Goal: Information Seeking & Learning: Learn about a topic

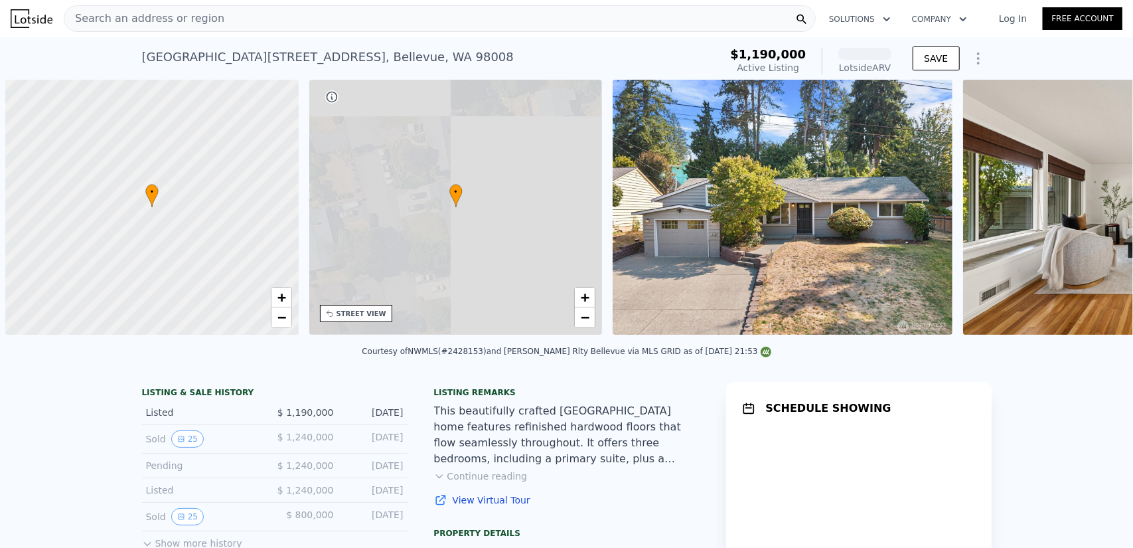
scroll to position [0, 5]
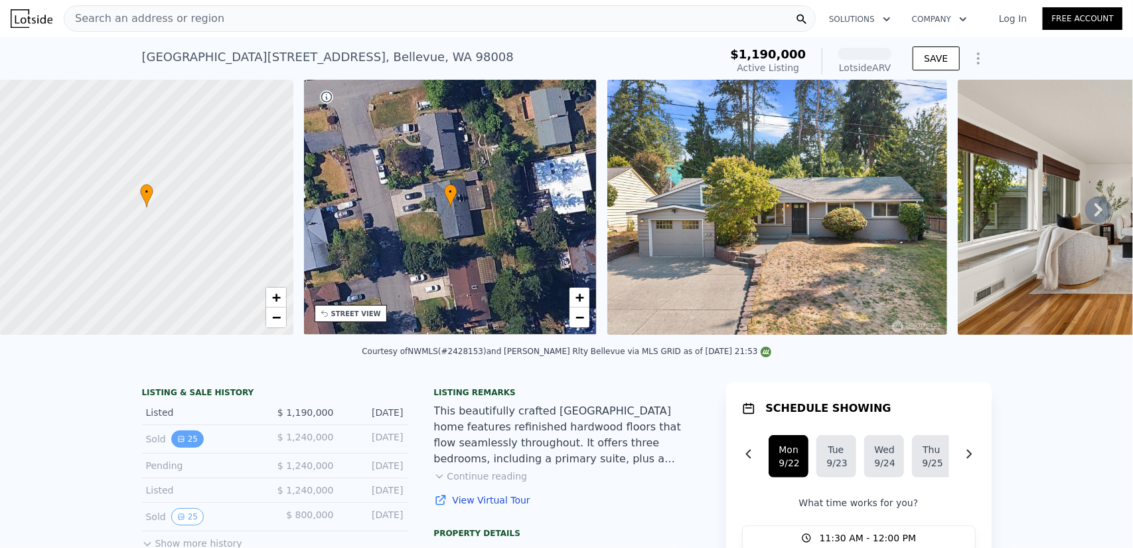
click at [177, 442] on button "25" at bounding box center [187, 438] width 33 height 17
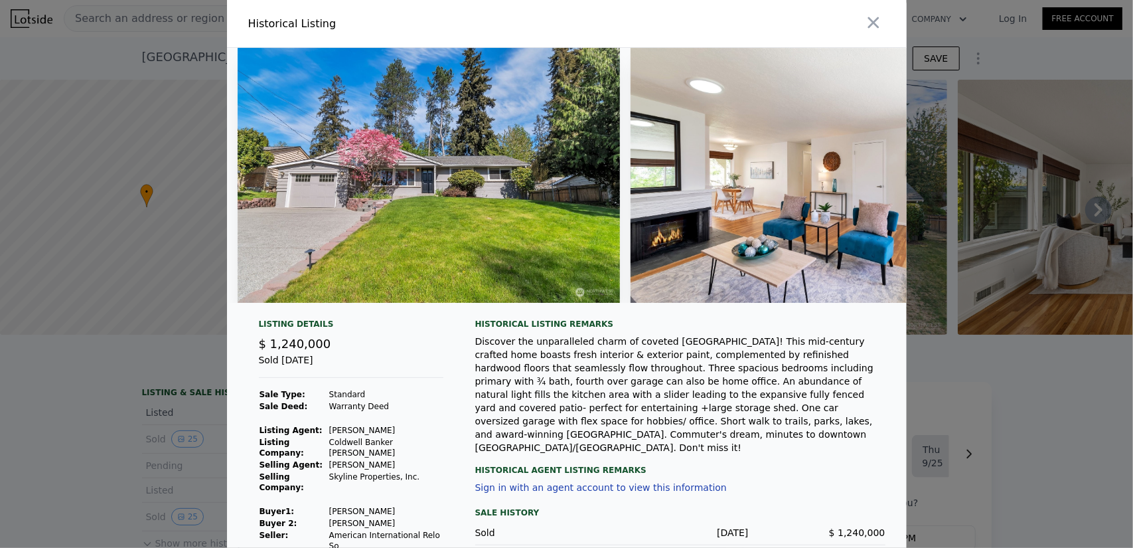
scroll to position [49, 0]
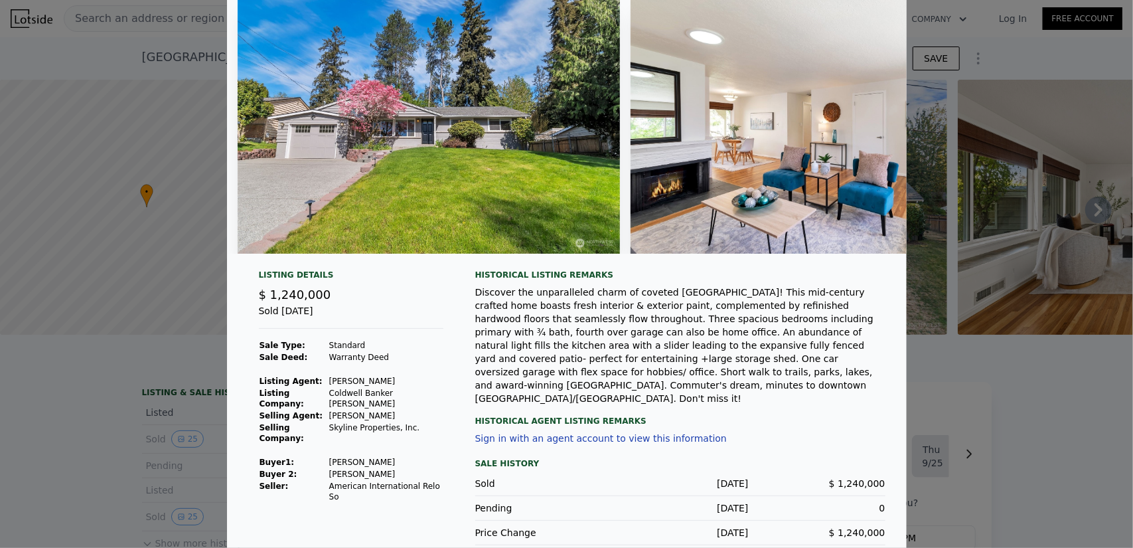
click at [529, 433] on button "Sign in with an agent account to view this information" at bounding box center [601, 438] width 252 height 11
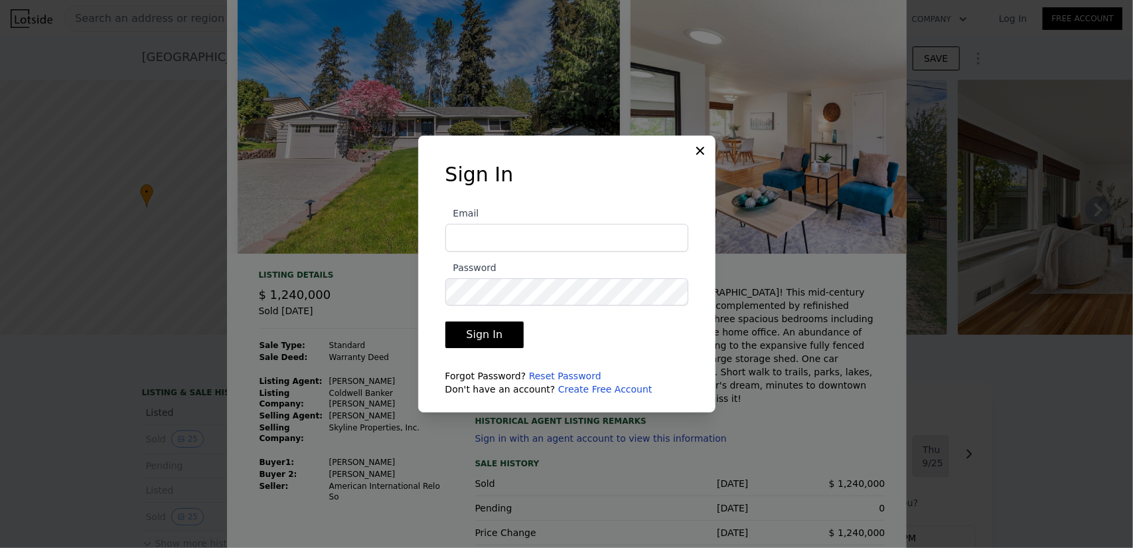
click at [697, 151] on icon at bounding box center [700, 150] width 13 height 13
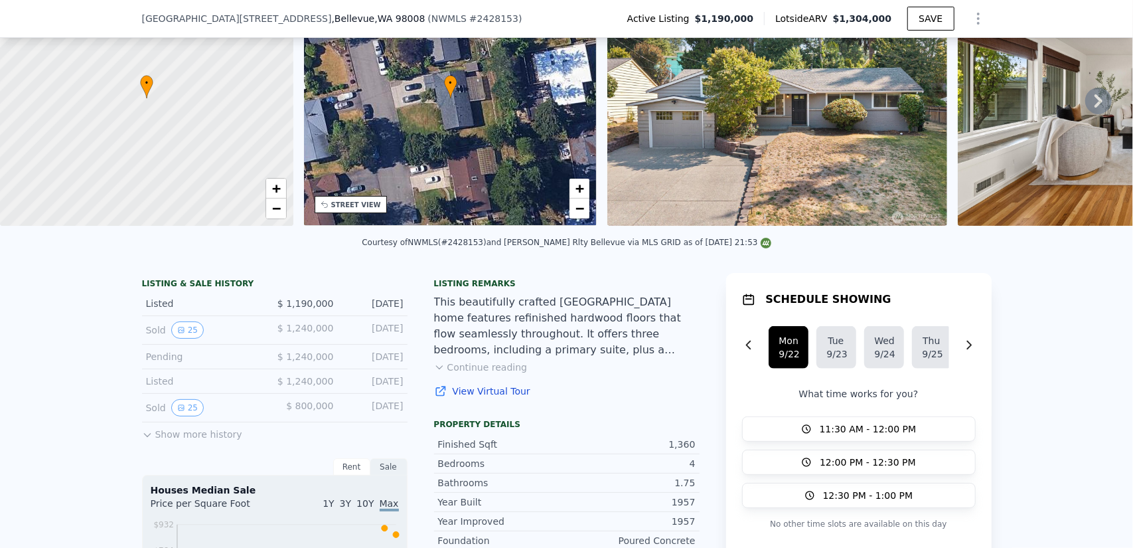
scroll to position [194, 0]
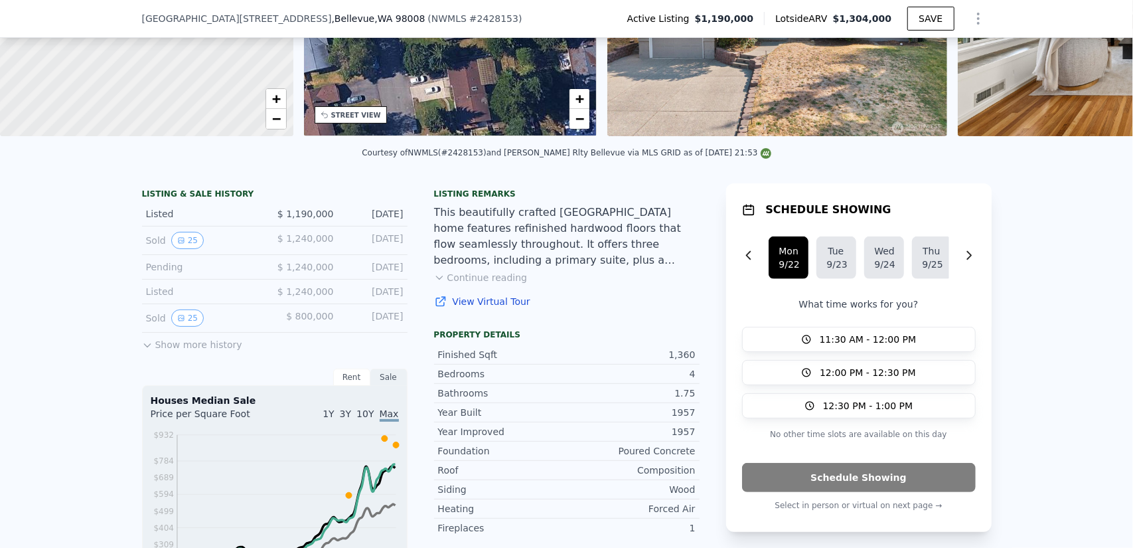
click at [507, 284] on button "Continue reading" at bounding box center [481, 277] width 94 height 13
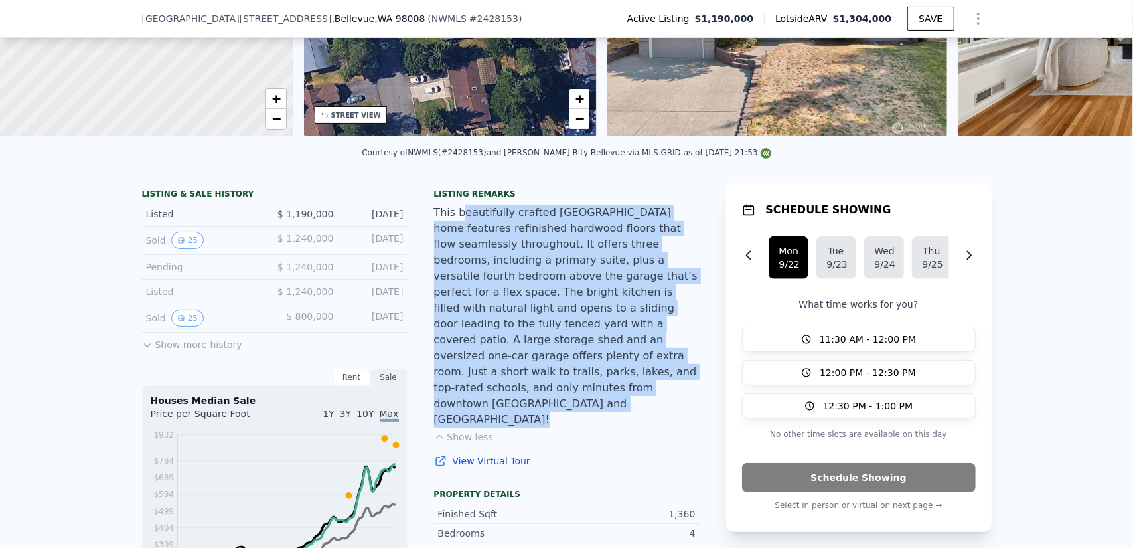
drag, startPoint x: 457, startPoint y: 224, endPoint x: 503, endPoint y: 375, distance: 158.4
click at [503, 375] on div "Listing remarks This beautifully crafted Lake Hills home features refinished ha…" at bounding box center [567, 336] width 266 height 295
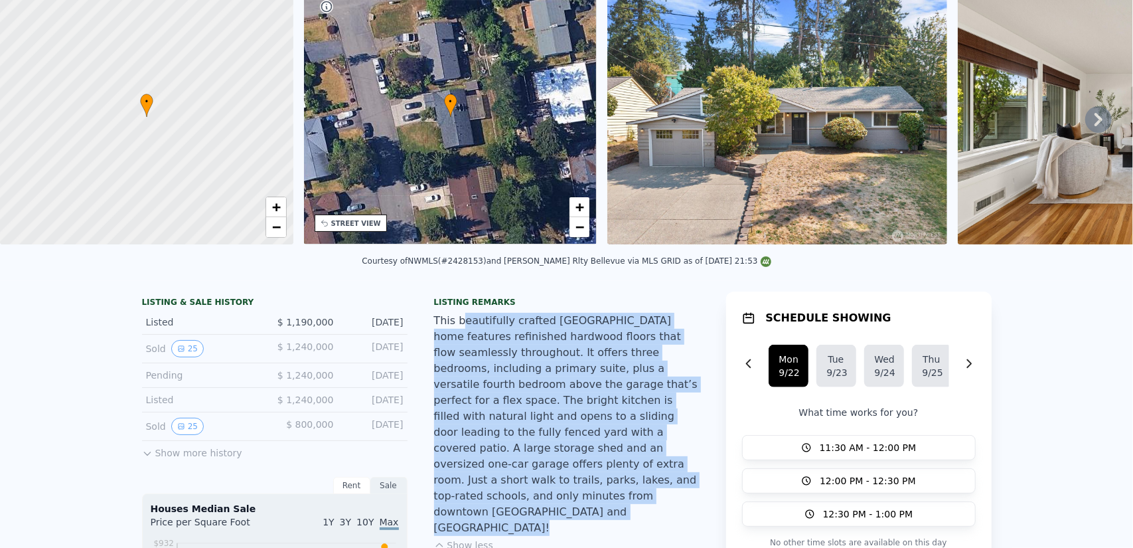
scroll to position [5, 0]
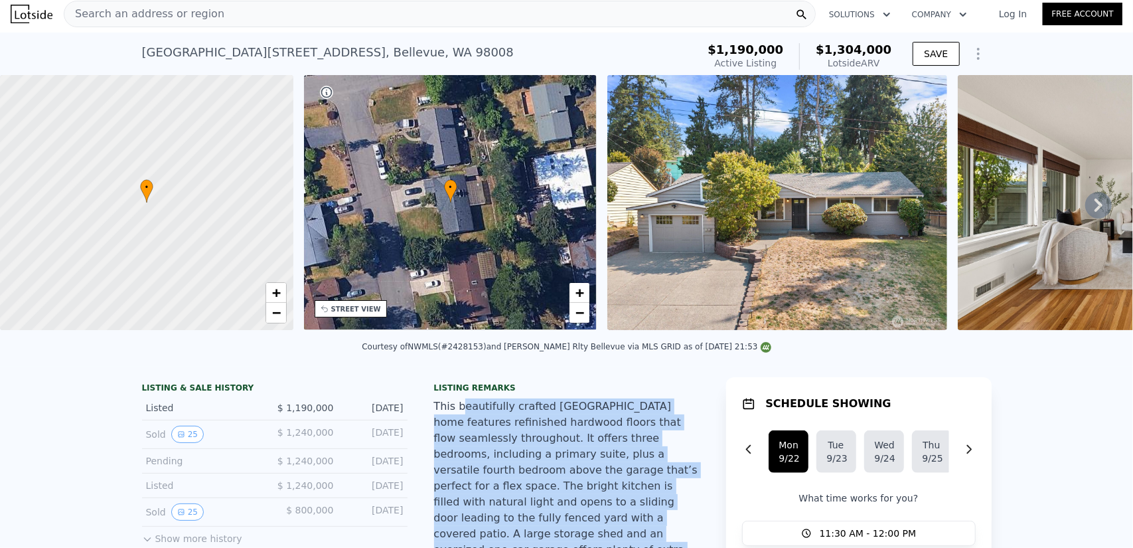
click at [709, 275] on img at bounding box center [778, 202] width 340 height 255
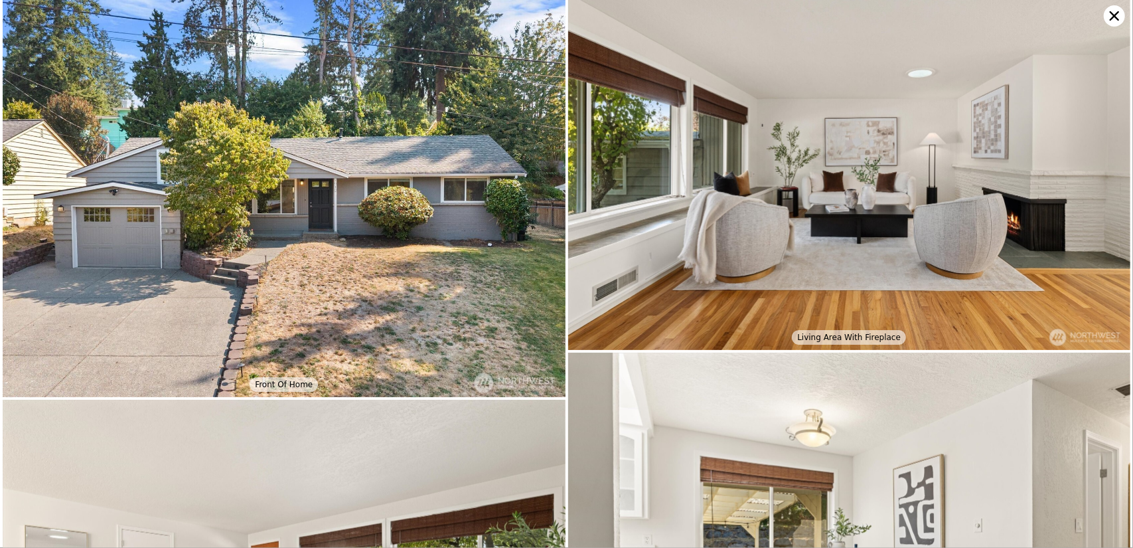
scroll to position [0, 0]
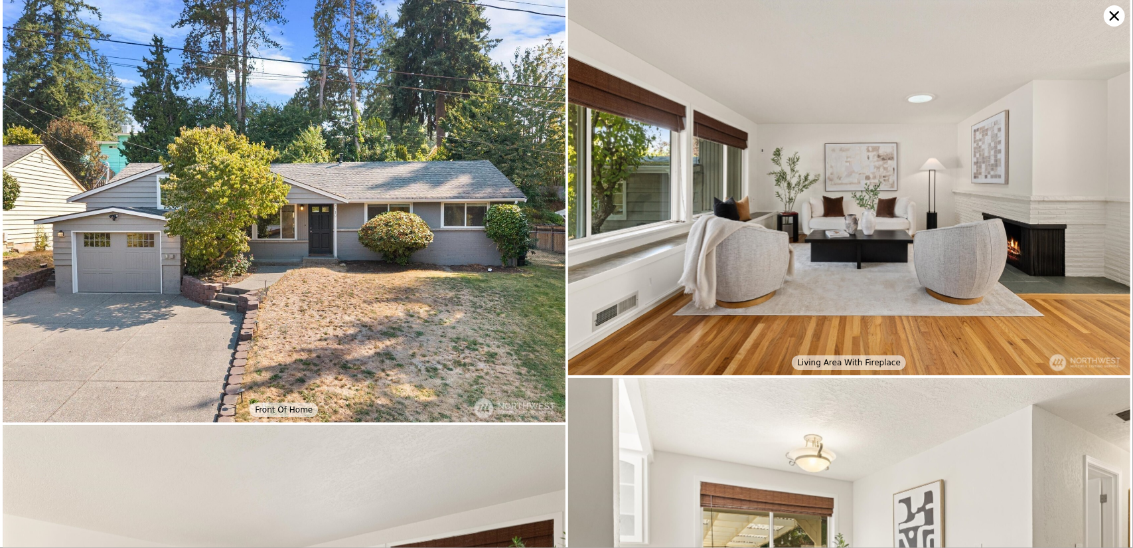
click at [1115, 14] on icon at bounding box center [1114, 15] width 9 height 9
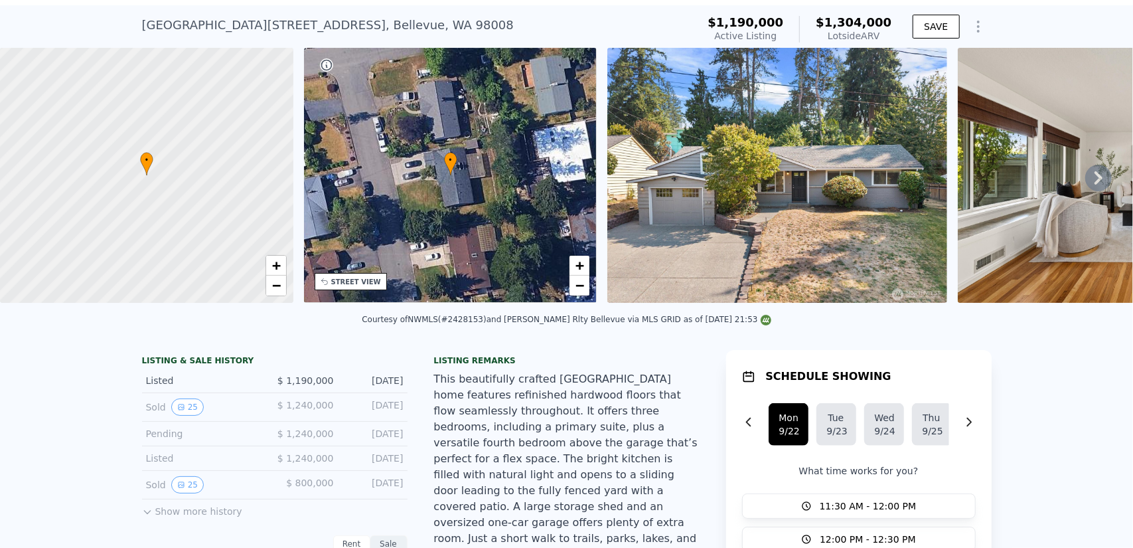
scroll to position [5, 0]
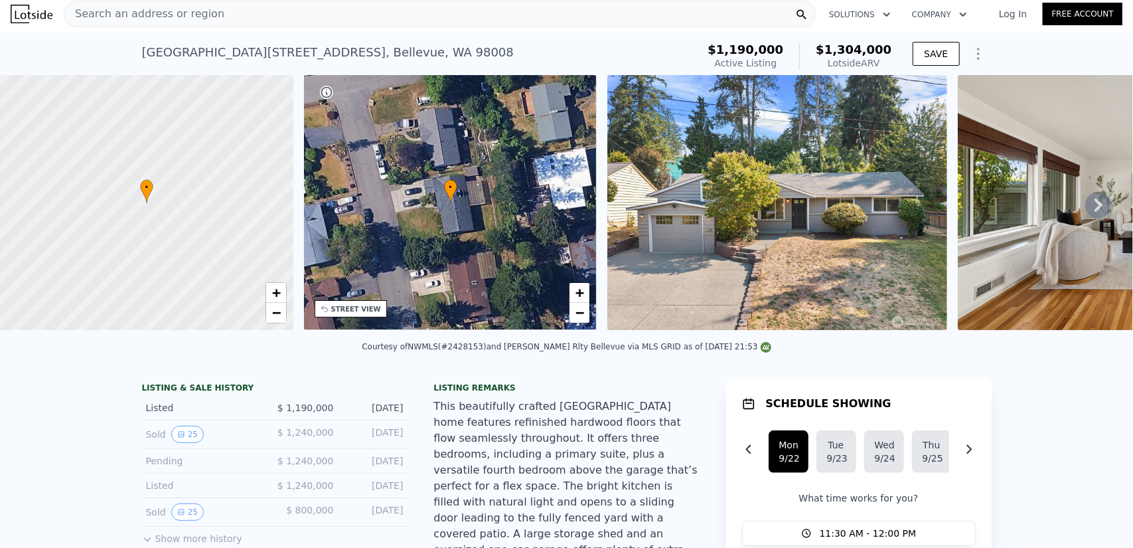
click at [183, 15] on span "Search an address or region" at bounding box center [144, 14] width 160 height 16
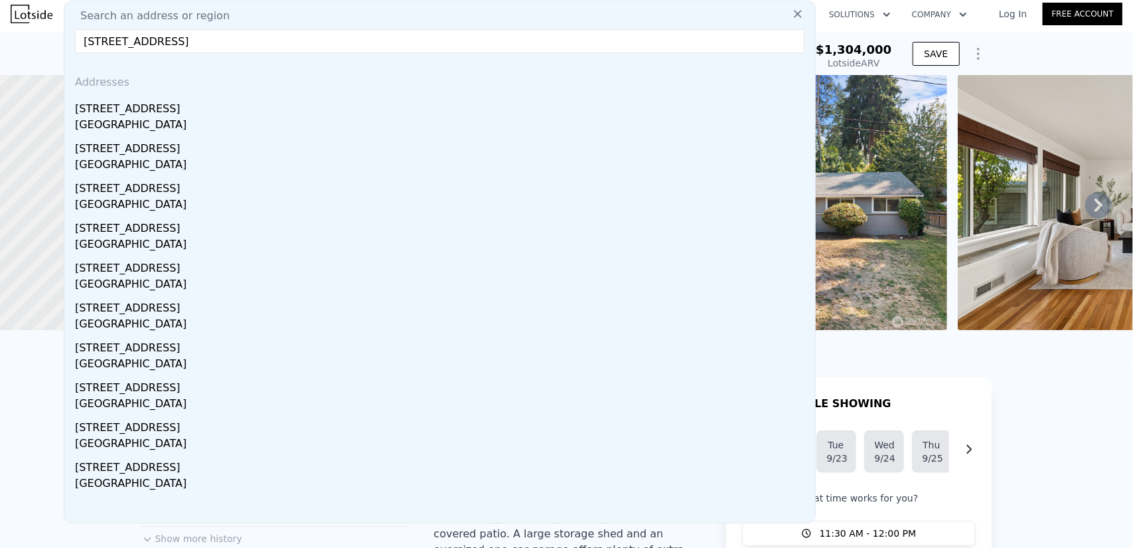
type input "17726 NE 26th St., Redmond, WA 98052"
drag, startPoint x: 175, startPoint y: 102, endPoint x: 563, endPoint y: 319, distance: 444.4
click at [175, 102] on div "[STREET_ADDRESS]" at bounding box center [442, 106] width 735 height 21
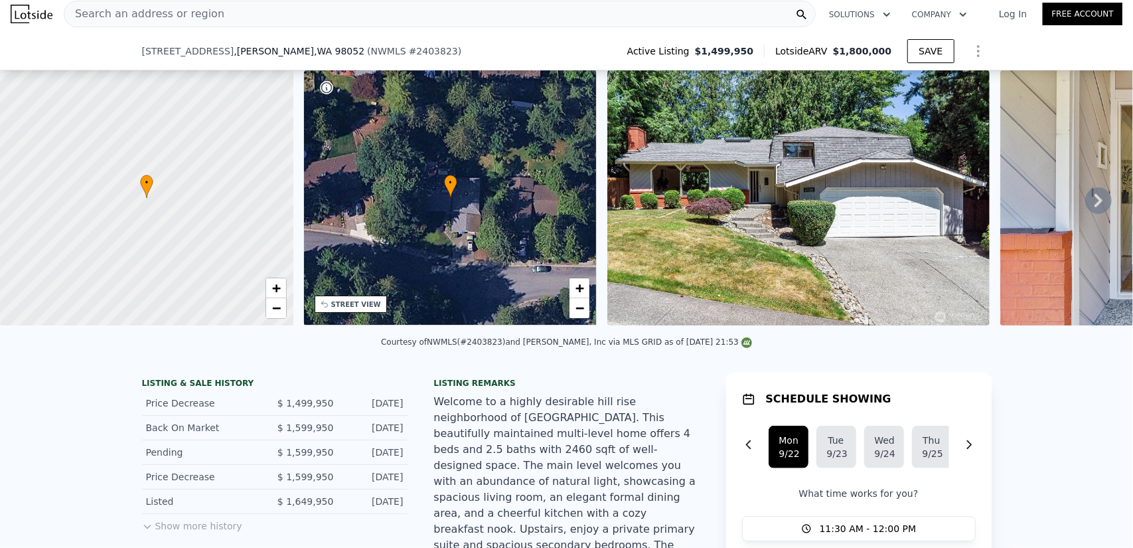
scroll to position [332, 0]
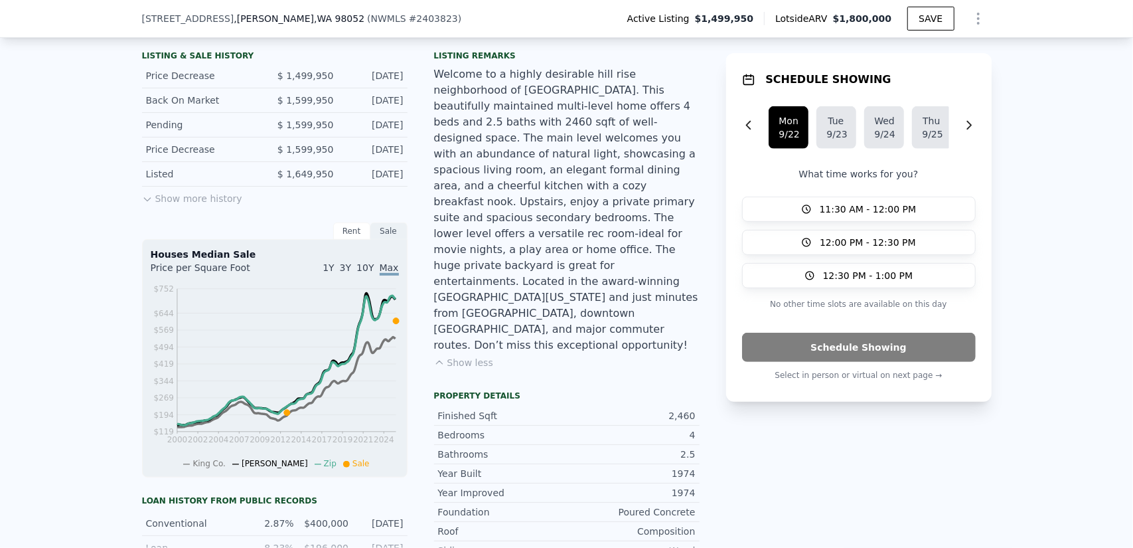
click at [673, 409] on div "2,460" at bounding box center [631, 415] width 129 height 13
copy div "2,460"
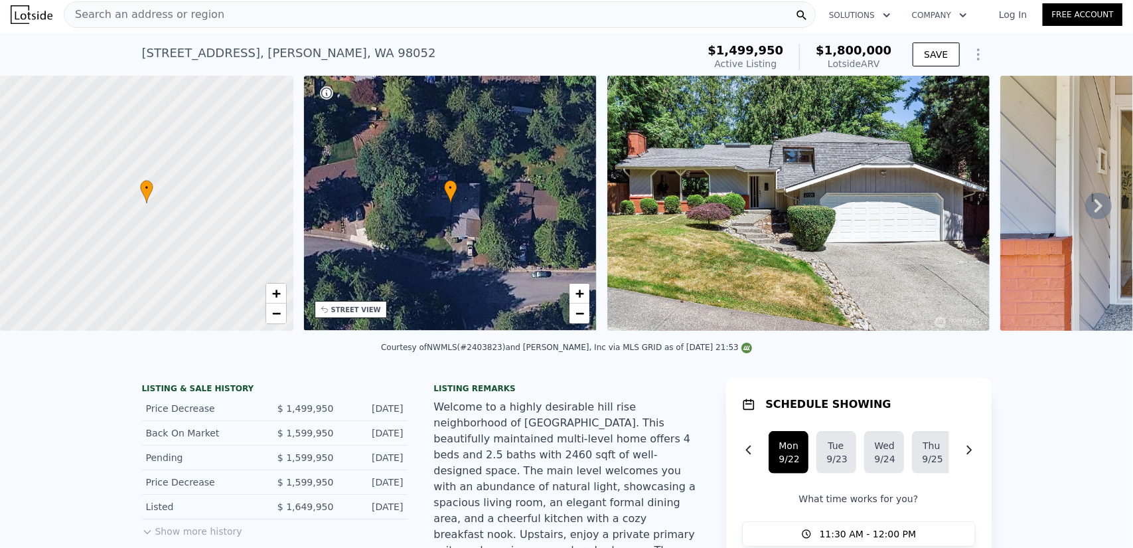
scroll to position [0, 0]
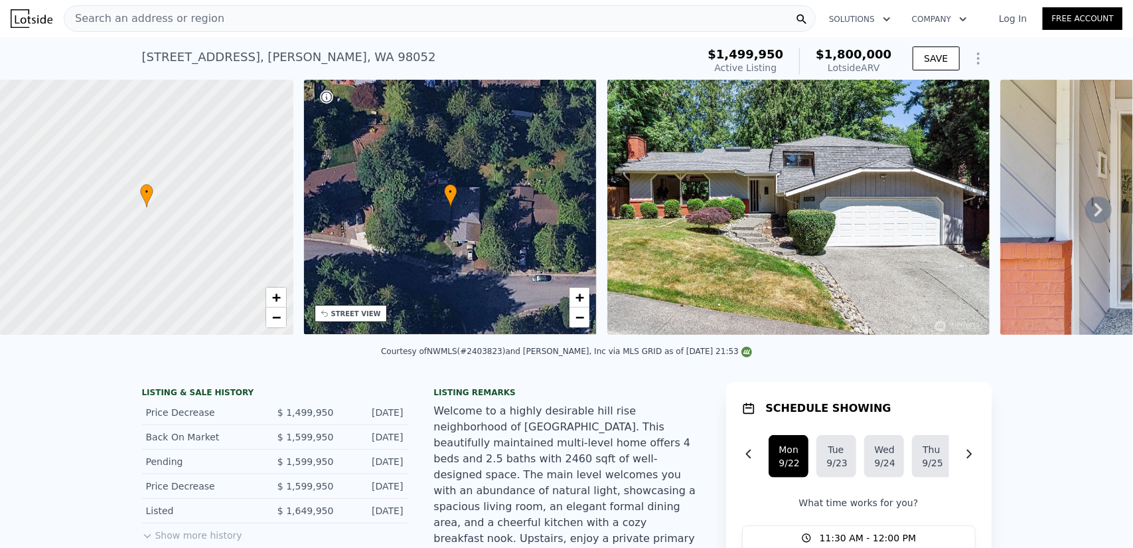
click at [870, 58] on span "$1,800,000" at bounding box center [854, 54] width 76 height 14
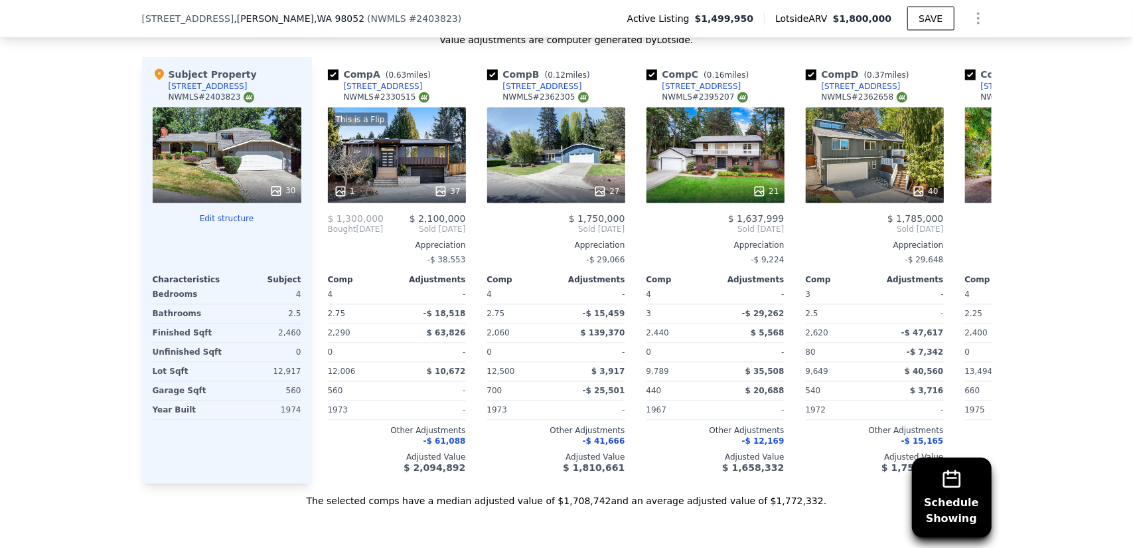
click at [254, 108] on div "30" at bounding box center [227, 156] width 149 height 96
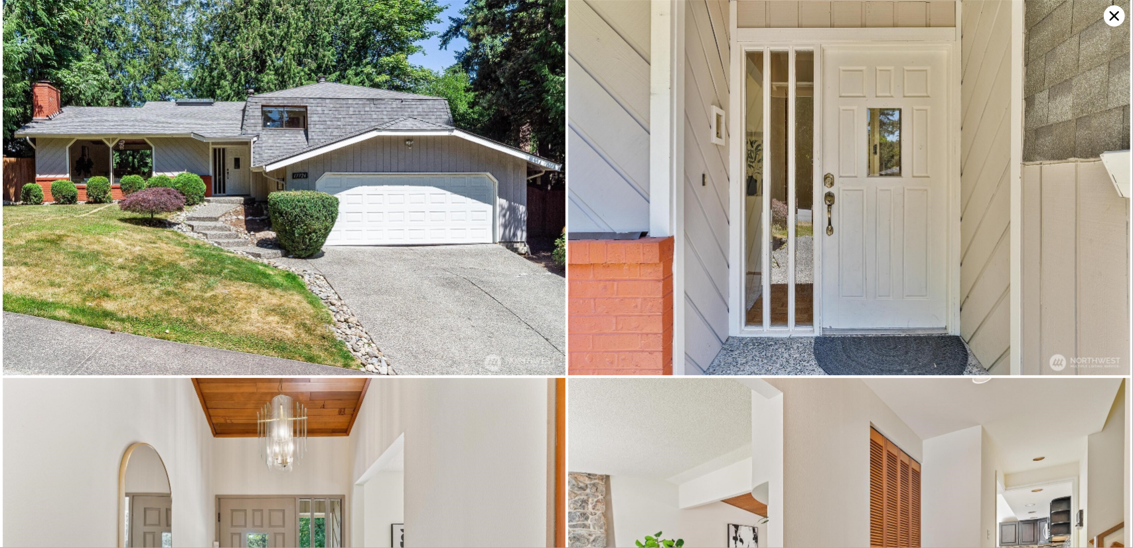
click at [1116, 18] on icon at bounding box center [1114, 15] width 9 height 9
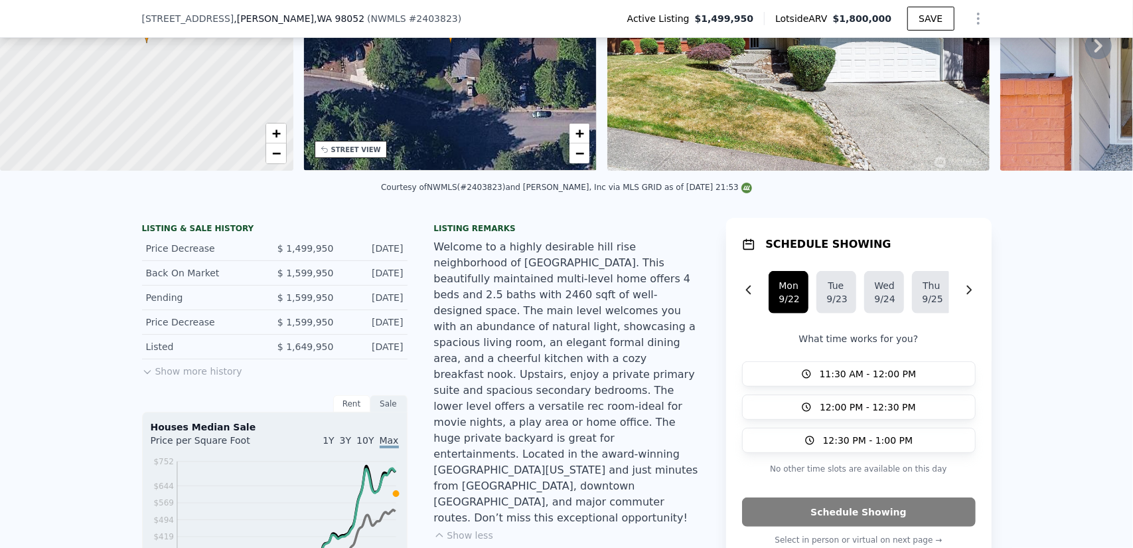
scroll to position [333, 0]
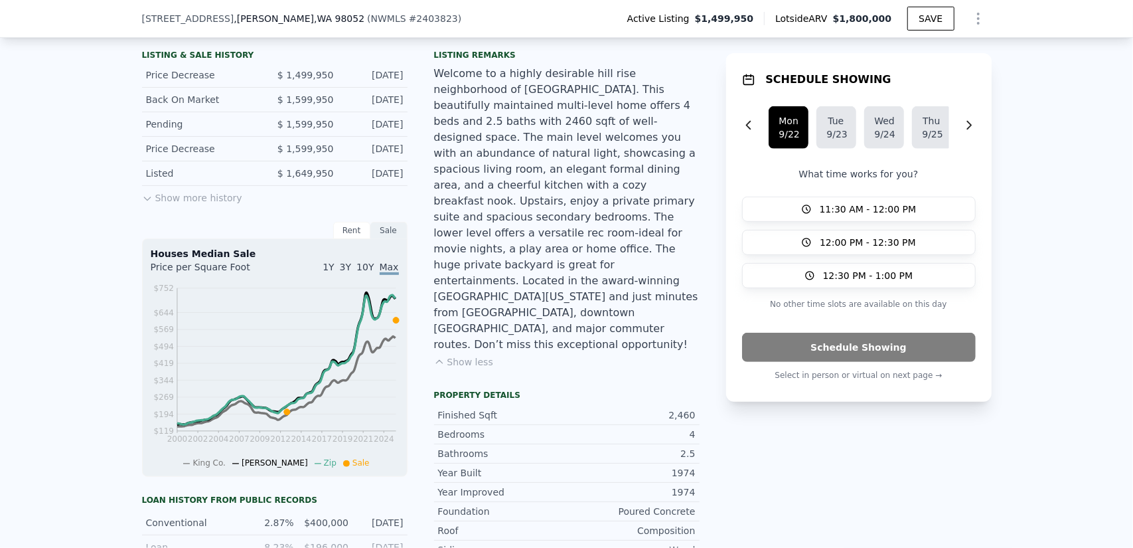
click at [350, 237] on div "Rent" at bounding box center [351, 230] width 37 height 17
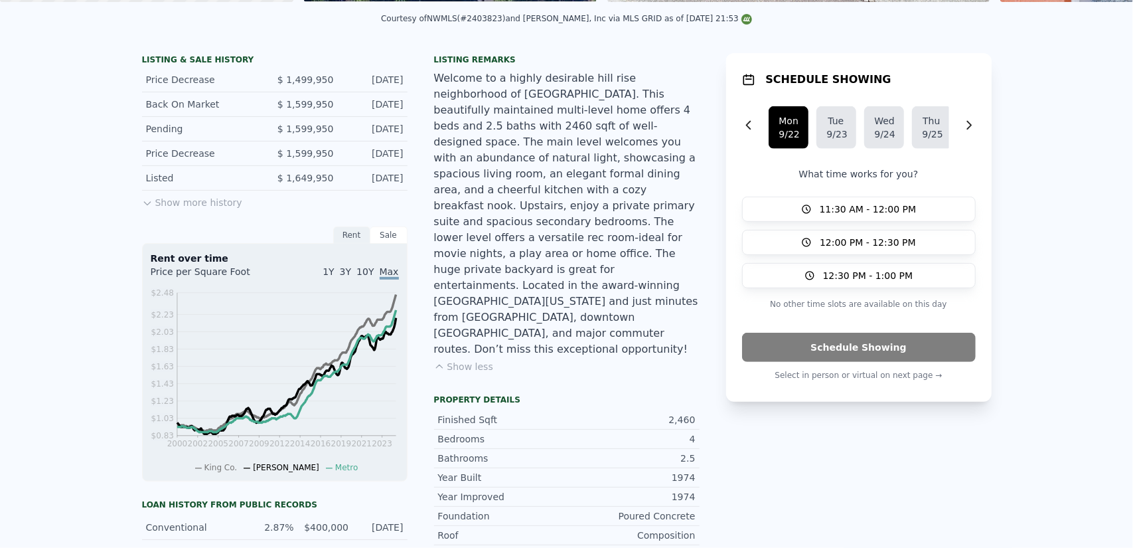
scroll to position [0, 0]
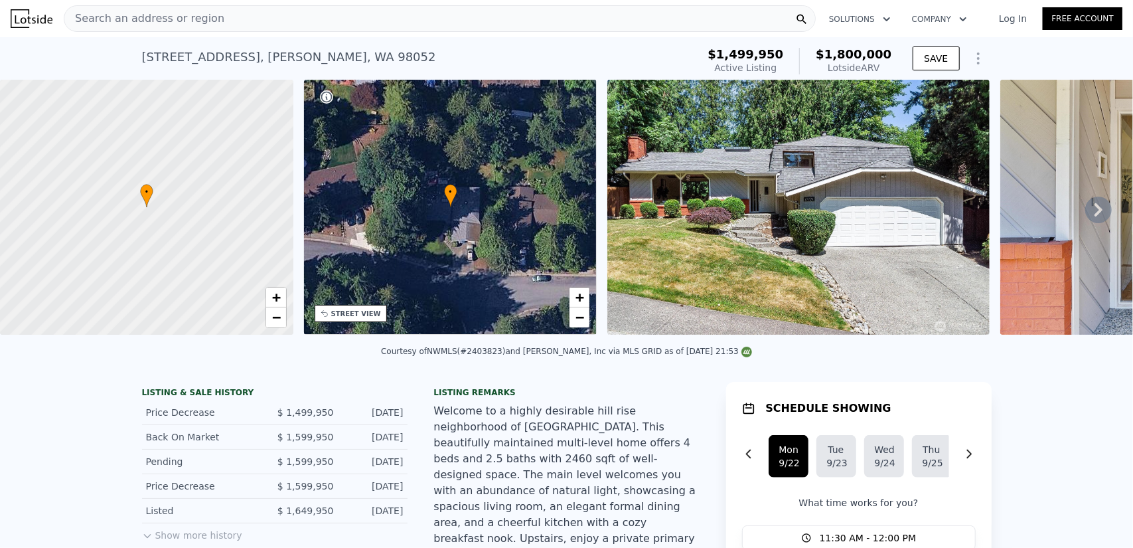
click at [1095, 213] on icon at bounding box center [1099, 209] width 8 height 13
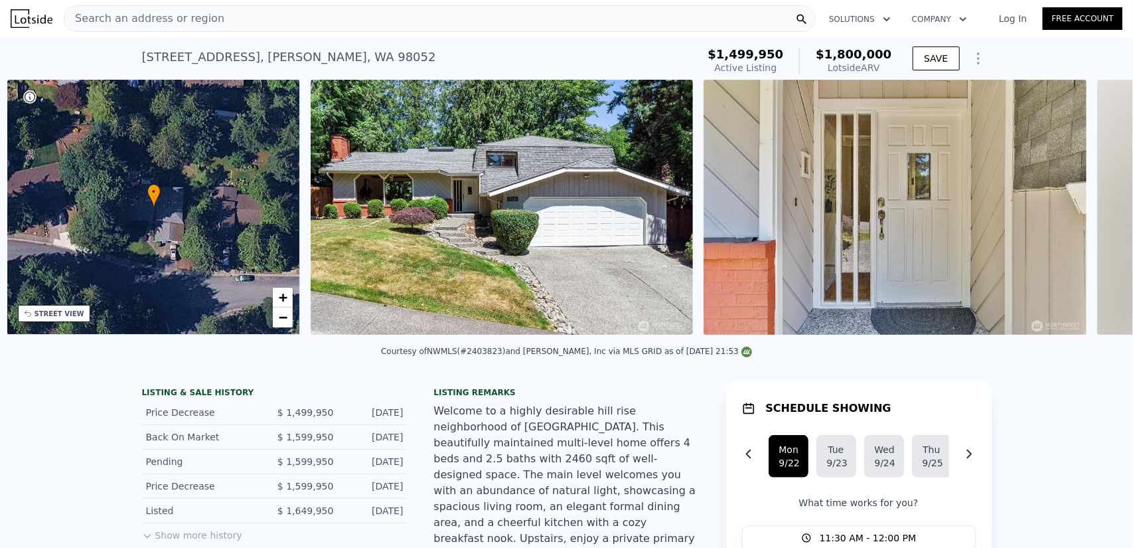
scroll to position [0, 309]
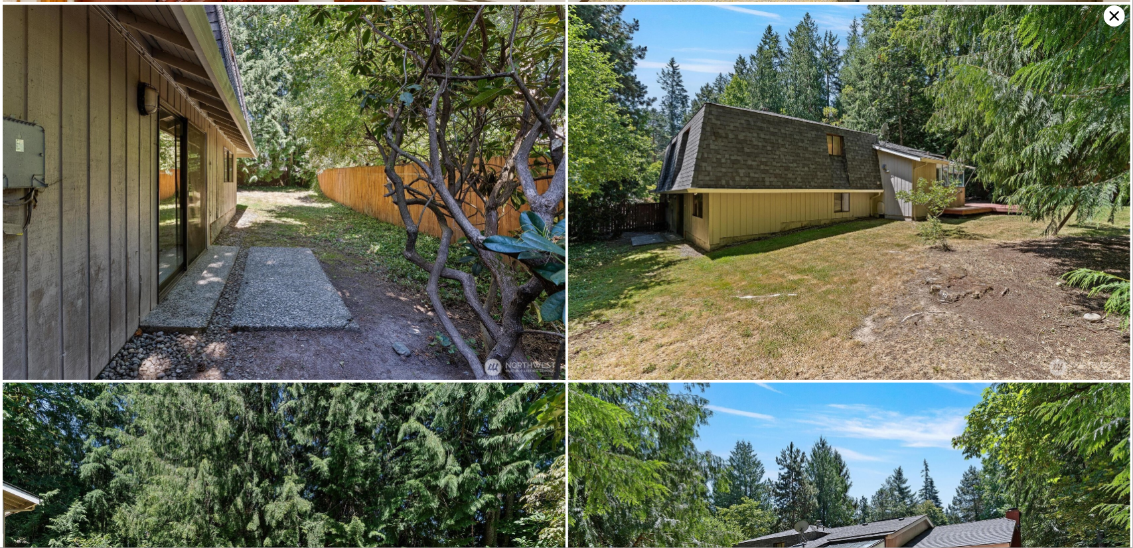
scroll to position [5065, 0]
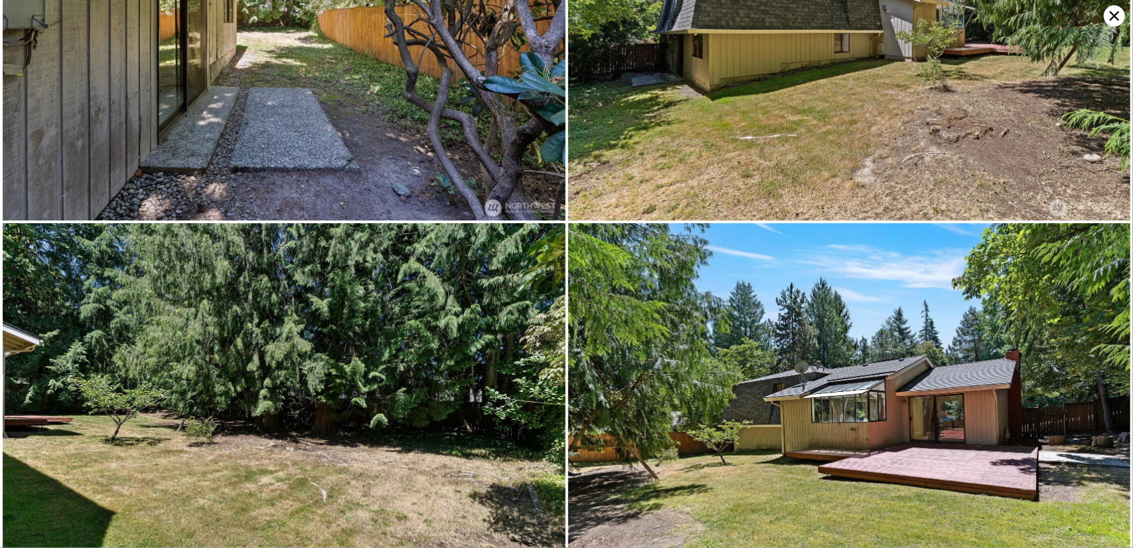
click at [1110, 15] on icon at bounding box center [1114, 15] width 21 height 21
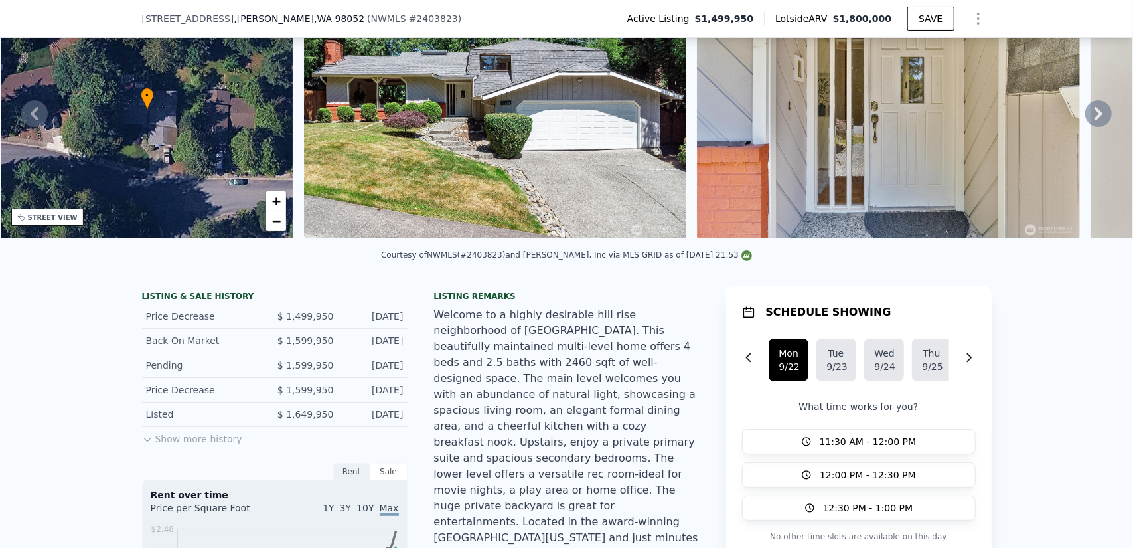
scroll to position [194, 0]
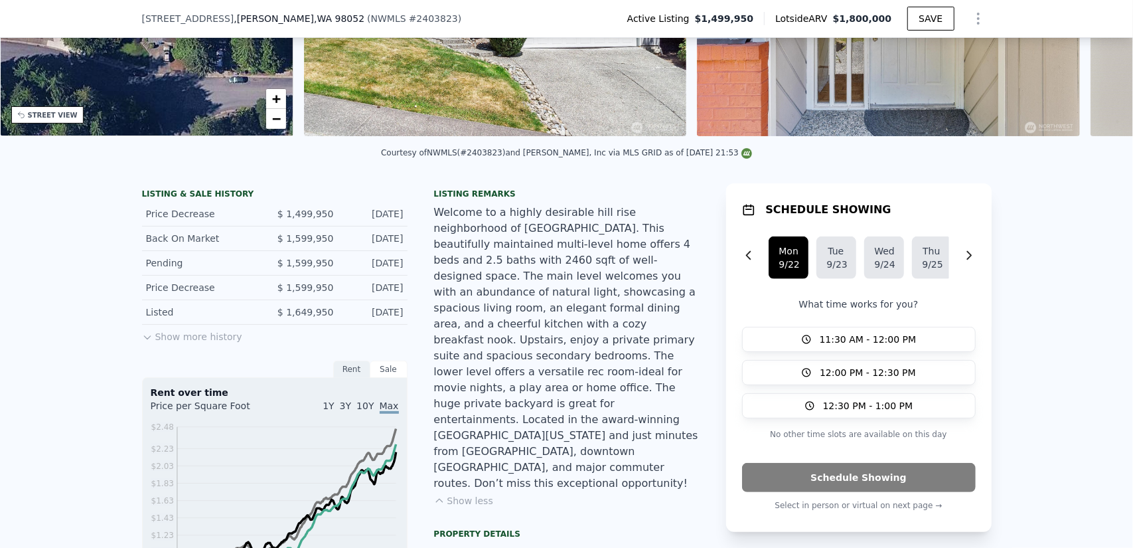
click at [210, 343] on button "Show more history" at bounding box center [192, 334] width 100 height 19
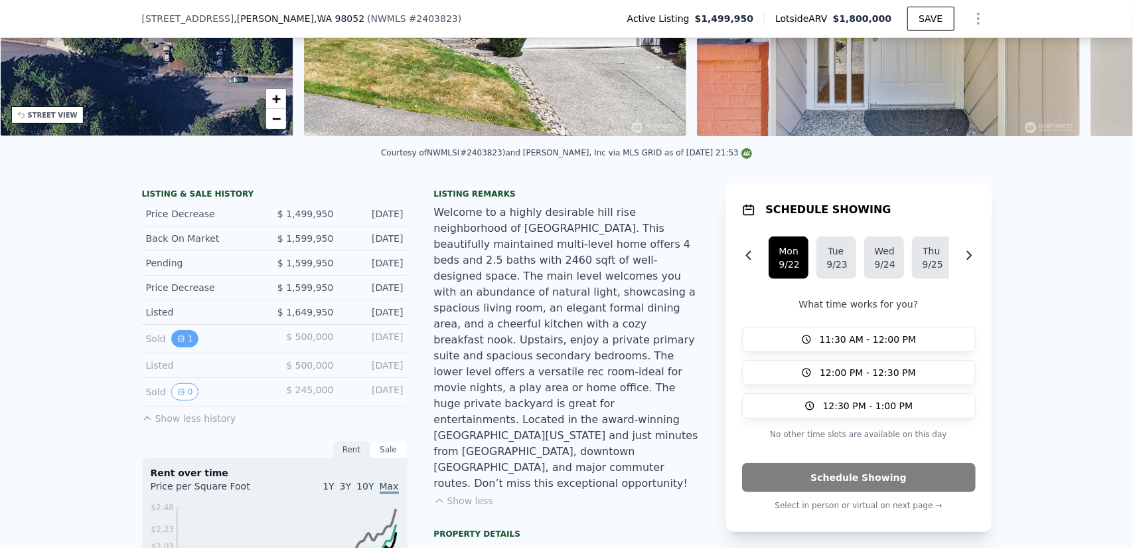
click at [183, 347] on button "1" at bounding box center [185, 338] width 28 height 17
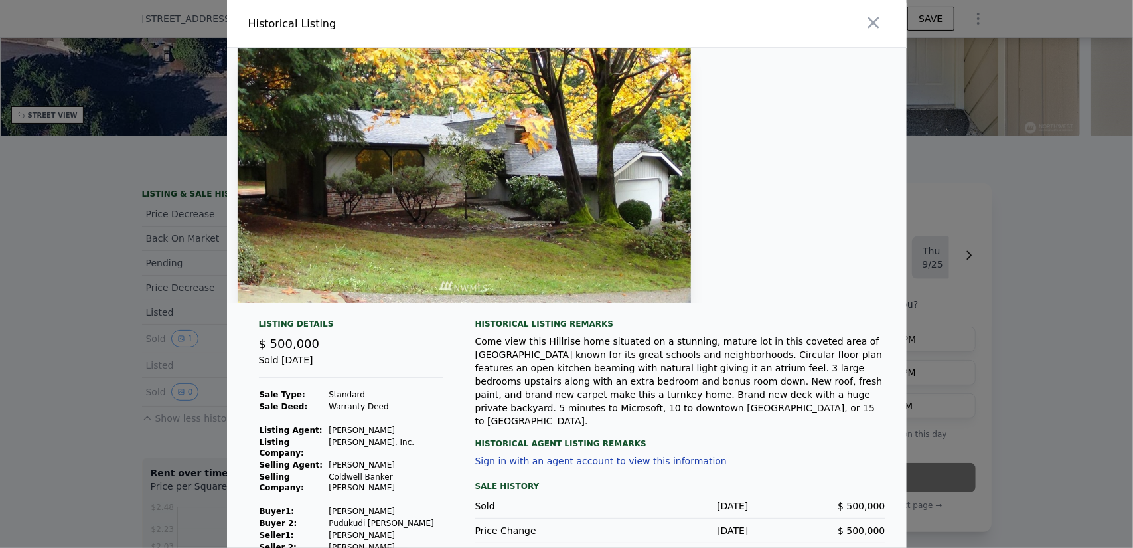
scroll to position [35, 0]
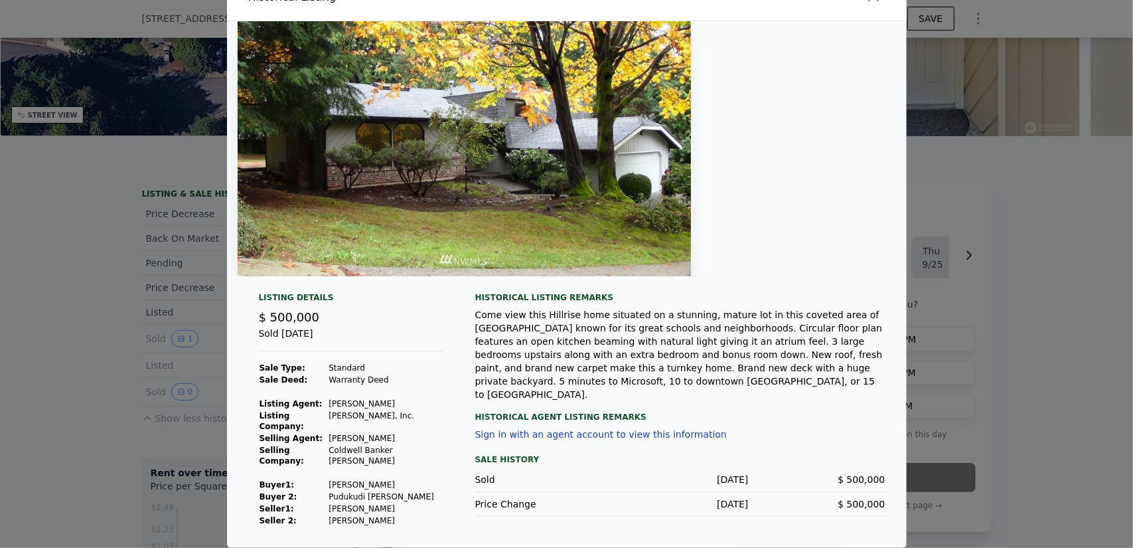
click at [63, 400] on div at bounding box center [566, 274] width 1133 height 548
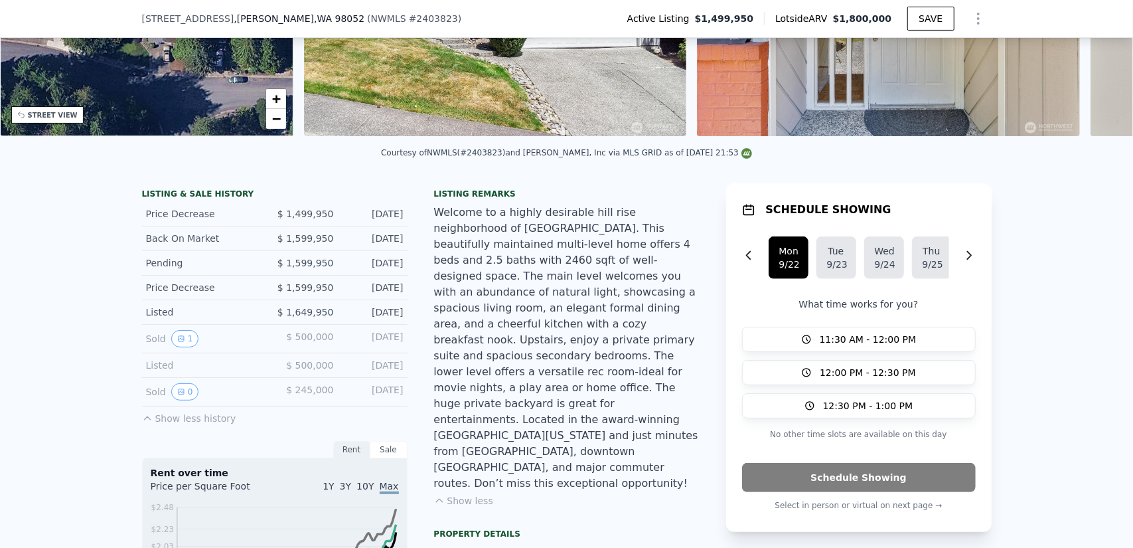
drag, startPoint x: 380, startPoint y: 376, endPoint x: 295, endPoint y: 376, distance: 85.0
click at [295, 376] on div "Listed $ 500,000 Nov 2, 2012" at bounding box center [275, 365] width 266 height 25
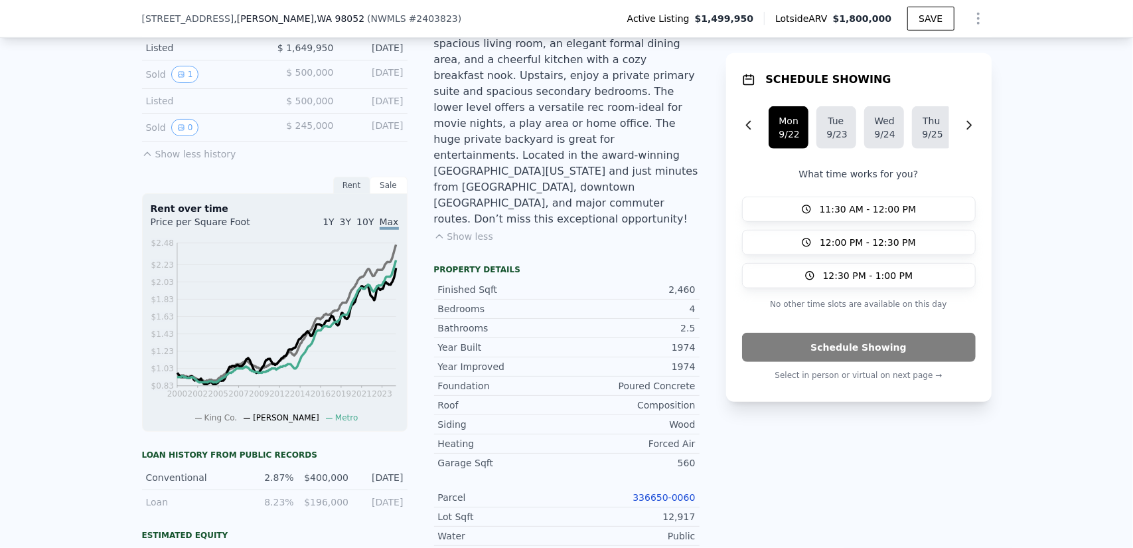
scroll to position [459, 0]
click at [380, 188] on div "Sale" at bounding box center [388, 183] width 37 height 17
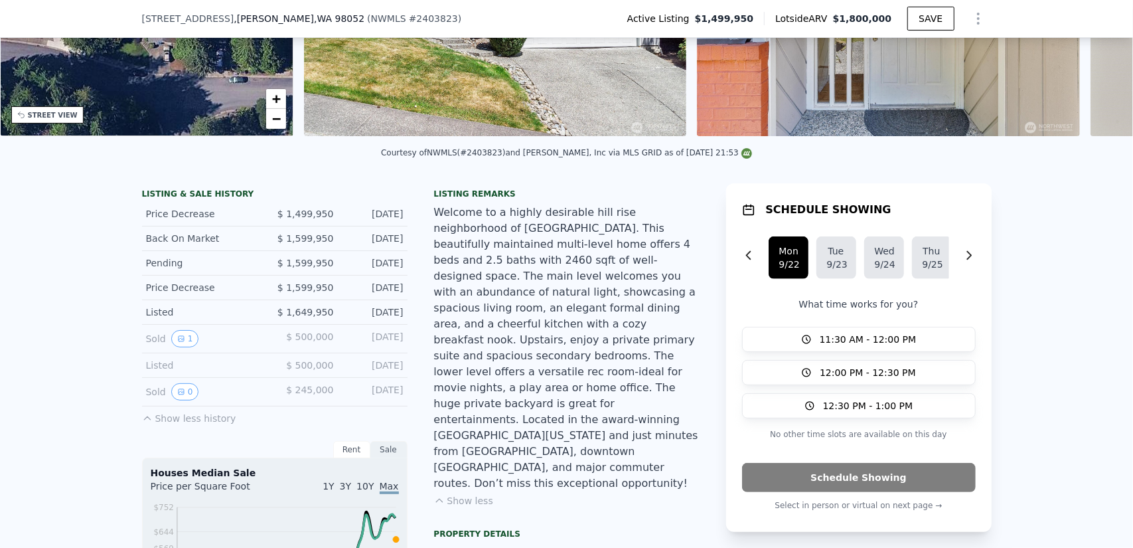
scroll to position [194, 0]
click at [177, 343] on icon "View historical data" at bounding box center [181, 339] width 8 height 8
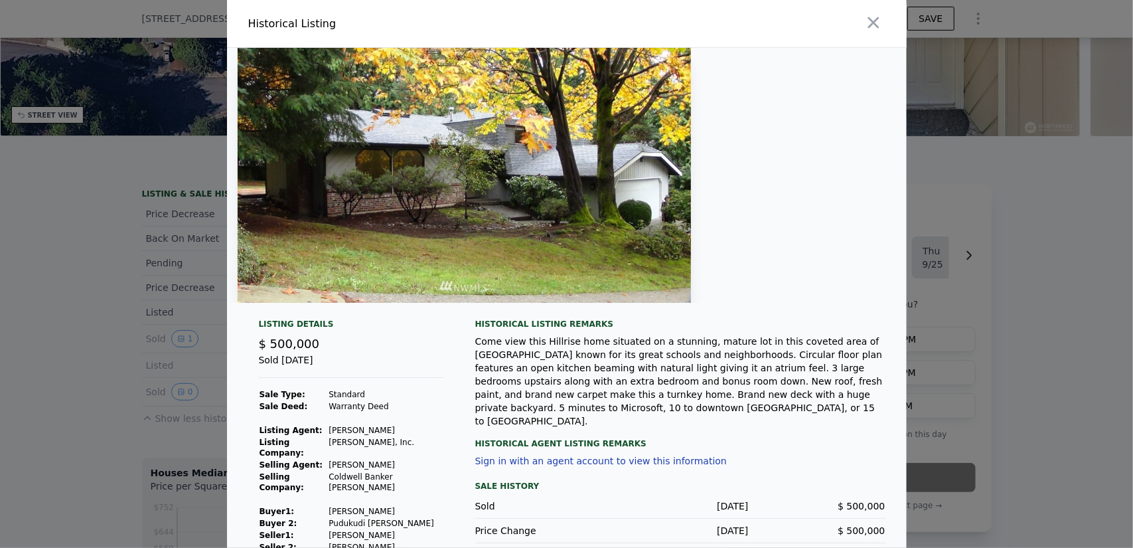
click at [195, 277] on div at bounding box center [566, 274] width 1133 height 548
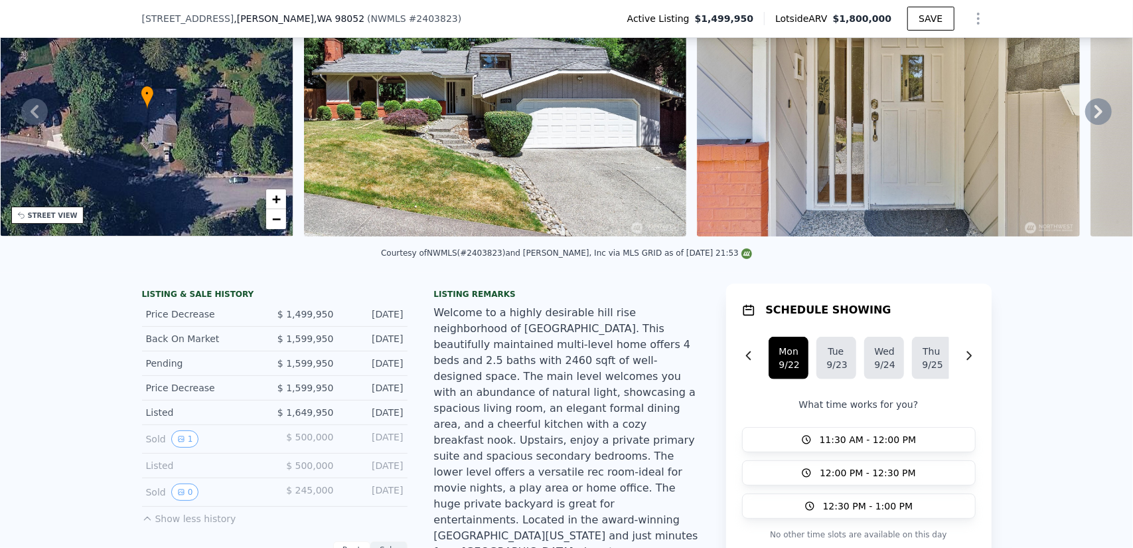
scroll to position [133, 0]
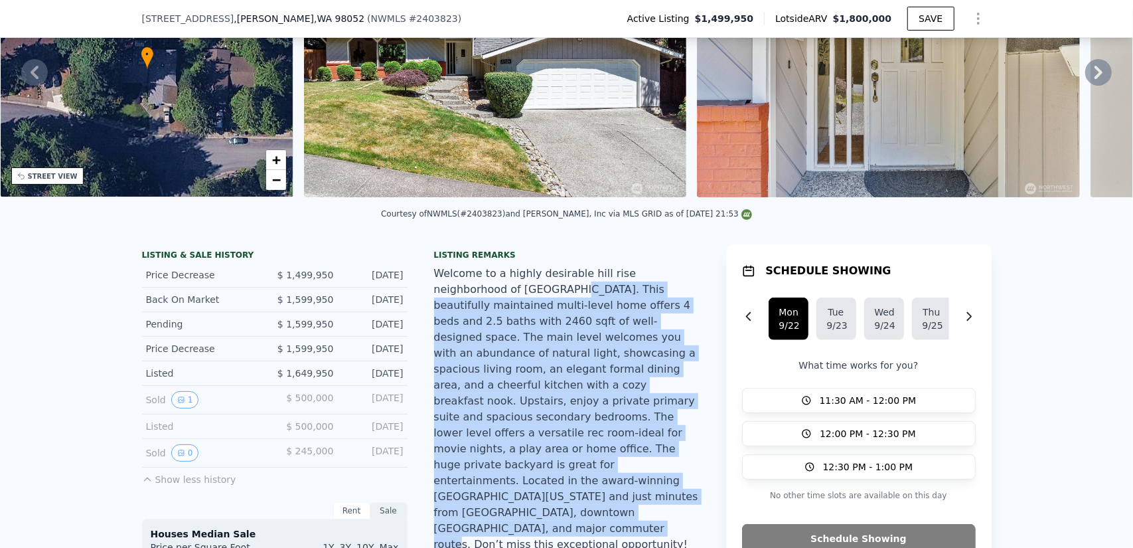
drag, startPoint x: 481, startPoint y: 298, endPoint x: 511, endPoint y: 493, distance: 197.5
click at [511, 493] on div "Welcome to a highly desirable hill rise neighborhood of [GEOGRAPHIC_DATA]. This…" at bounding box center [567, 409] width 266 height 287
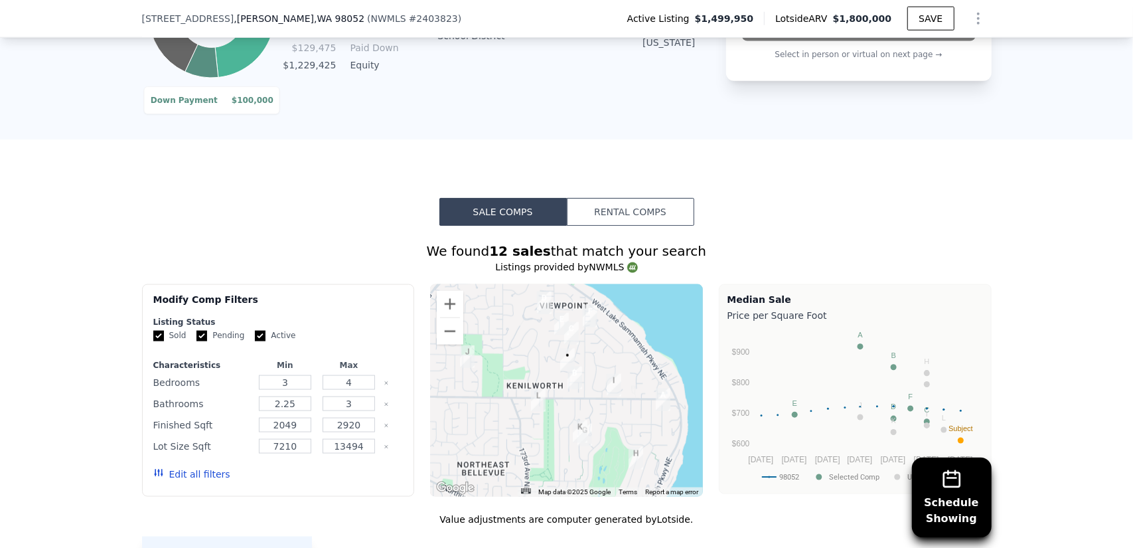
scroll to position [1062, 0]
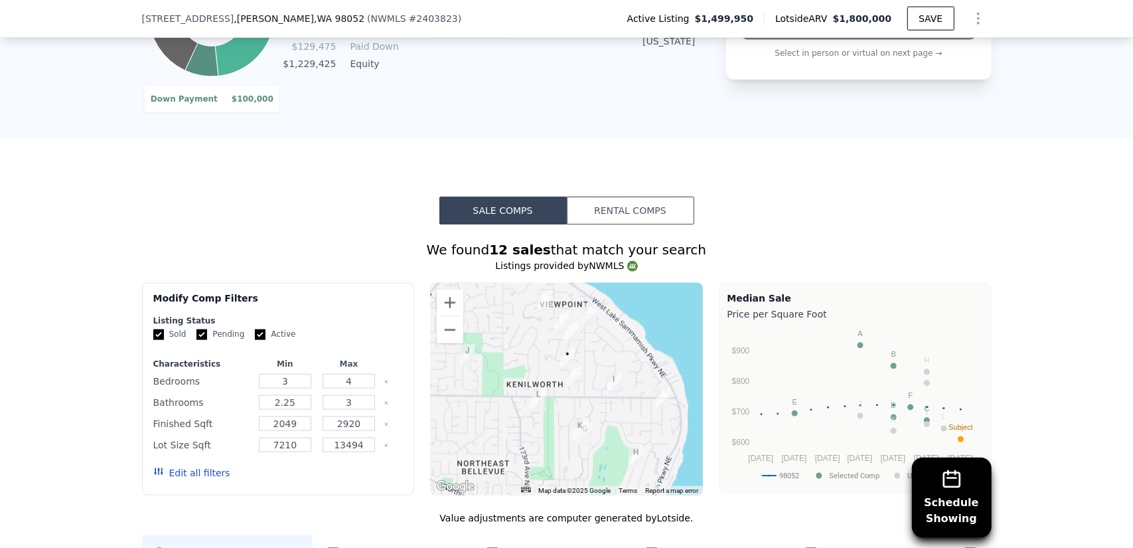
click at [612, 214] on button "Rental Comps" at bounding box center [630, 211] width 127 height 28
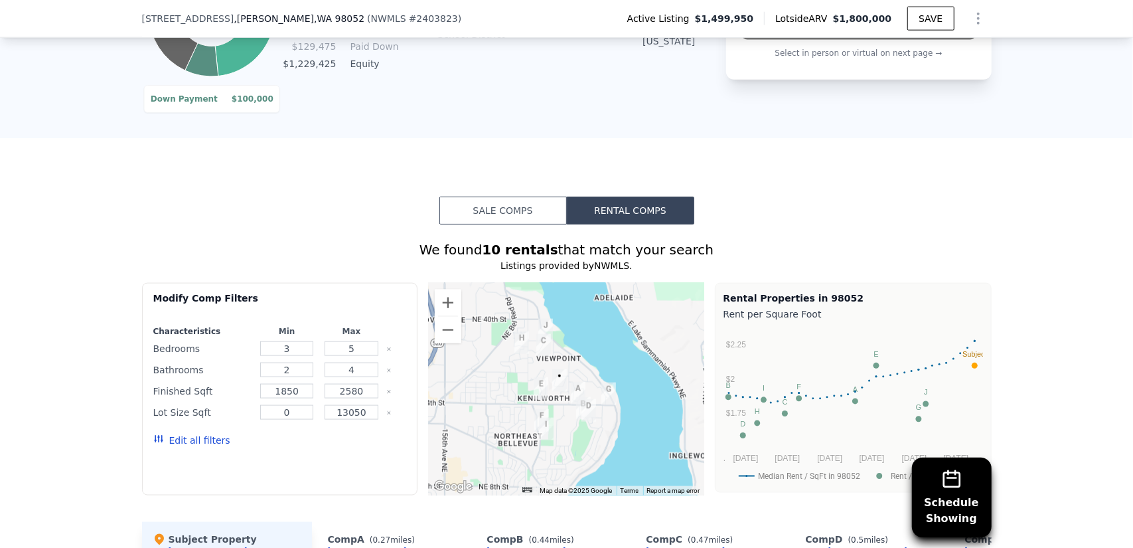
click at [461, 216] on button "Sale Comps" at bounding box center [503, 211] width 127 height 28
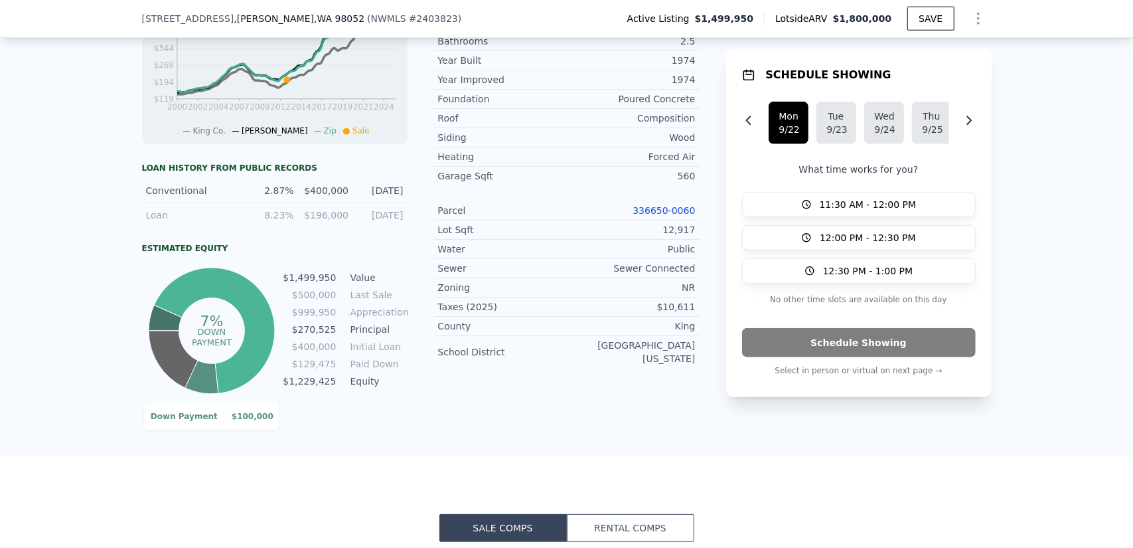
scroll to position [531, 0]
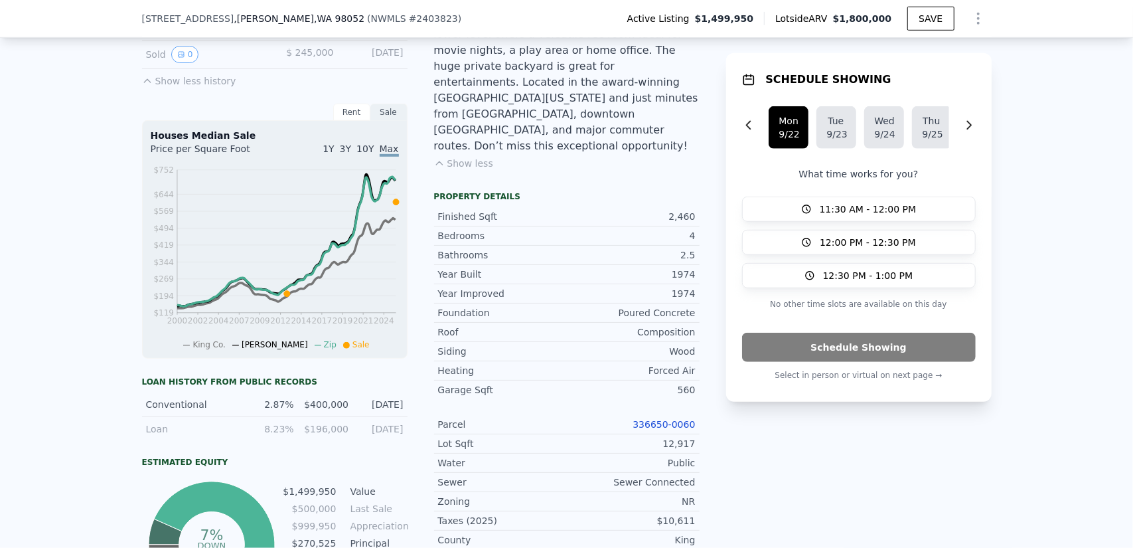
click at [681, 210] on div "2,460" at bounding box center [631, 216] width 129 height 13
copy div "2,460"
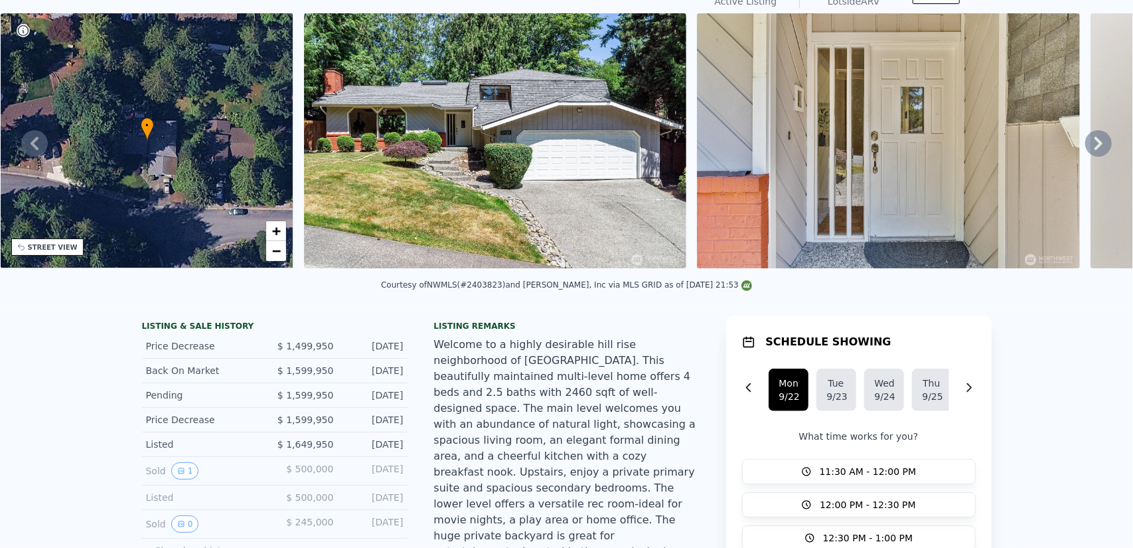
scroll to position [5, 0]
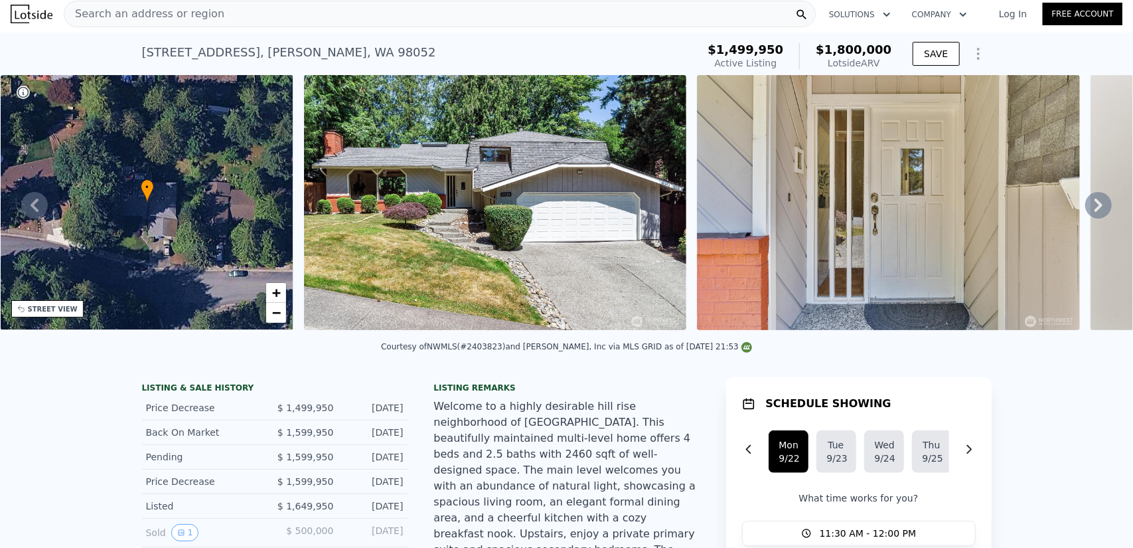
click at [163, 238] on div "• + −" at bounding box center [147, 202] width 293 height 255
click at [566, 261] on img at bounding box center [495, 202] width 382 height 255
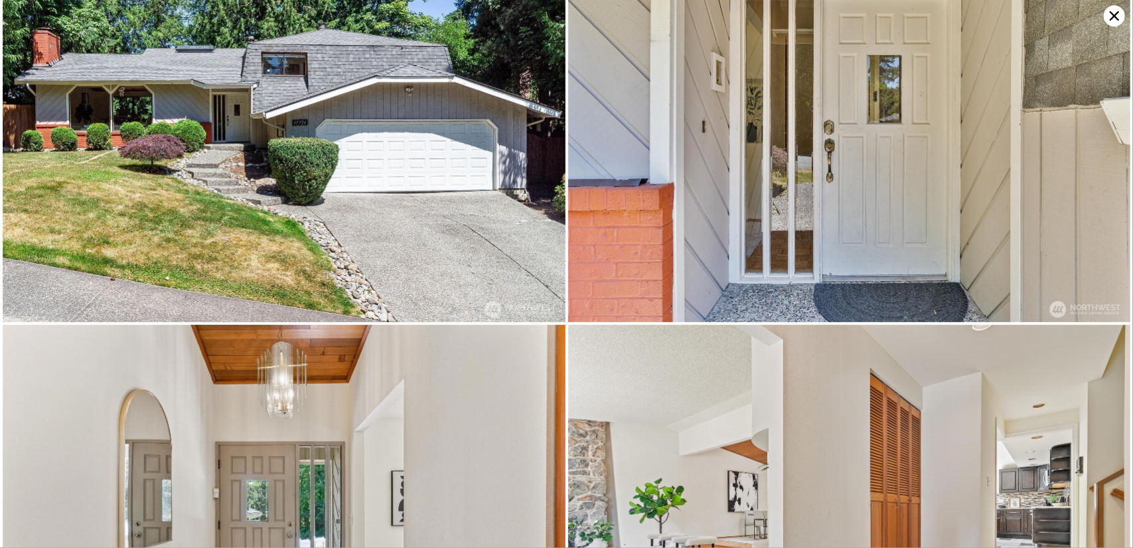
scroll to position [0, 0]
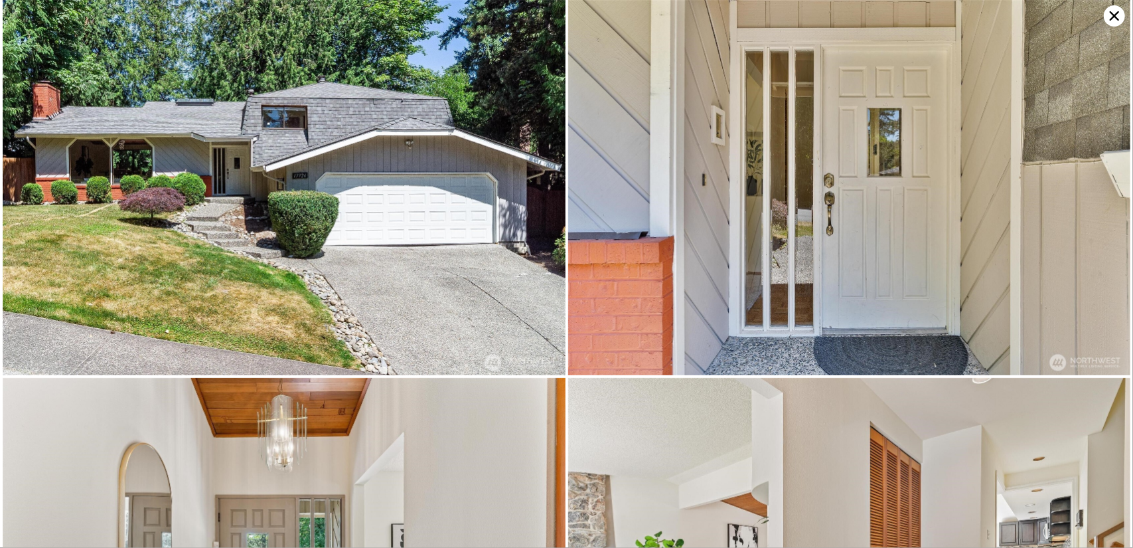
click at [286, 214] on img at bounding box center [284, 187] width 563 height 375
click at [321, 195] on img at bounding box center [284, 187] width 563 height 375
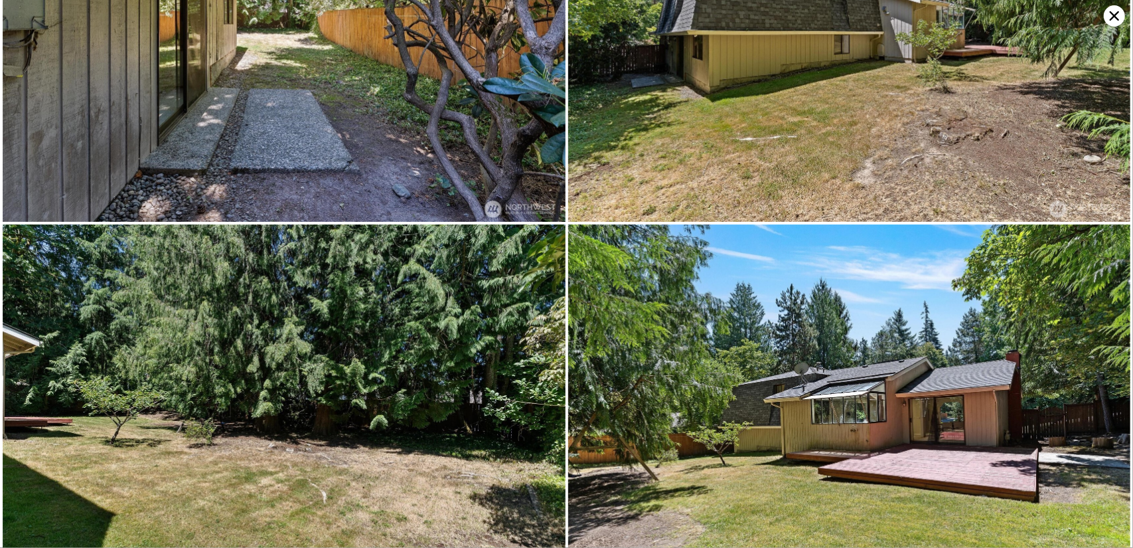
scroll to position [5065, 0]
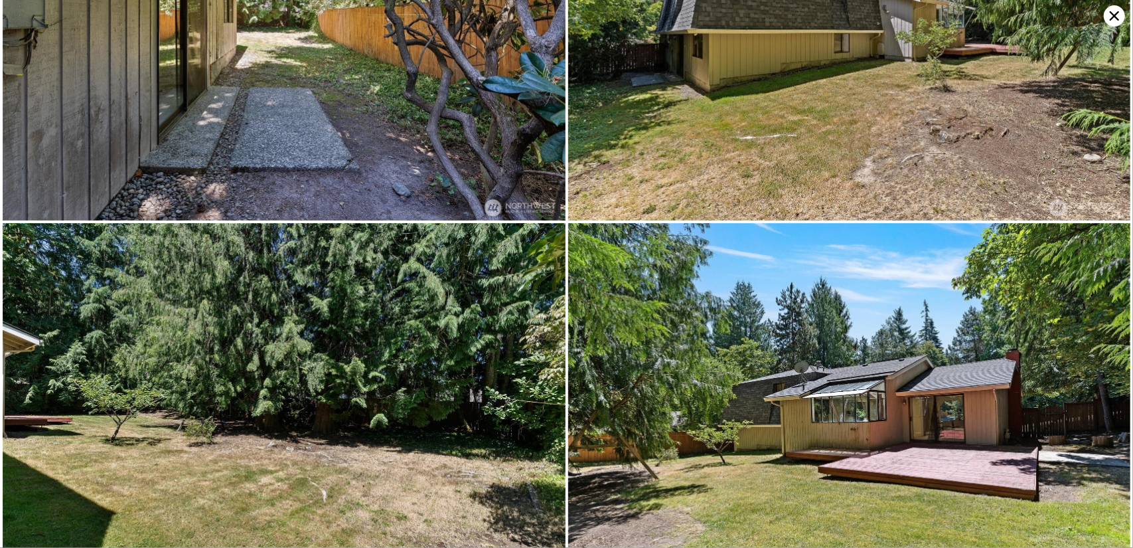
click at [705, 338] on img at bounding box center [849, 410] width 563 height 375
click at [816, 381] on img at bounding box center [849, 410] width 563 height 375
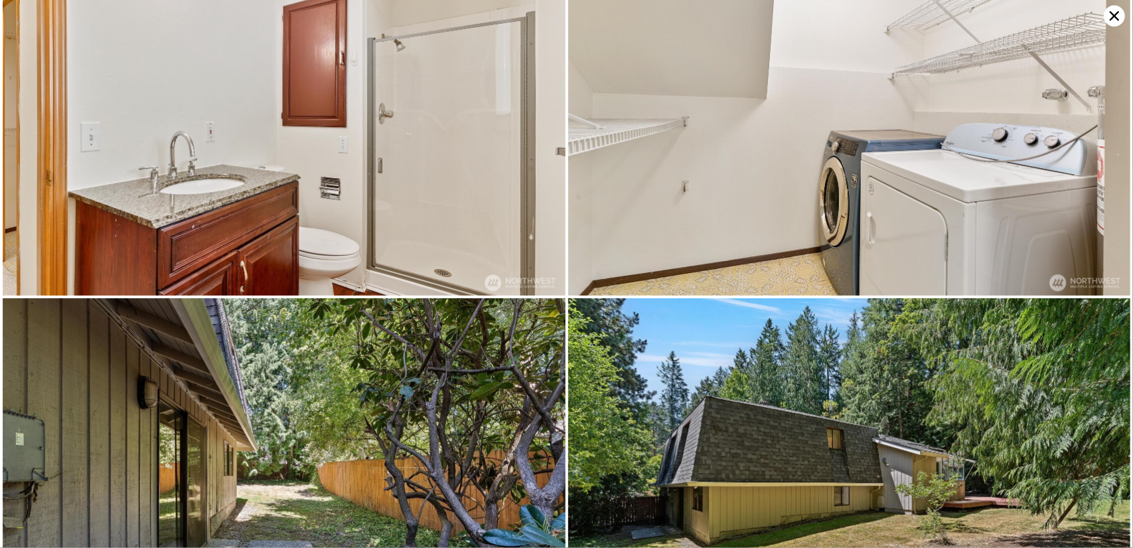
scroll to position [4492, 0]
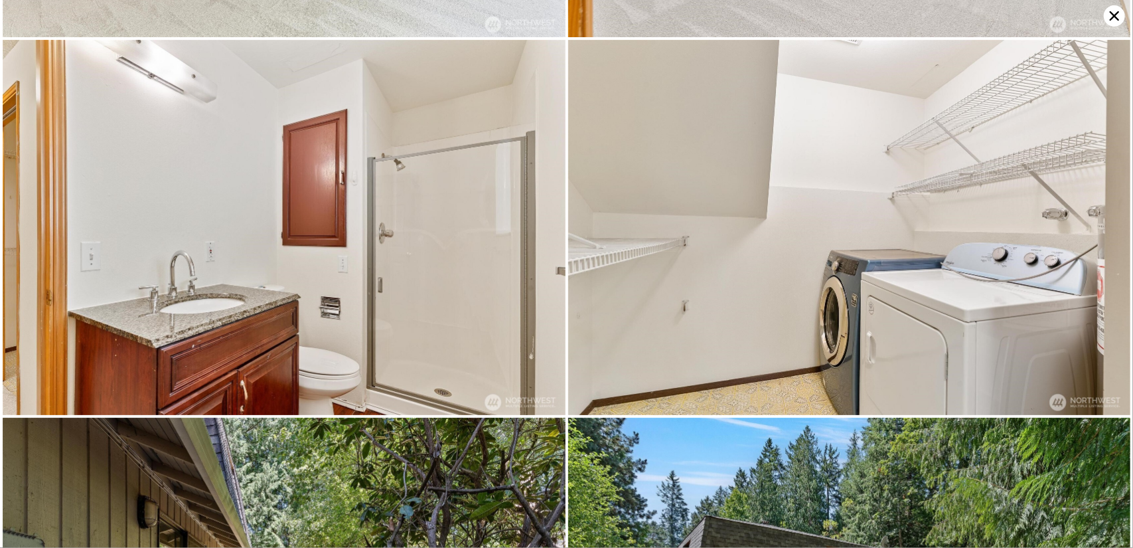
click at [1114, 19] on icon at bounding box center [1114, 15] width 21 height 21
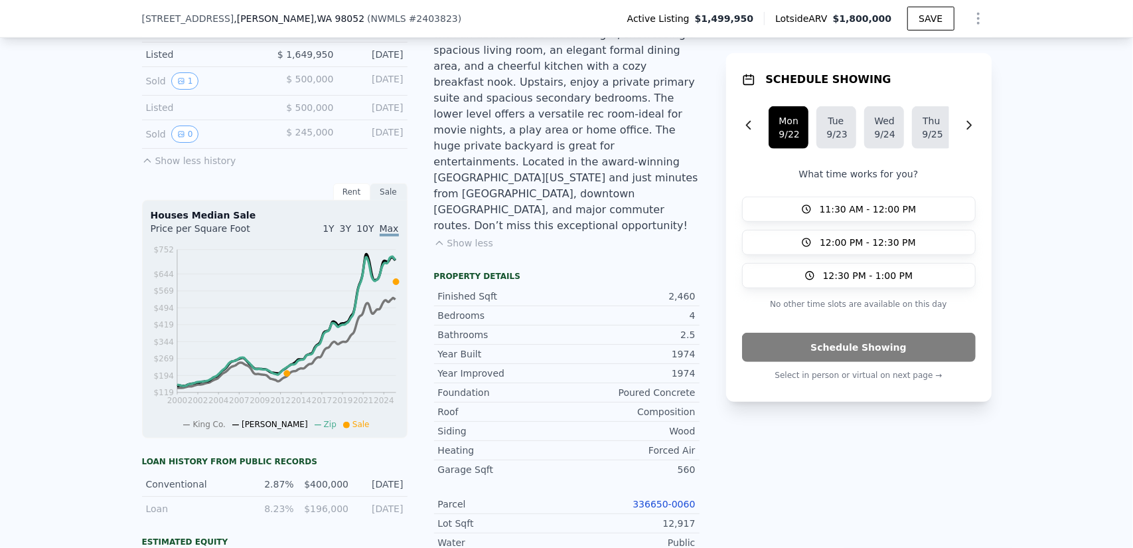
scroll to position [465, 0]
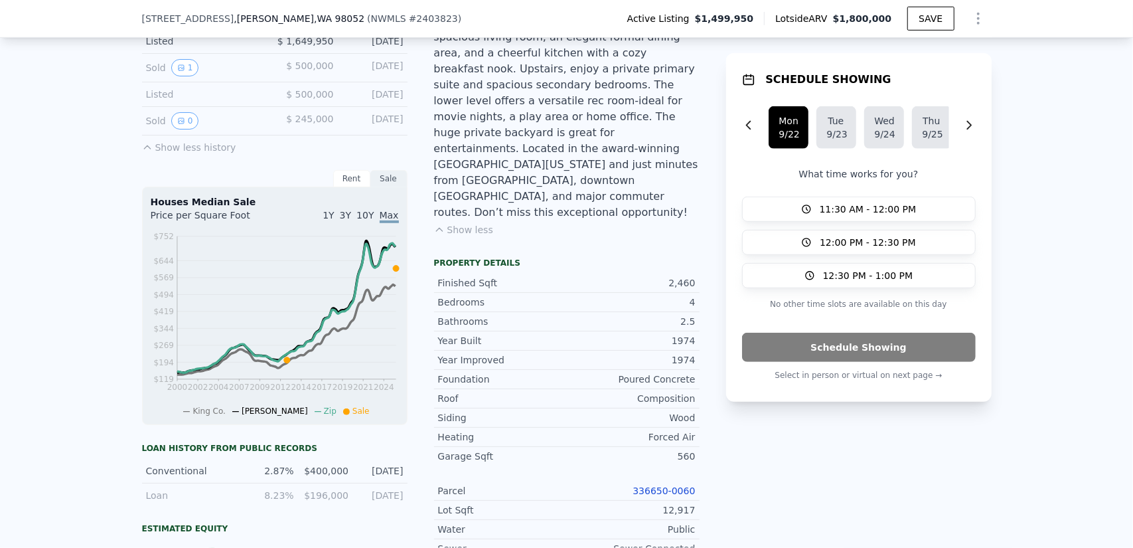
click at [334, 185] on div "Rent" at bounding box center [351, 178] width 37 height 17
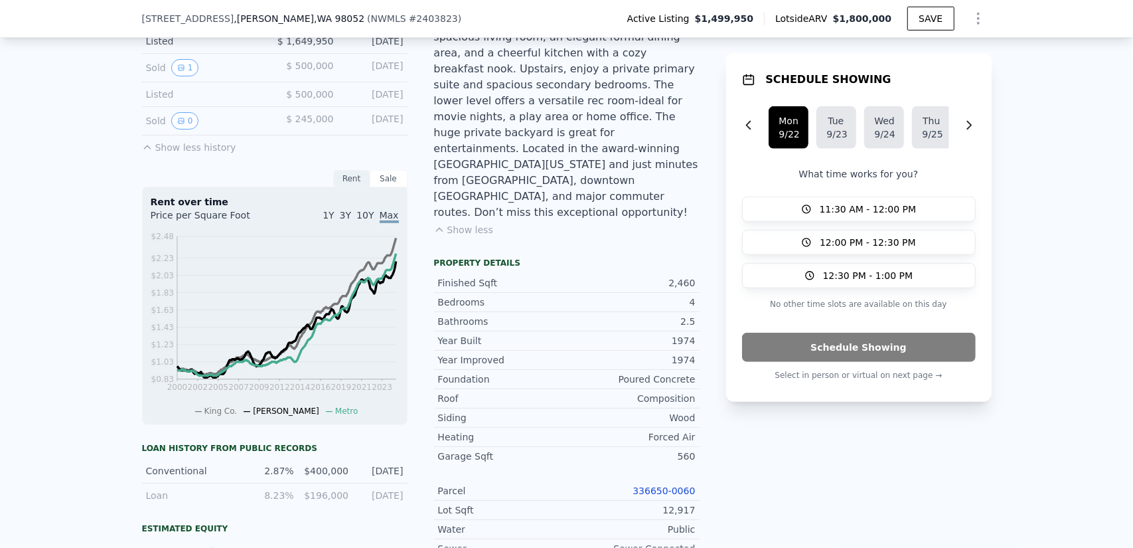
click at [380, 185] on div "Sale" at bounding box center [388, 178] width 37 height 17
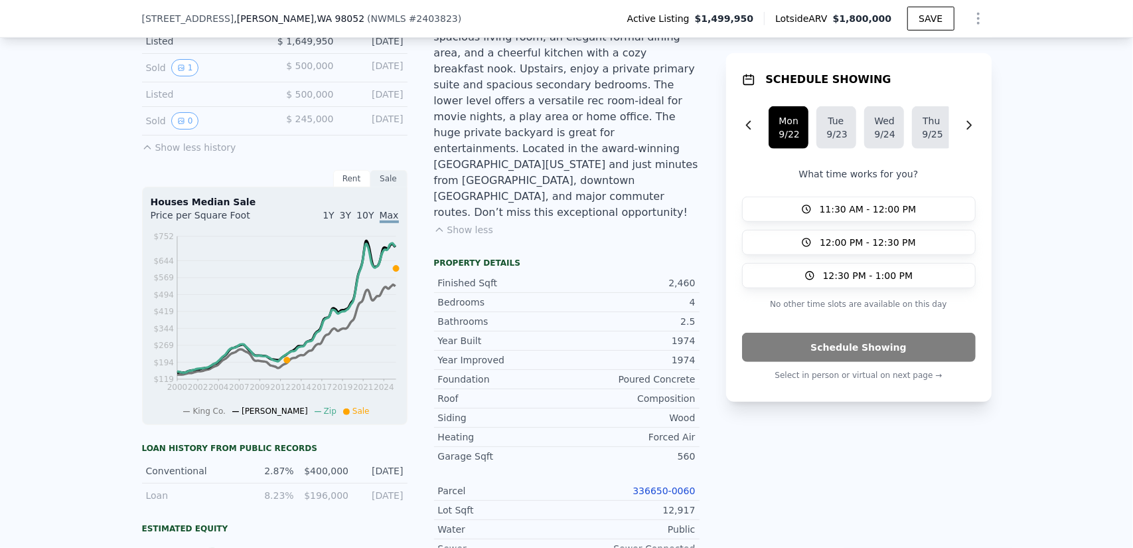
scroll to position [730, 0]
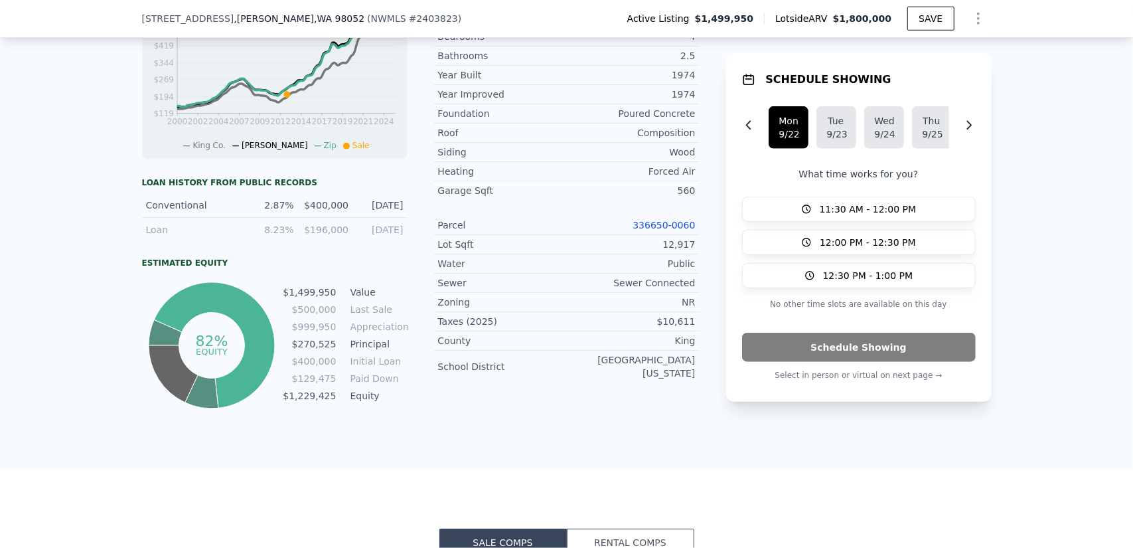
click at [186, 264] on div "Estimated Equity" at bounding box center [275, 263] width 266 height 11
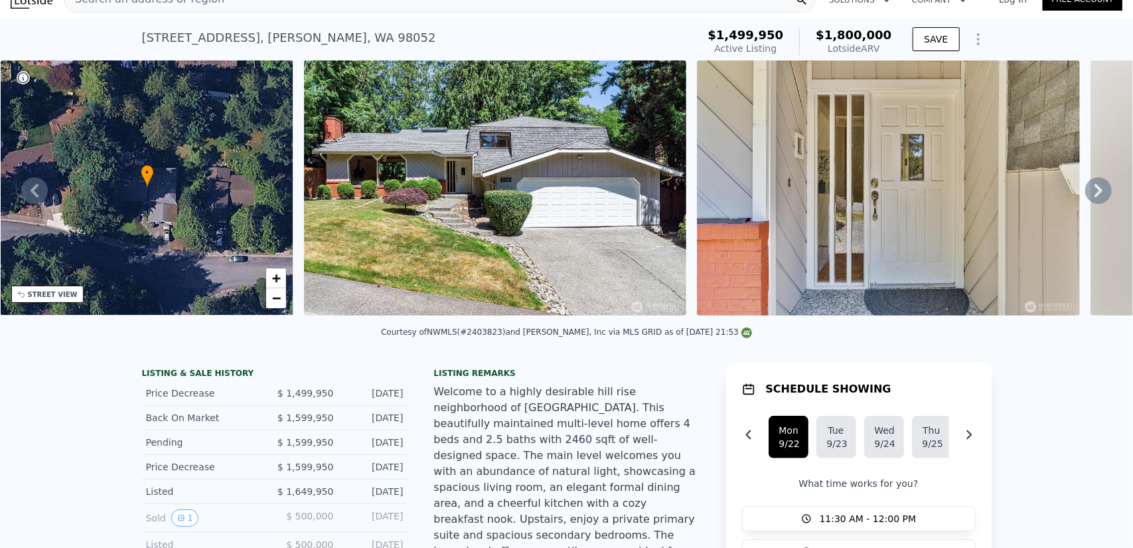
scroll to position [5, 0]
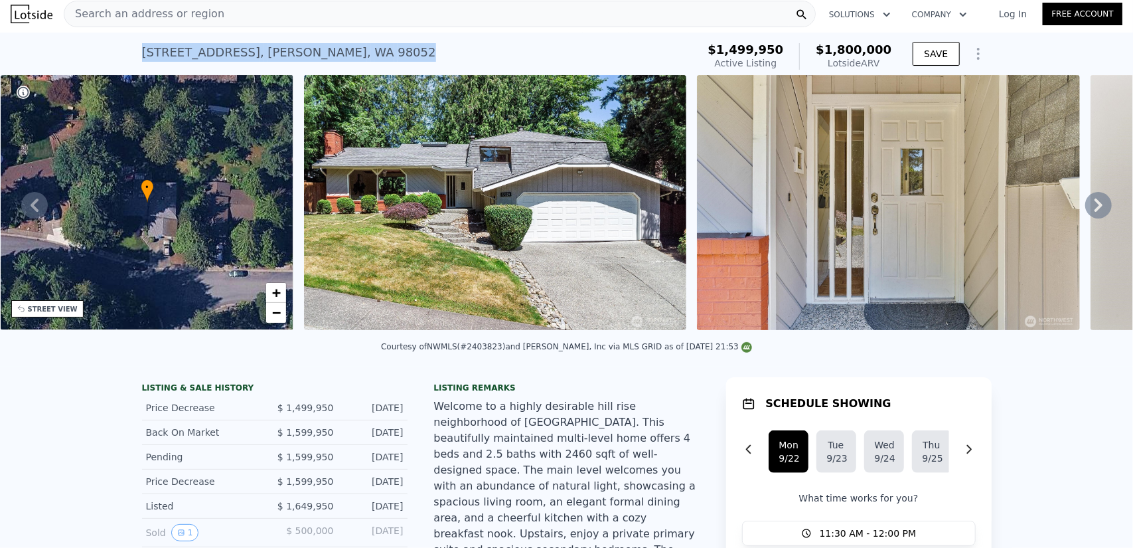
drag, startPoint x: 361, startPoint y: 50, endPoint x: 134, endPoint y: 55, distance: 227.1
click at [134, 55] on div "17726 NE 26th St , Redmond , WA 98052 Active at $1.500m (~ARV $1.800m ) $1,499,…" at bounding box center [566, 54] width 1133 height 42
copy div "17726 NE 26th St , Redmond , WA 98052"
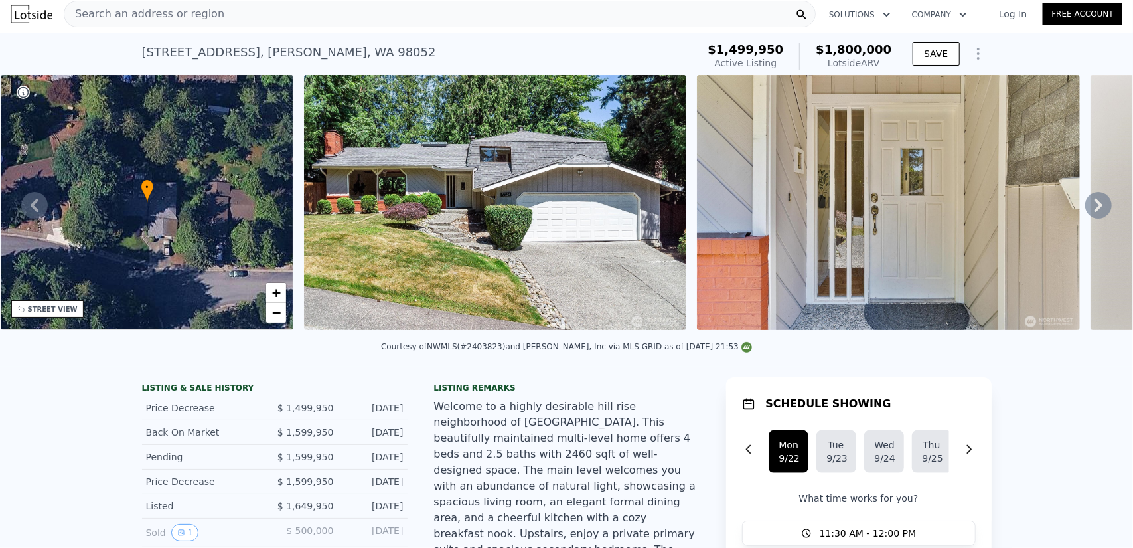
click at [327, 11] on div "Search an address or region" at bounding box center [440, 14] width 752 height 27
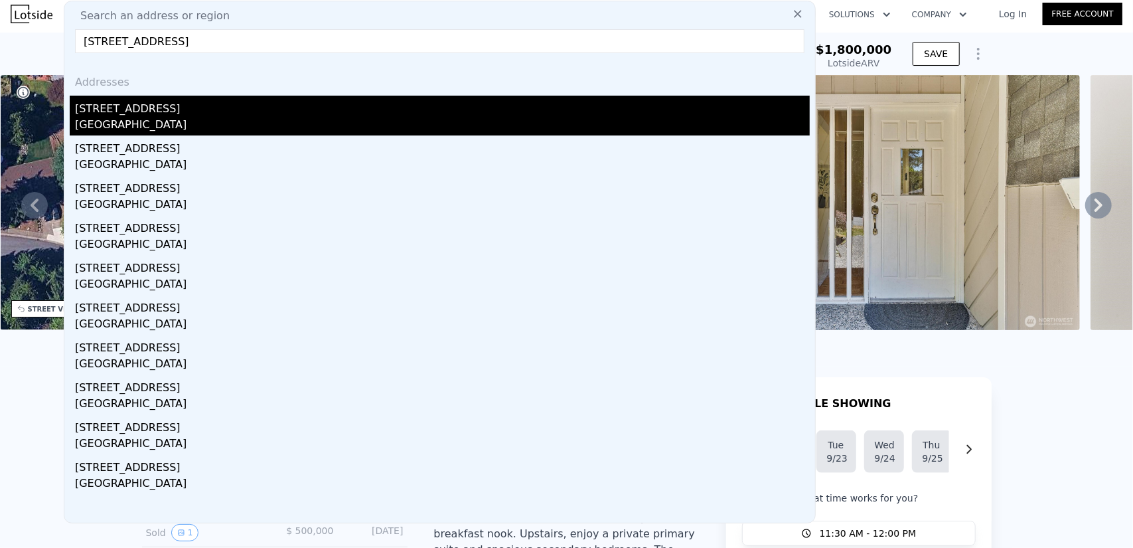
type input "5906 112th Place NE, Kirkland, WA 98033"
click at [205, 118] on div "Kirkland, WA 98033" at bounding box center [442, 126] width 735 height 19
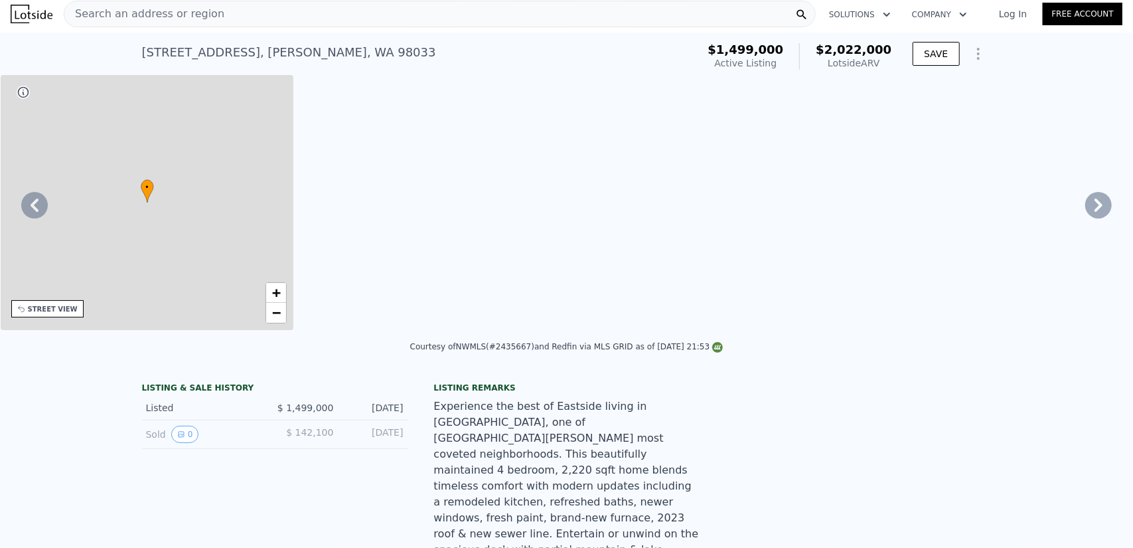
type input "$ 2,022,000"
type input "$ 216,478"
type input "5"
type input "2.75"
type input "1620"
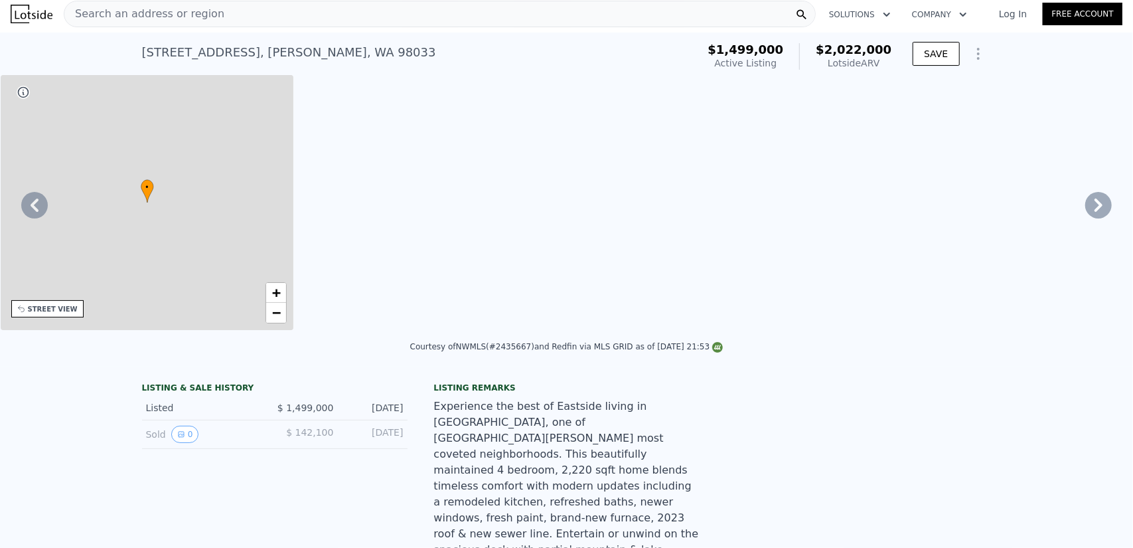
type input "3030"
type input "7176"
type input "10663"
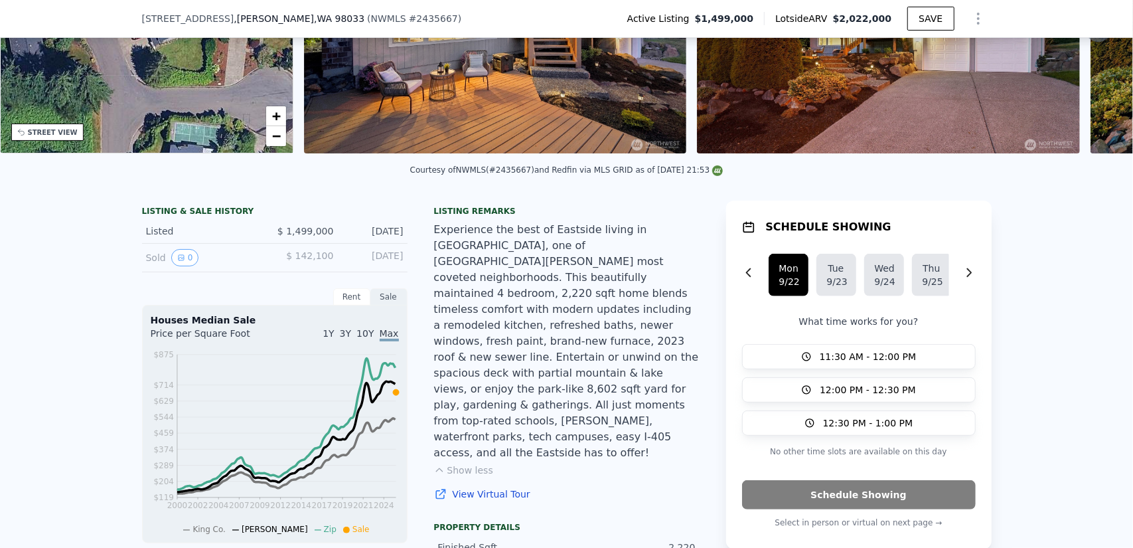
scroll to position [332, 0]
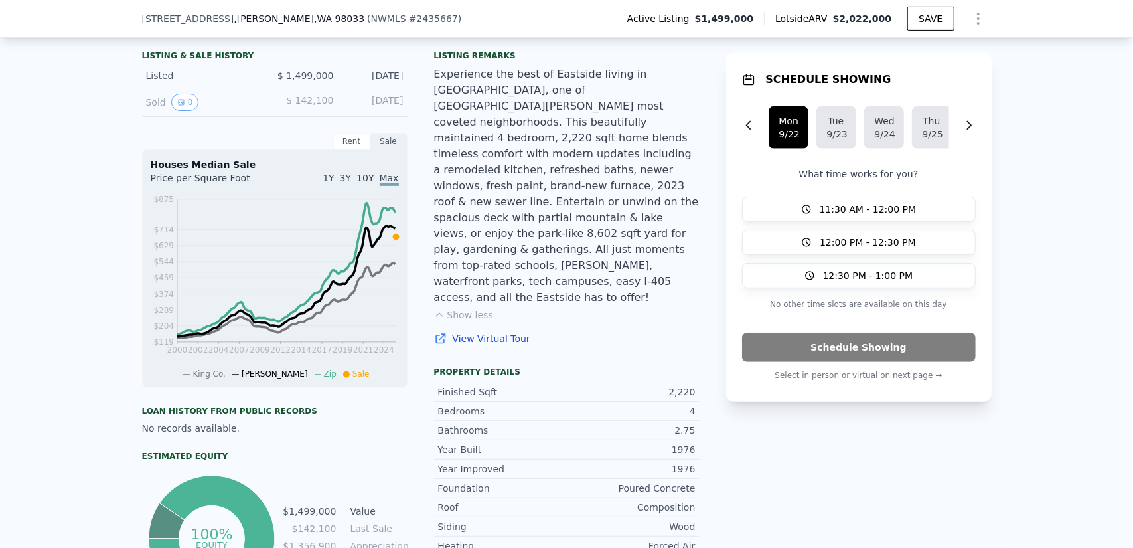
click at [344, 148] on div "Rent" at bounding box center [351, 141] width 37 height 17
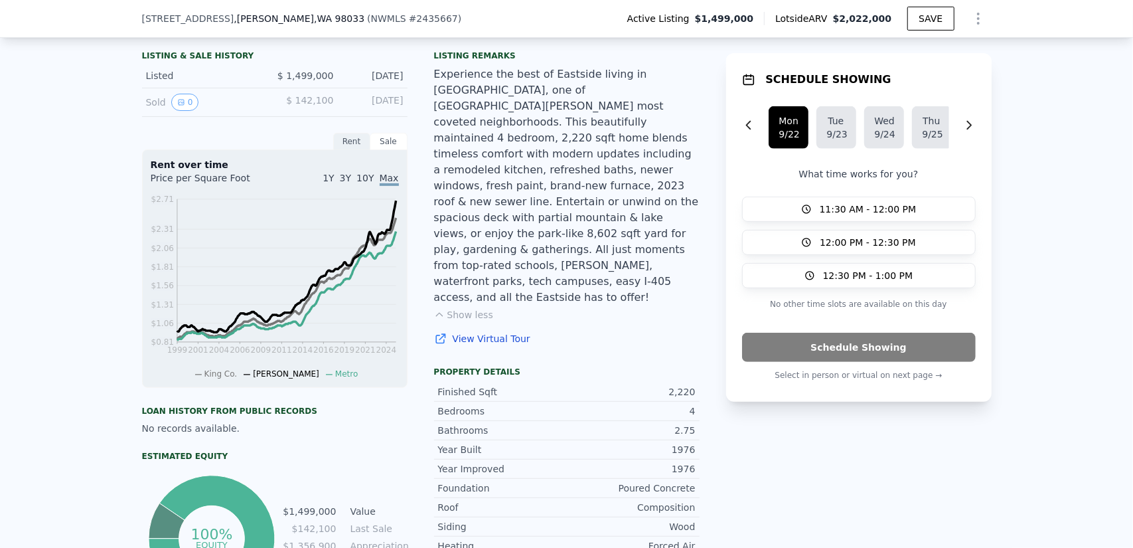
click at [385, 145] on div "Sale" at bounding box center [388, 141] width 37 height 17
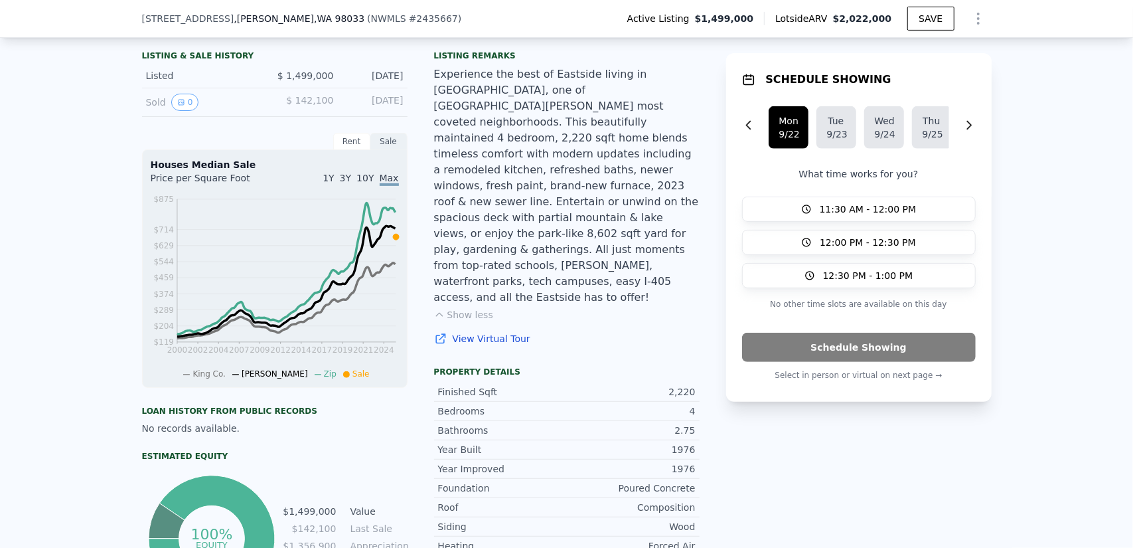
click at [388, 148] on div "Sale" at bounding box center [388, 141] width 37 height 17
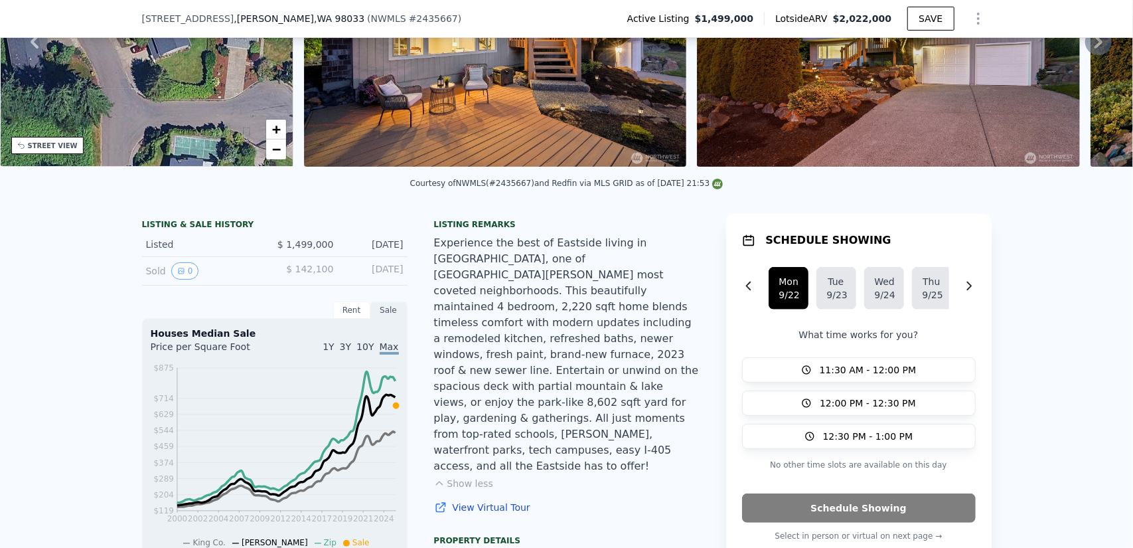
scroll to position [133, 0]
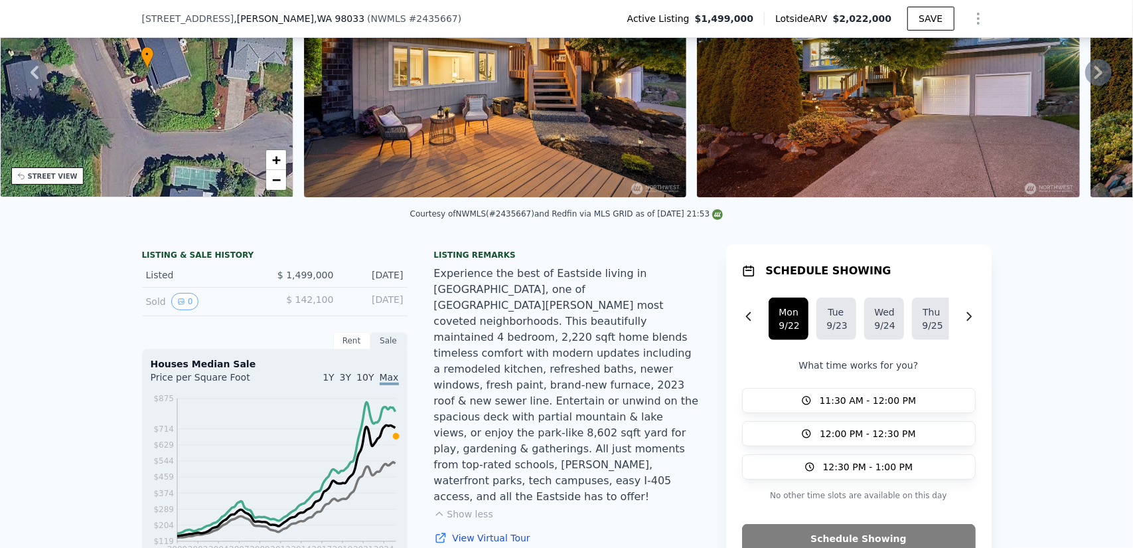
click at [386, 307] on div "Sep 19, 1988" at bounding box center [374, 301] width 59 height 17
click at [313, 305] on span "$ 142,100" at bounding box center [309, 299] width 47 height 11
copy span "142,100"
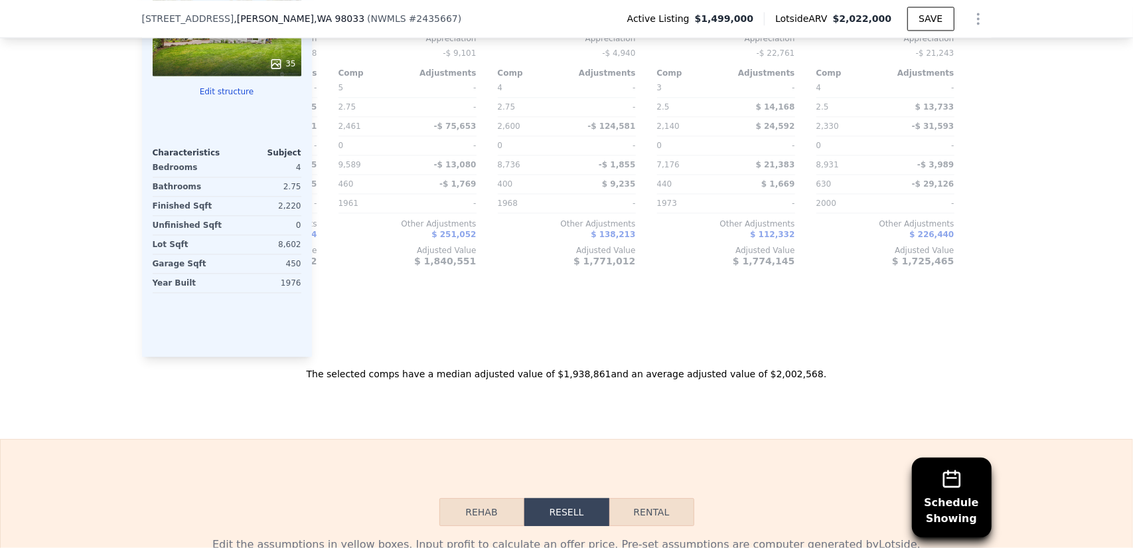
scroll to position [0, 0]
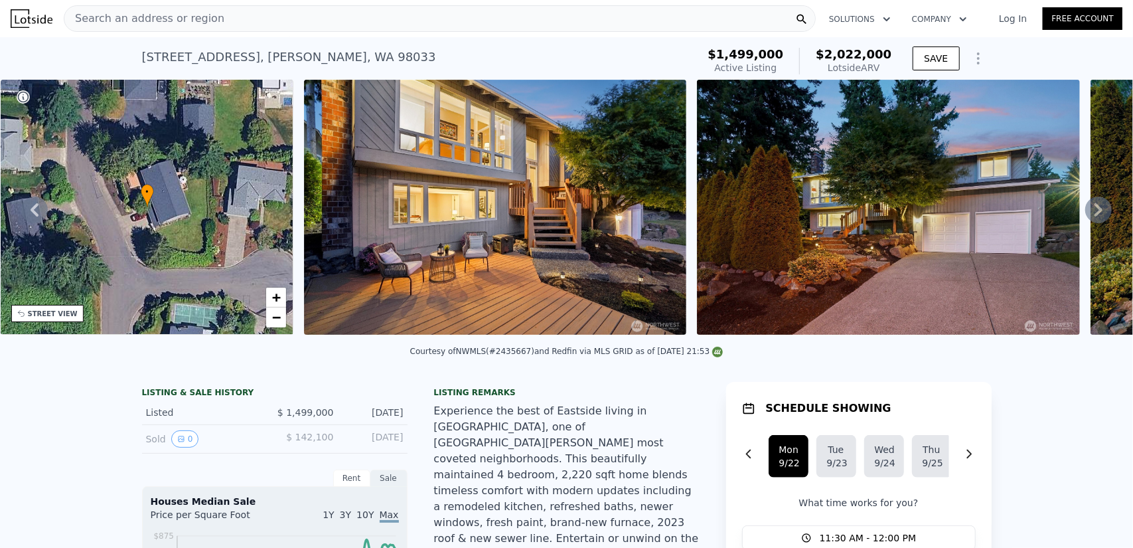
click at [1095, 211] on icon at bounding box center [1099, 209] width 8 height 13
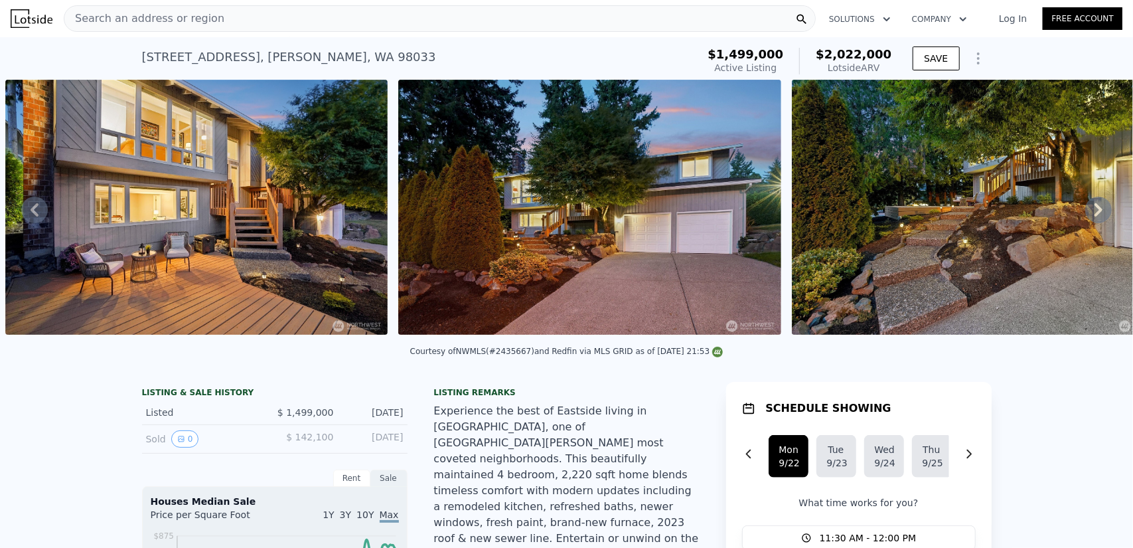
click at [1095, 212] on icon at bounding box center [1099, 209] width 8 height 13
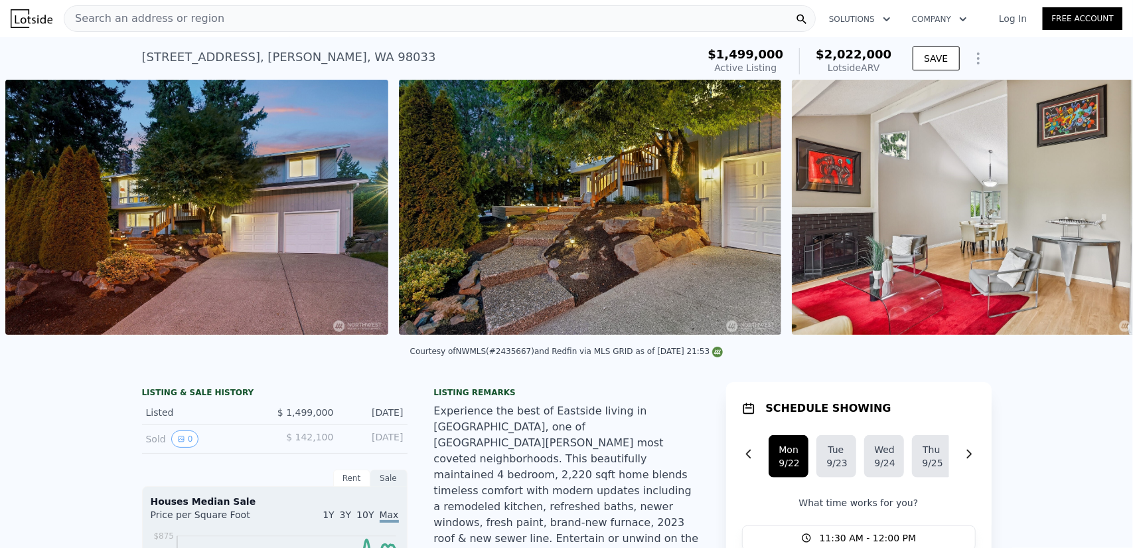
click at [1088, 212] on div "• + − • + − STREET VIEW Loading... SATELLITE VIEW" at bounding box center [566, 210] width 1133 height 260
click at [1095, 212] on icon at bounding box center [1099, 209] width 8 height 13
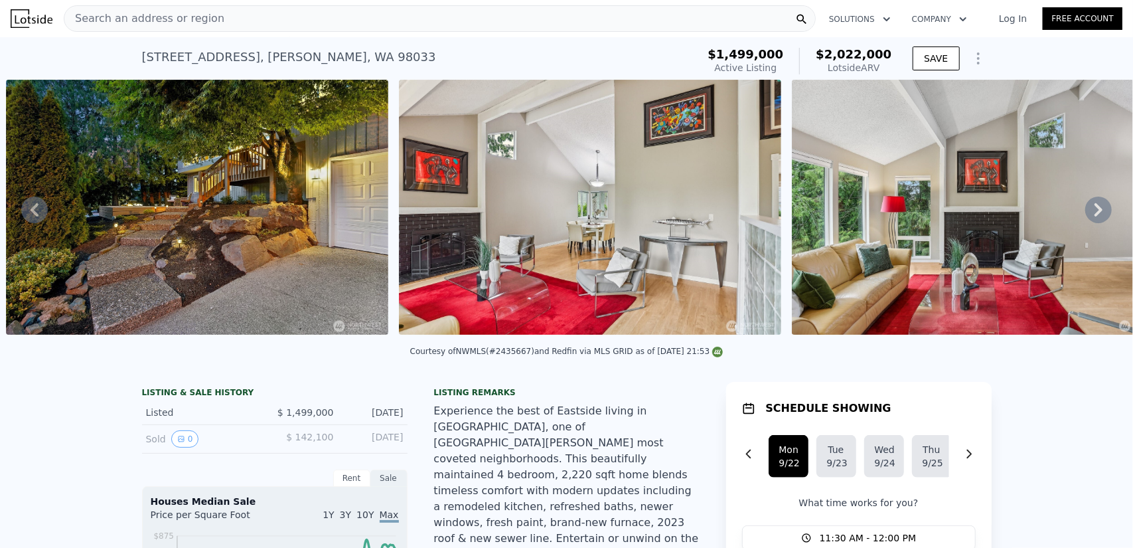
click at [1095, 212] on icon at bounding box center [1099, 209] width 8 height 13
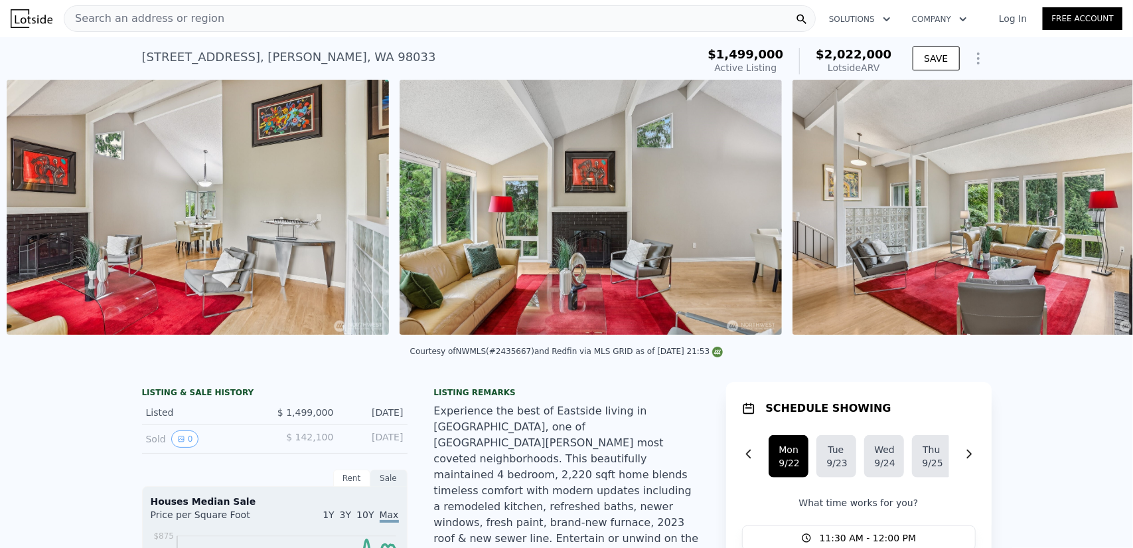
scroll to position [0, 1787]
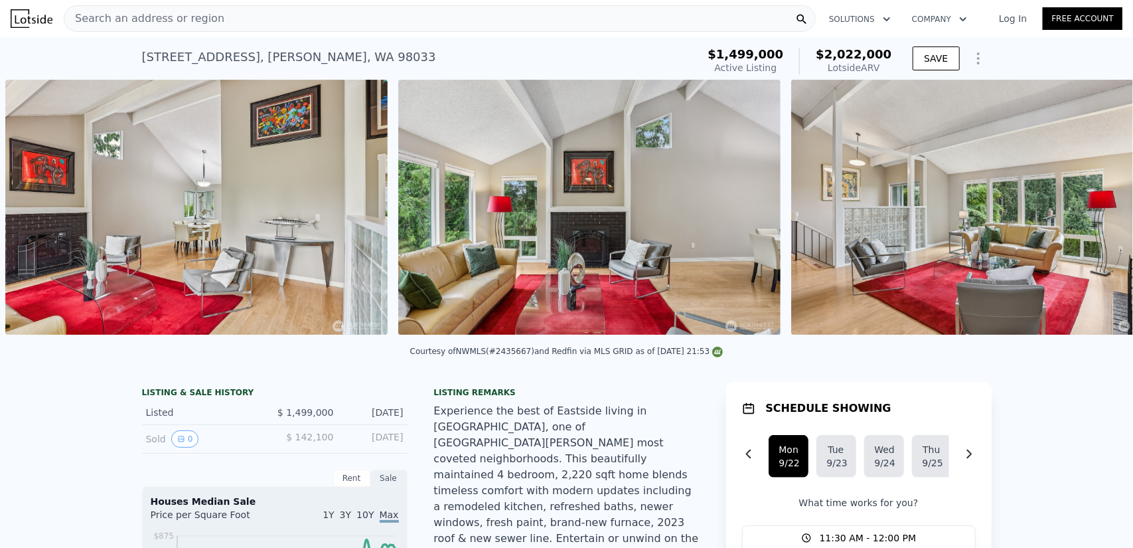
click at [1088, 212] on img at bounding box center [982, 207] width 382 height 255
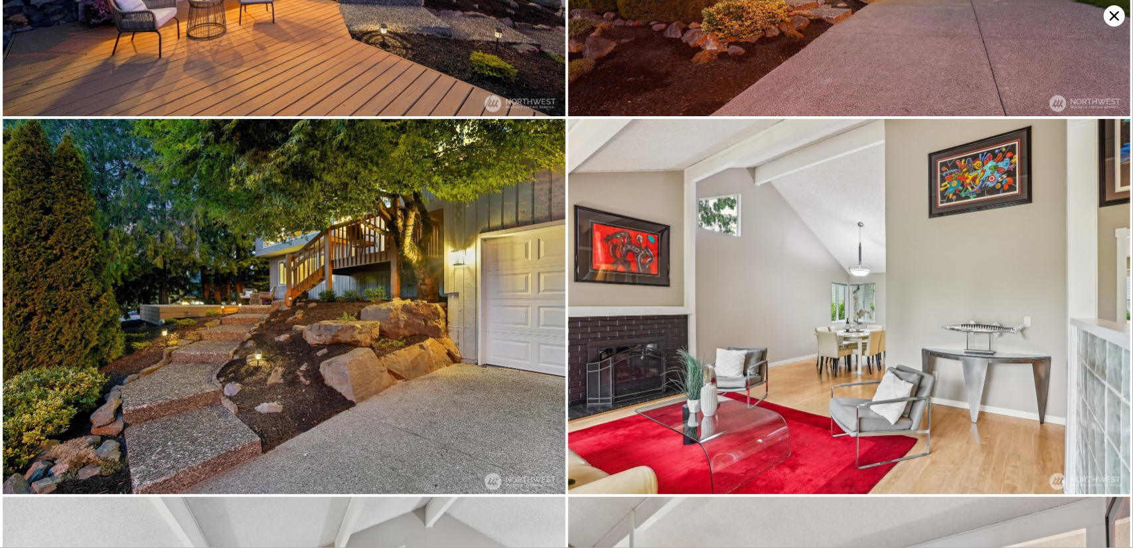
scroll to position [0, 0]
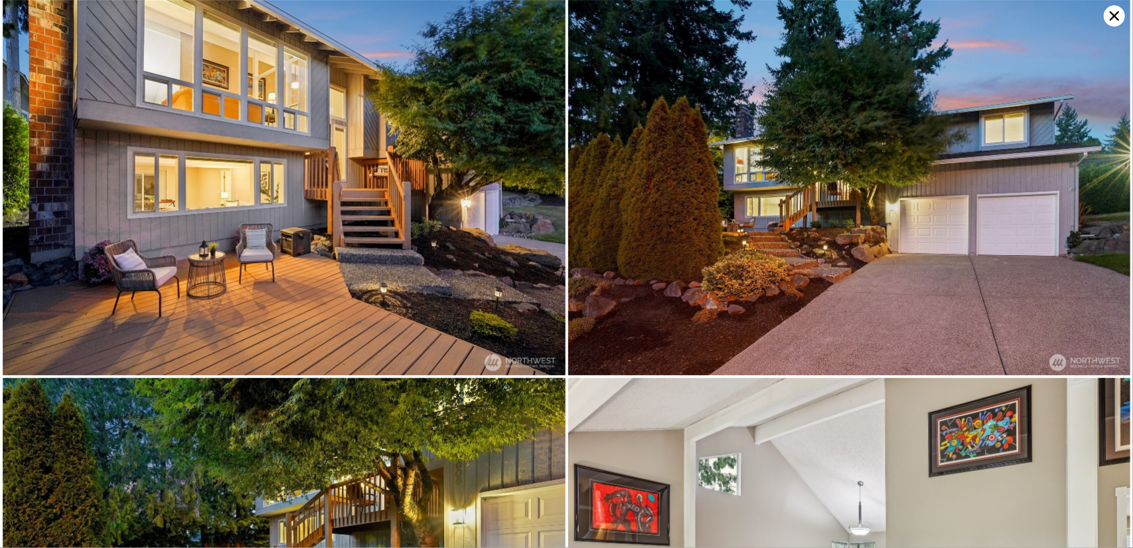
click at [1109, 17] on icon at bounding box center [1114, 15] width 21 height 21
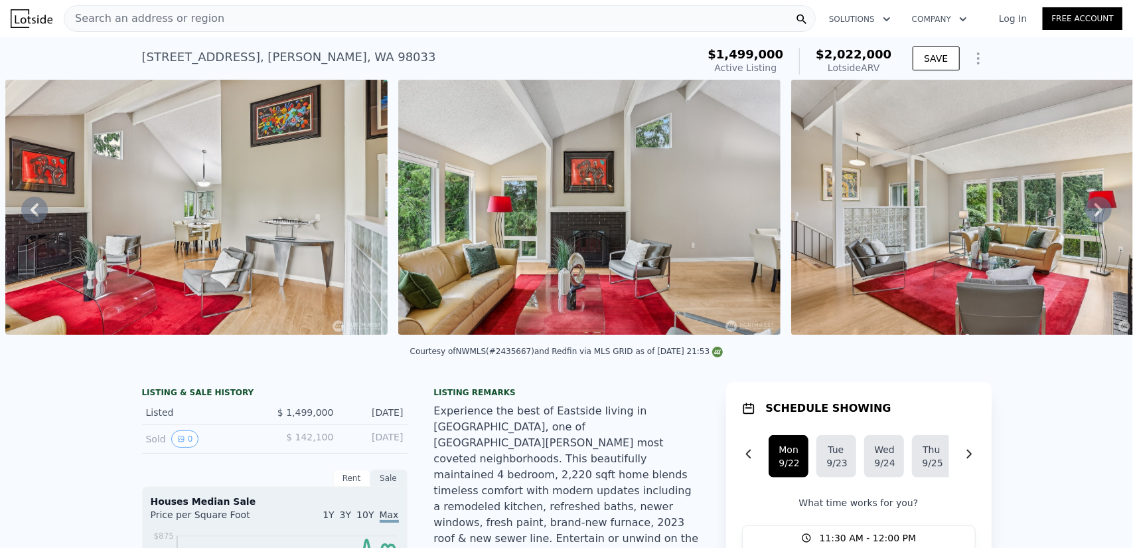
click at [261, 19] on div "Search an address or region" at bounding box center [440, 18] width 752 height 27
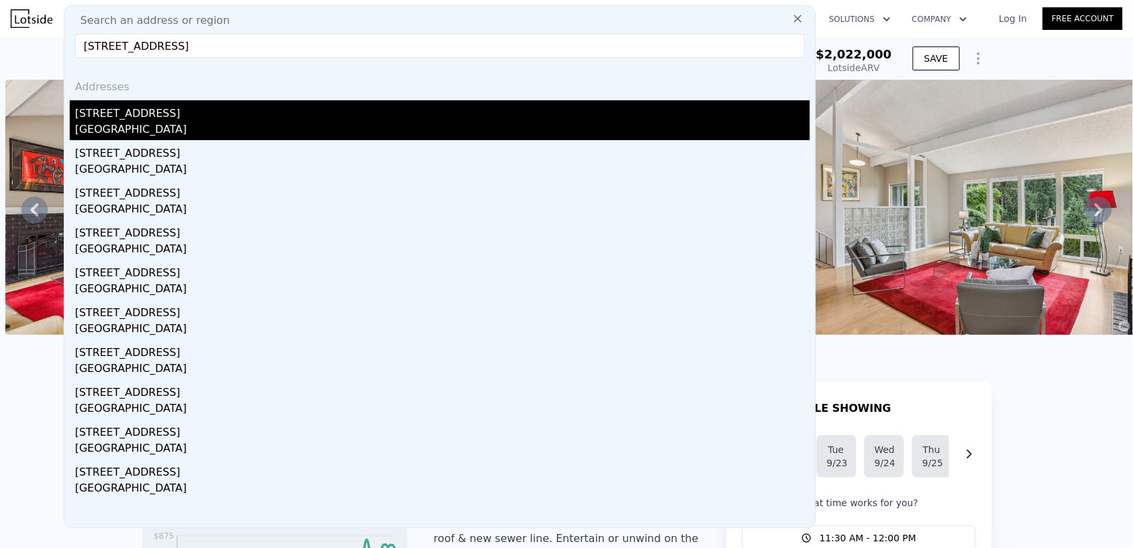
type input "11236 115th Place NE, Kirkland, WA 98033"
click at [199, 111] on div "[STREET_ADDRESS]" at bounding box center [442, 110] width 735 height 21
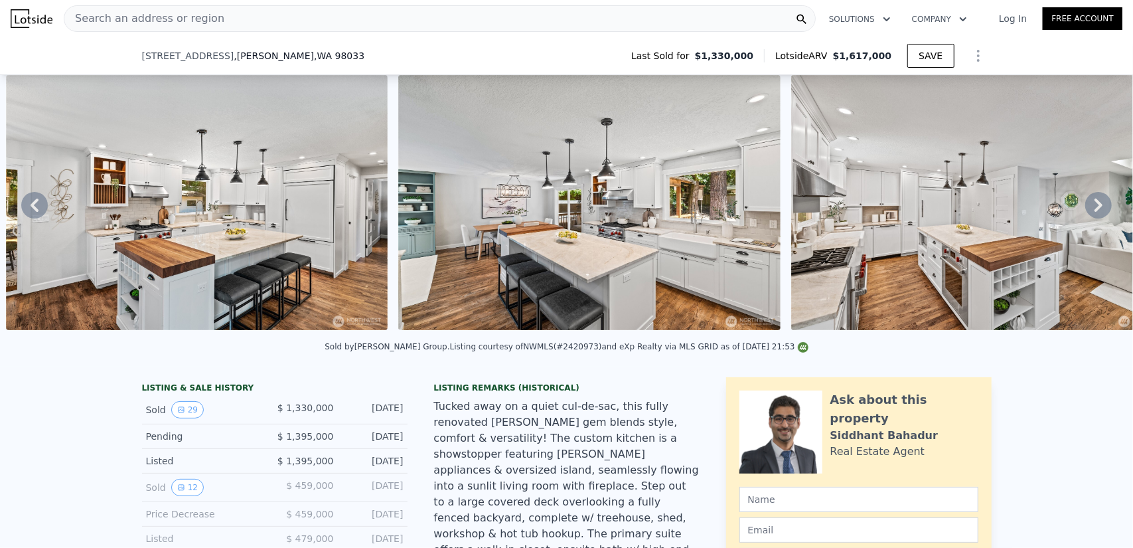
scroll to position [127, 0]
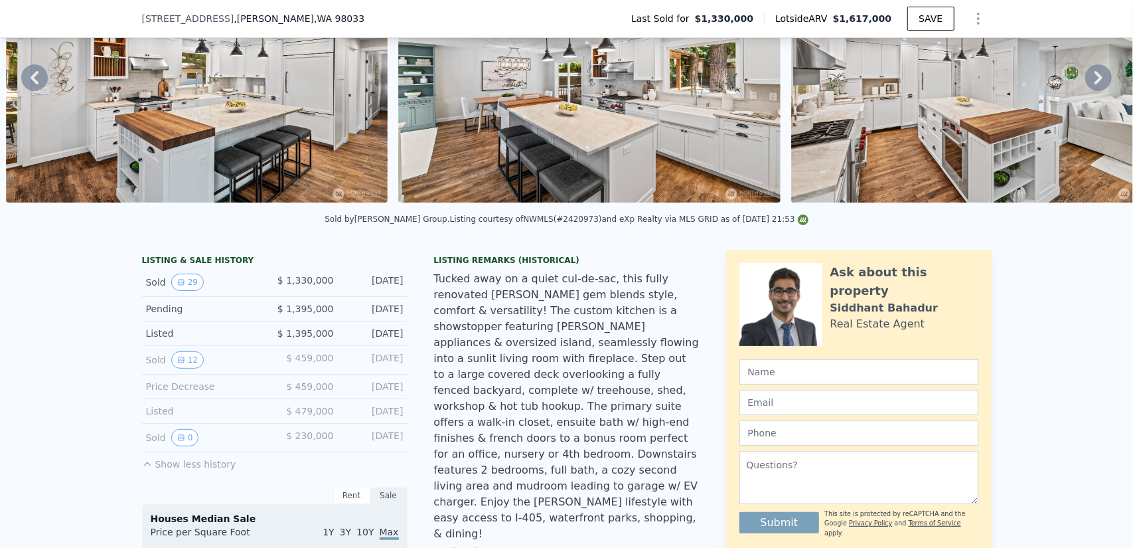
click at [312, 363] on span "$ 459,000" at bounding box center [309, 358] width 47 height 11
copy span "459,000"
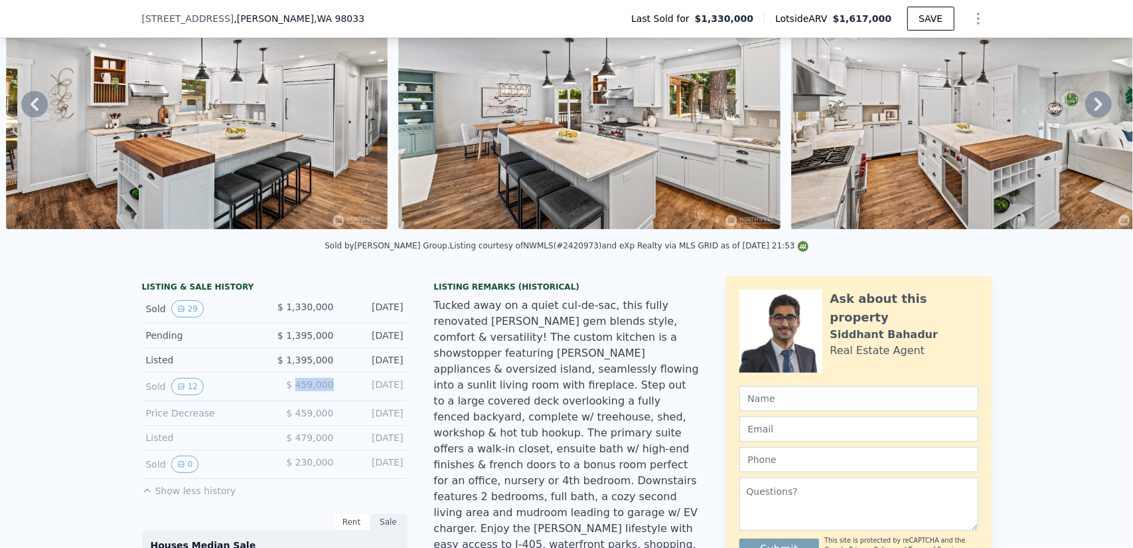
scroll to position [194, 0]
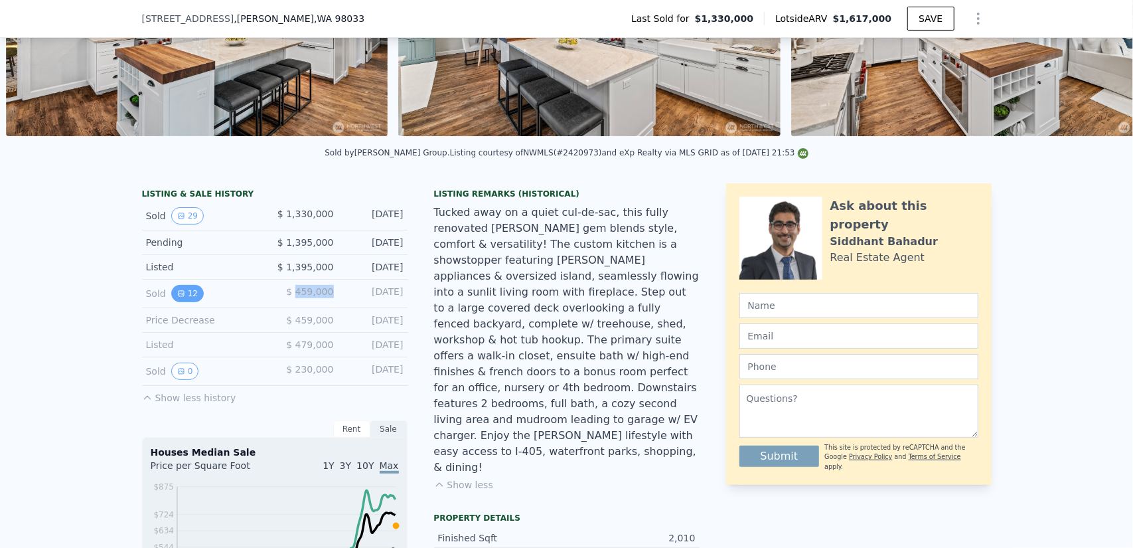
click at [185, 299] on button "12" at bounding box center [187, 293] width 33 height 17
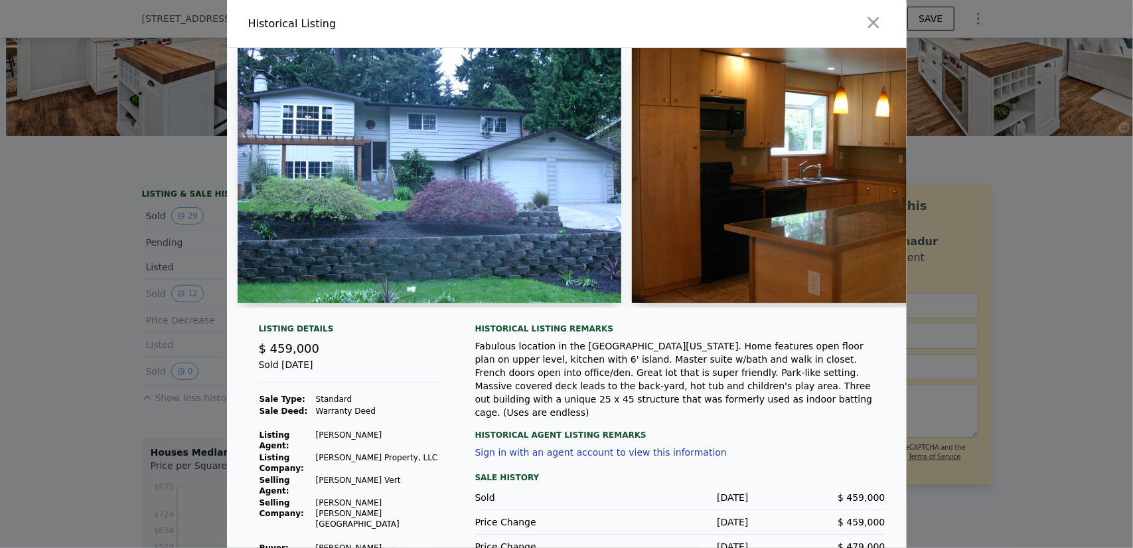
drag, startPoint x: 313, startPoint y: 304, endPoint x: 336, endPoint y: 308, distance: 23.6
click at [336, 307] on div at bounding box center [567, 178] width 680 height 260
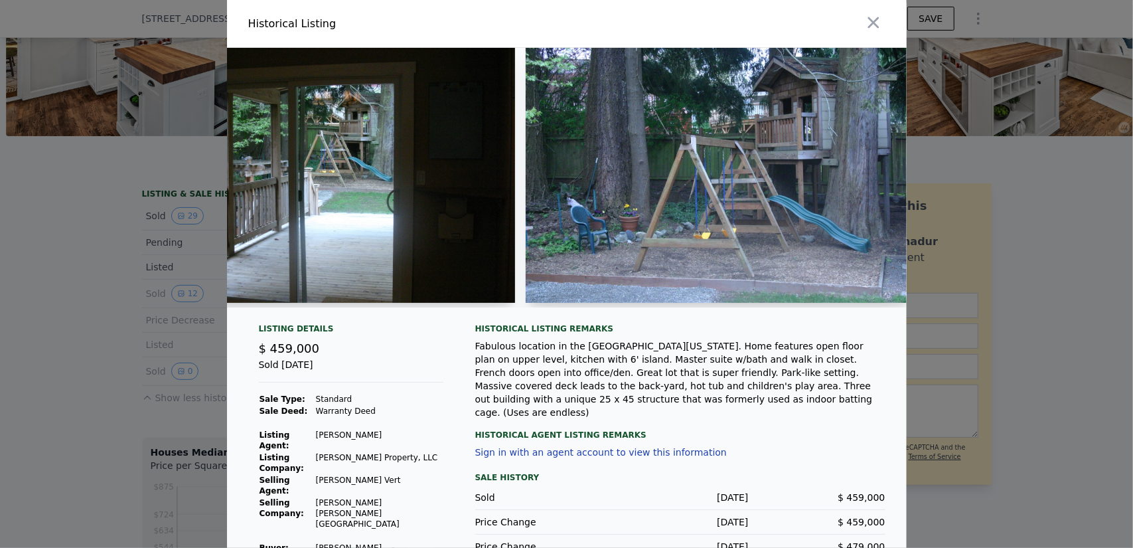
scroll to position [0, 3425]
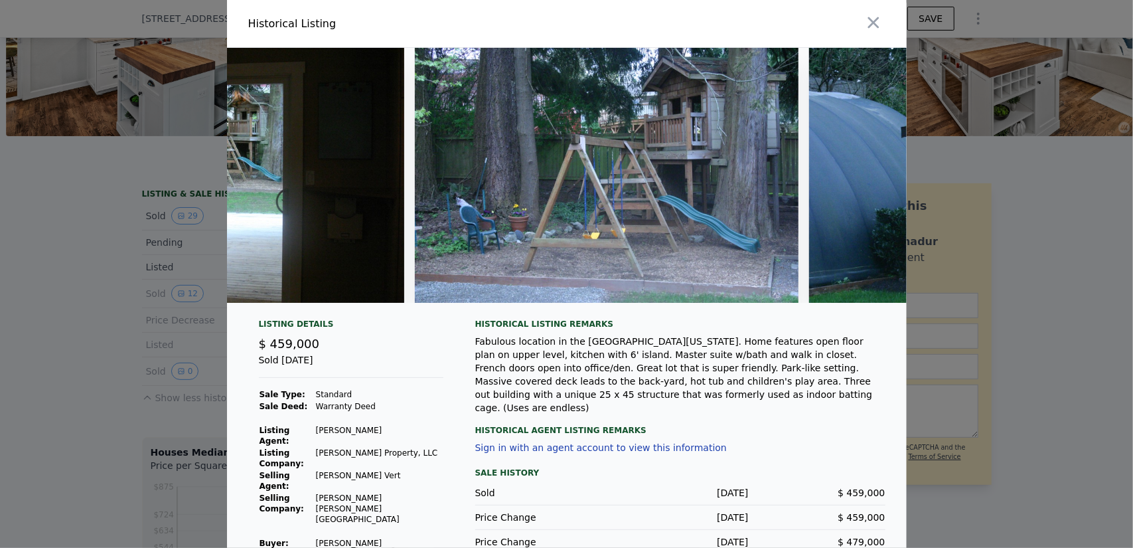
click at [187, 286] on div at bounding box center [566, 274] width 1133 height 548
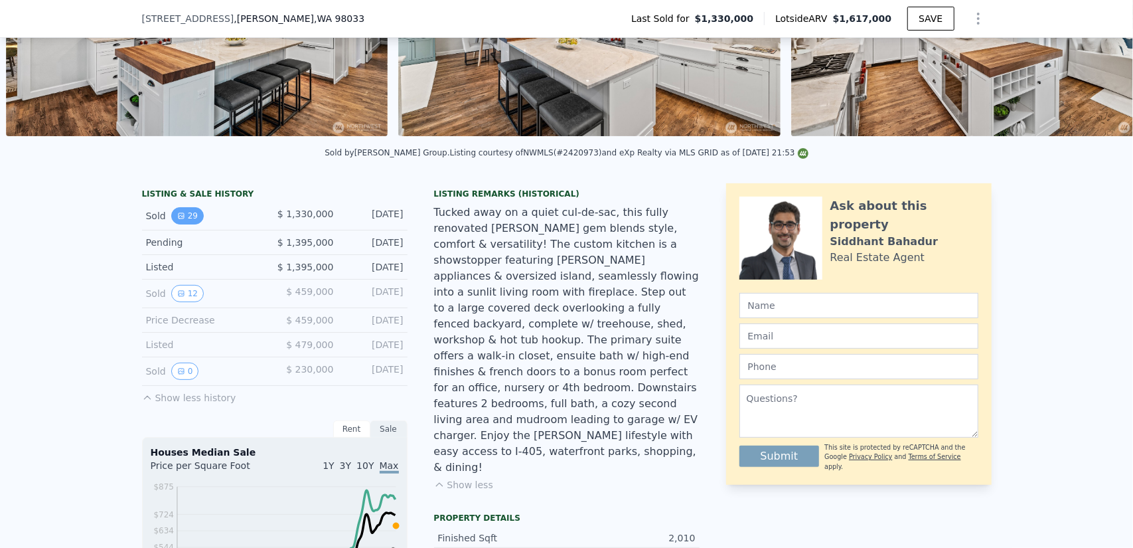
click at [177, 220] on icon "View historical data" at bounding box center [181, 216] width 8 height 8
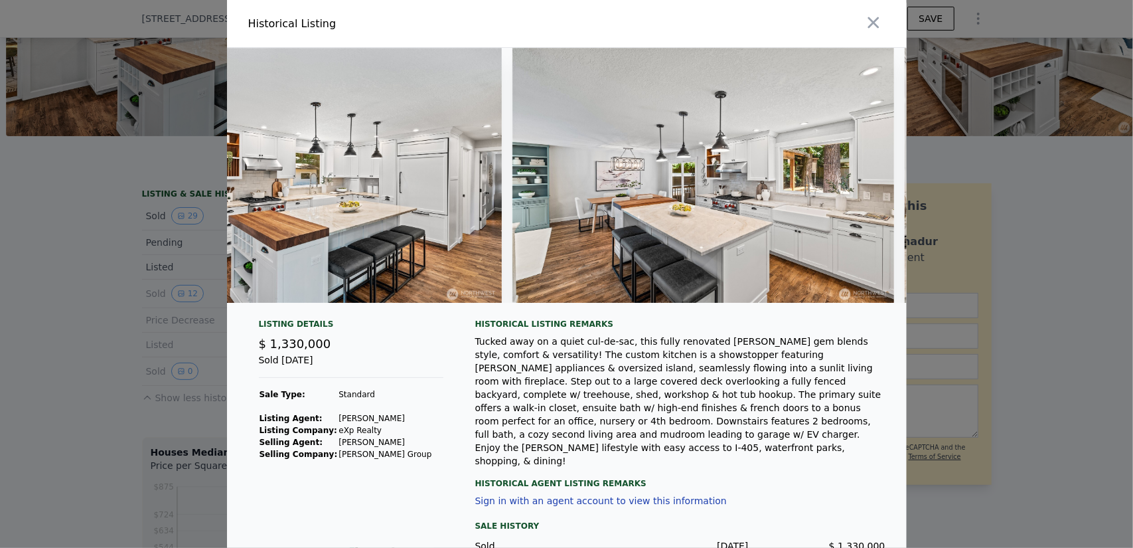
scroll to position [0, 1479]
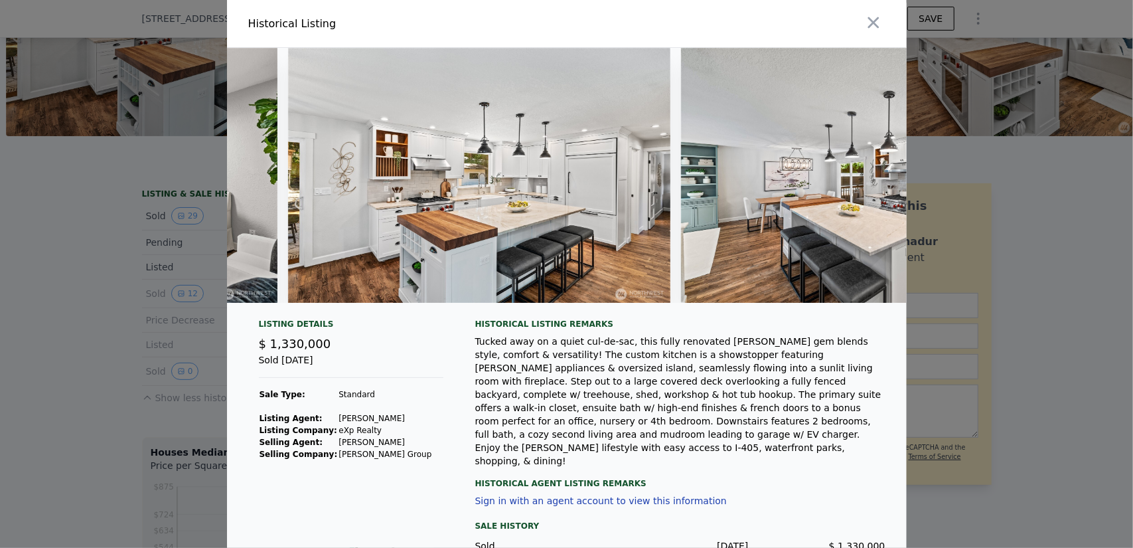
click at [119, 299] on div at bounding box center [566, 274] width 1133 height 548
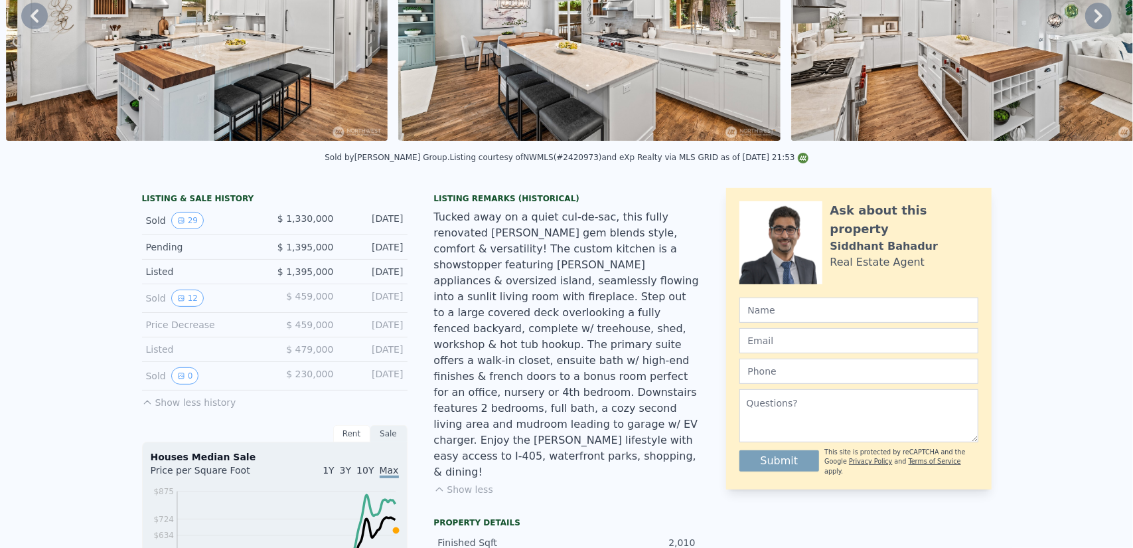
scroll to position [5, 0]
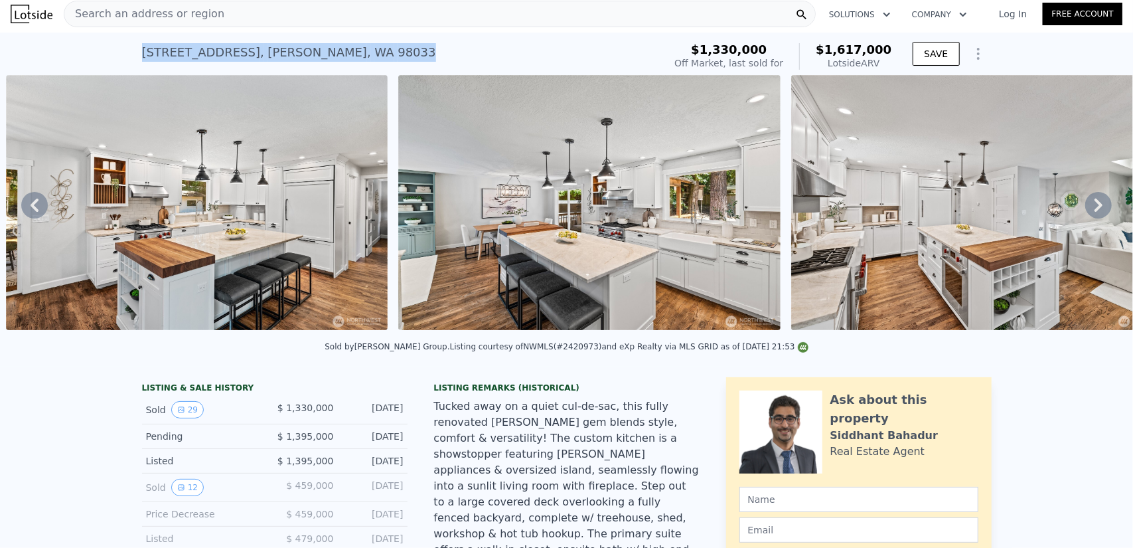
drag, startPoint x: 365, startPoint y: 50, endPoint x: 114, endPoint y: 47, distance: 251.7
click at [114, 47] on div "11236 115th Pl NE , Kirkland , WA 98033 Sold Sep 2025 for $1.330m (~ARV $1.617m…" at bounding box center [566, 54] width 1133 height 42
copy div "11236 115th Pl NE , Kirkland , WA 98033"
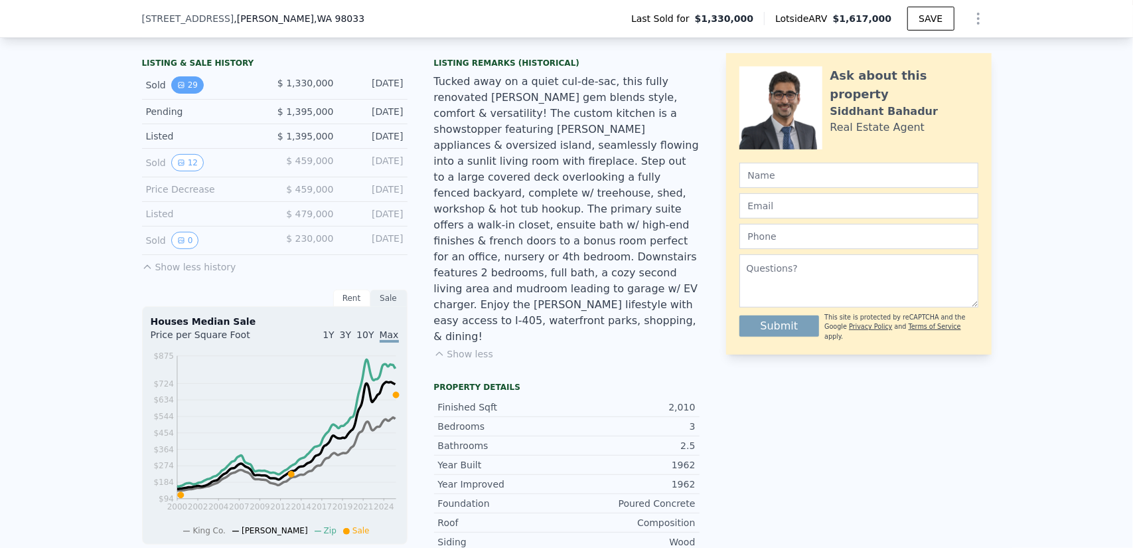
scroll to position [0, 0]
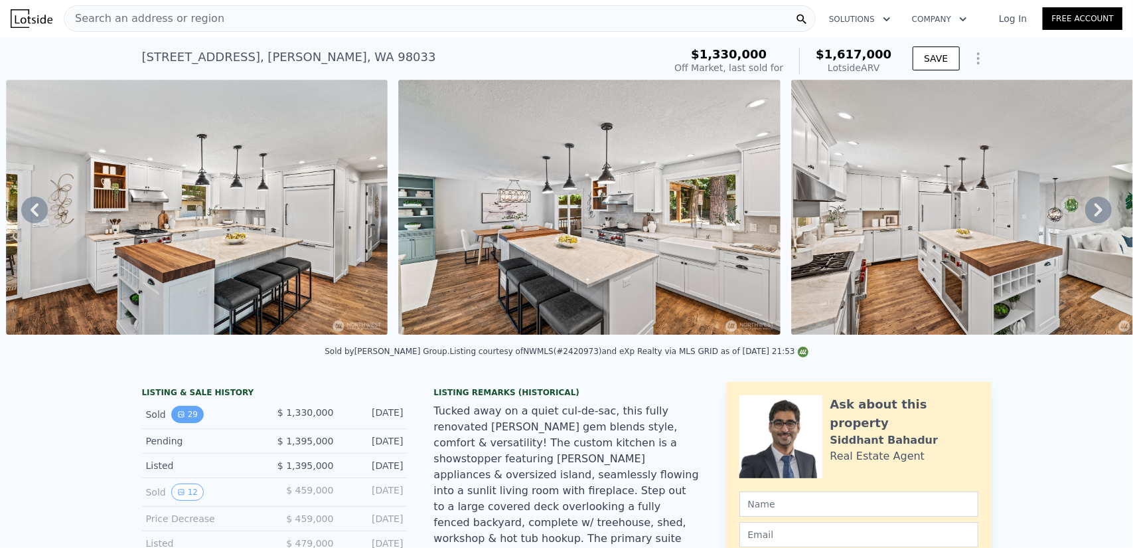
click at [179, 416] on button "29" at bounding box center [187, 414] width 33 height 17
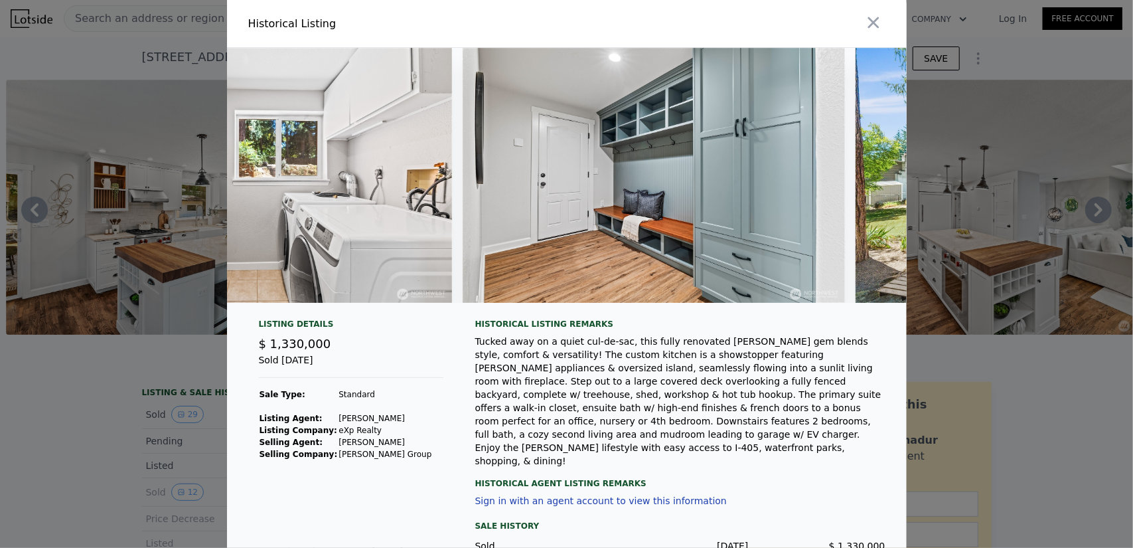
scroll to position [0, 7824]
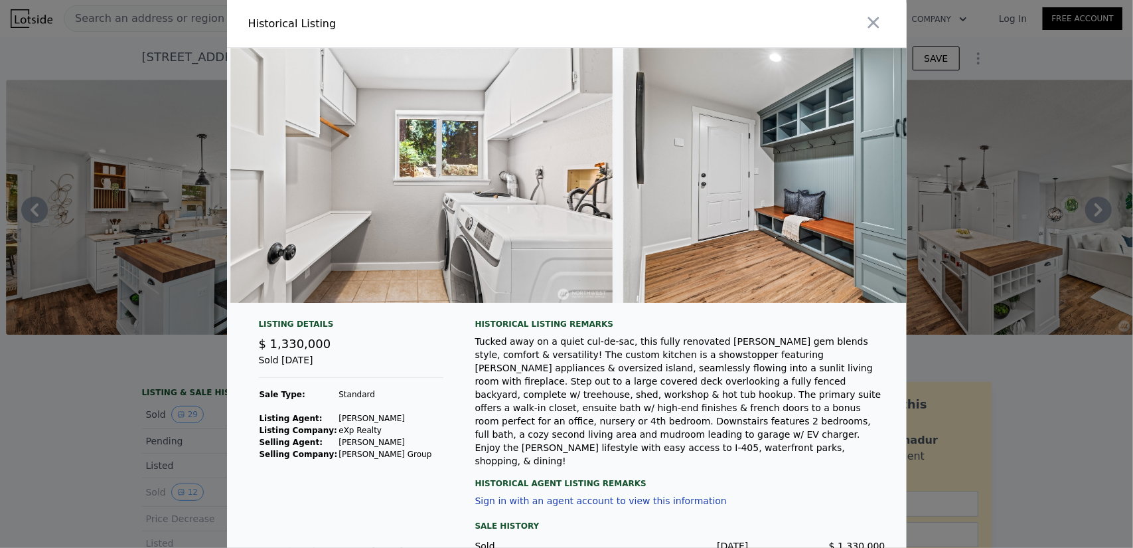
click at [73, 407] on div at bounding box center [566, 274] width 1133 height 548
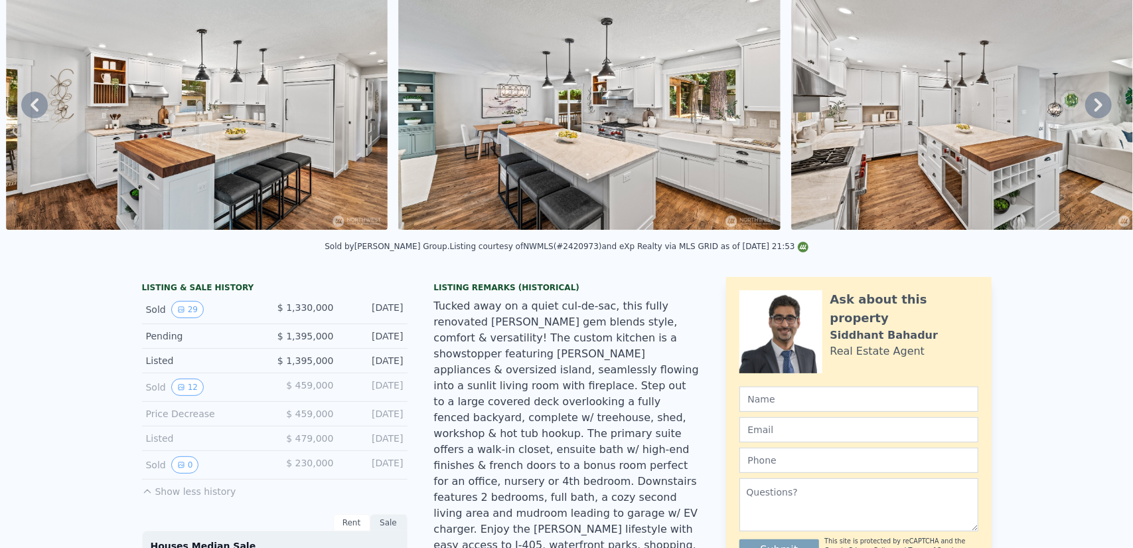
scroll to position [5, 0]
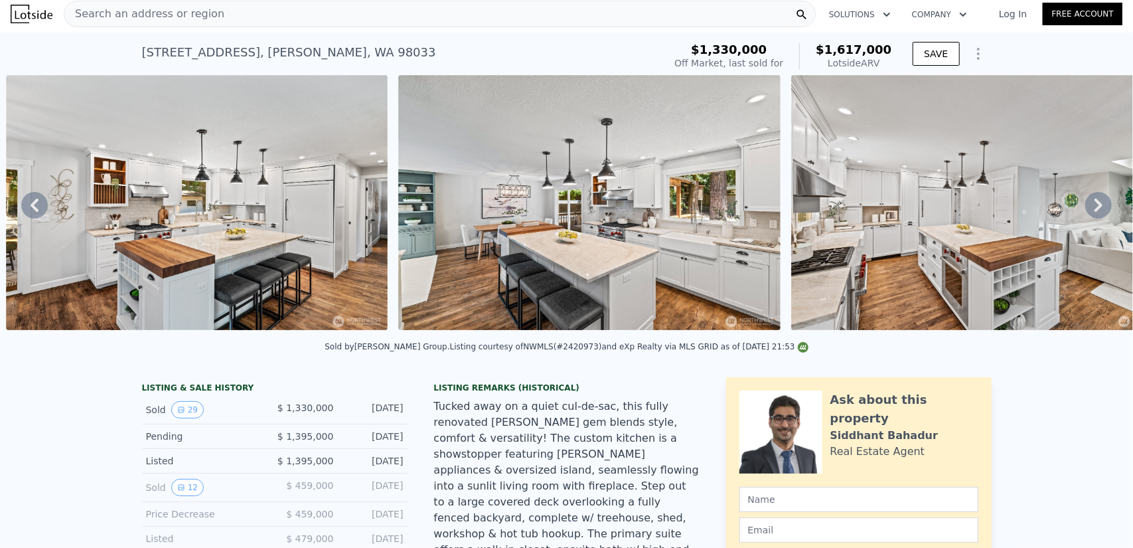
click at [270, 11] on div "Search an address or region" at bounding box center [440, 14] width 752 height 27
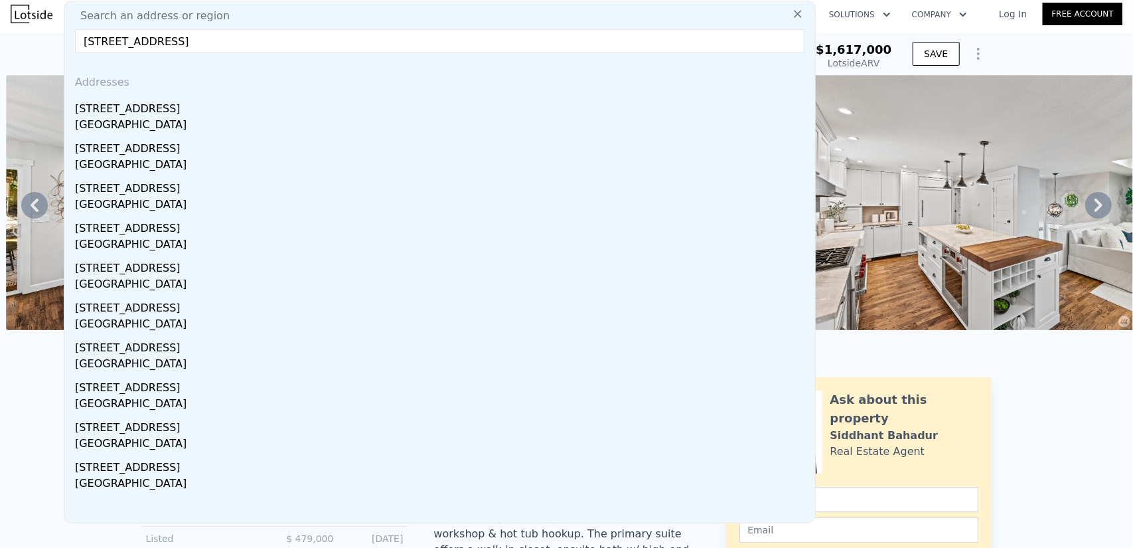
type input "10733 126th Place NE, Kirkland, WA 98033"
click at [138, 114] on div "[STREET_ADDRESS]" at bounding box center [442, 106] width 735 height 21
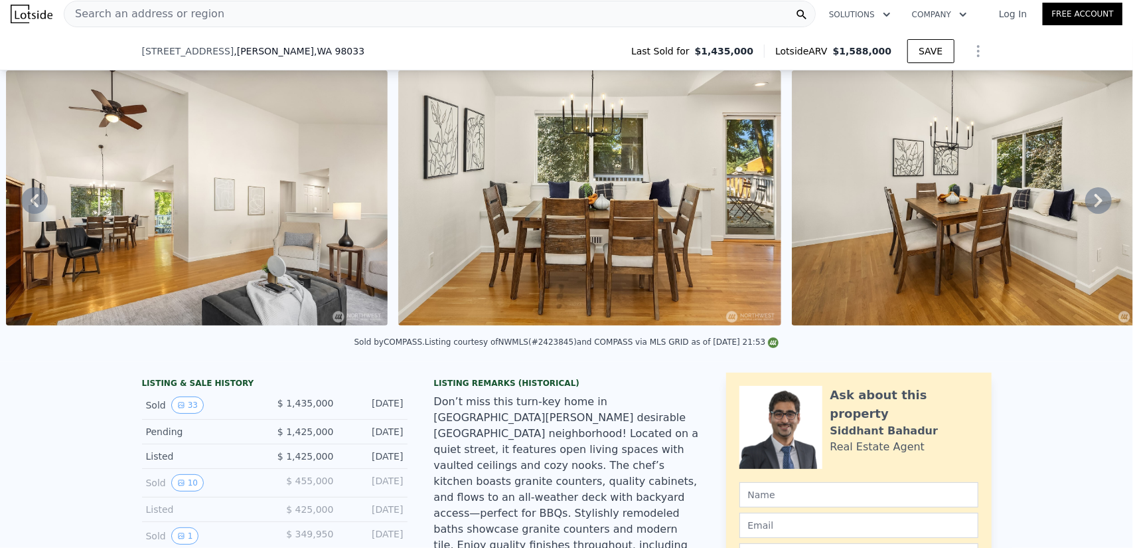
scroll to position [133, 0]
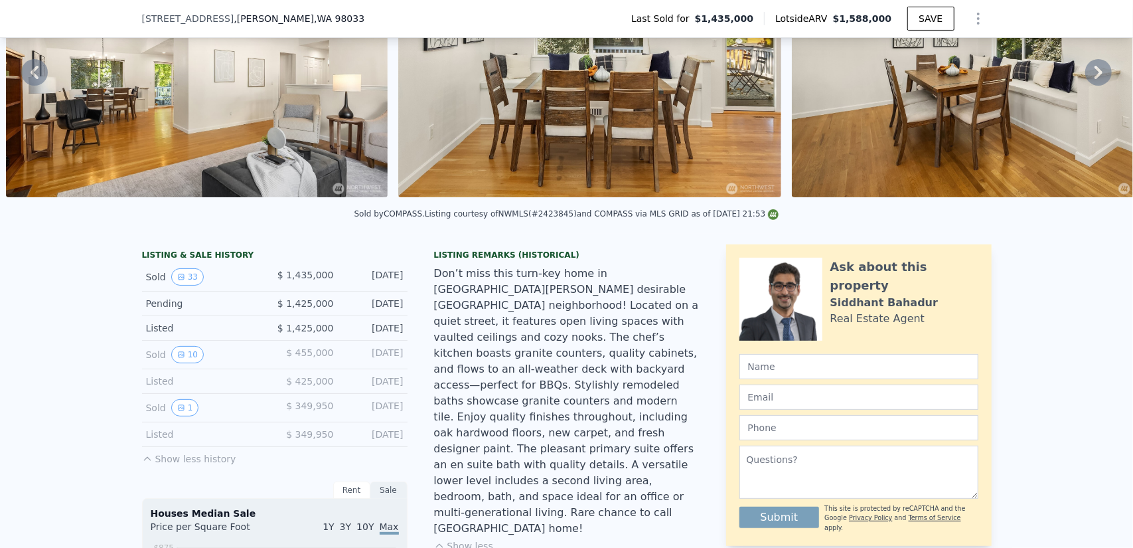
click at [315, 358] on span "$ 455,000" at bounding box center [309, 352] width 47 height 11
click at [171, 363] on button "10" at bounding box center [187, 354] width 33 height 17
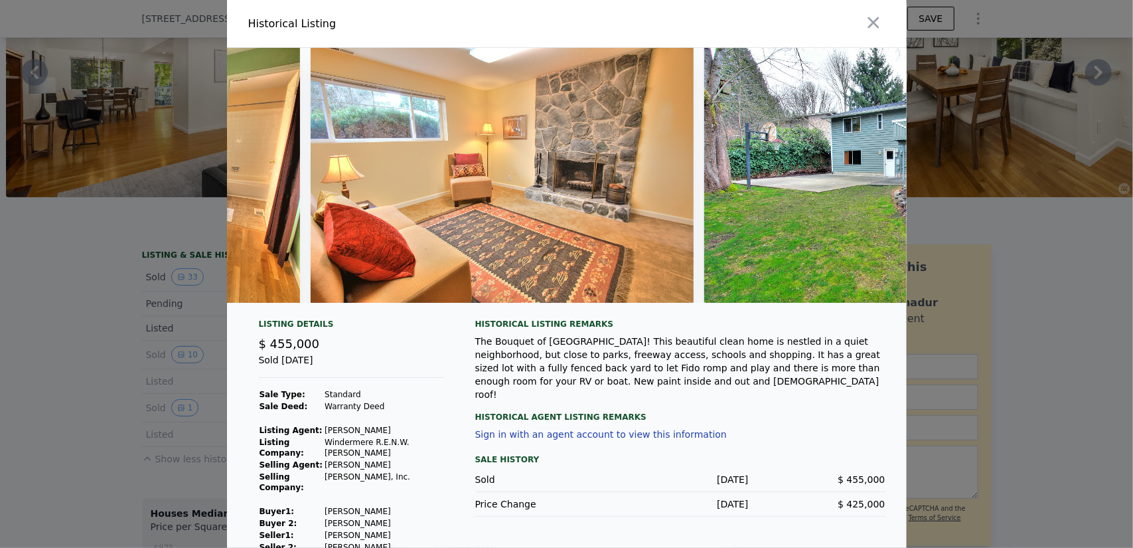
scroll to position [0, 2848]
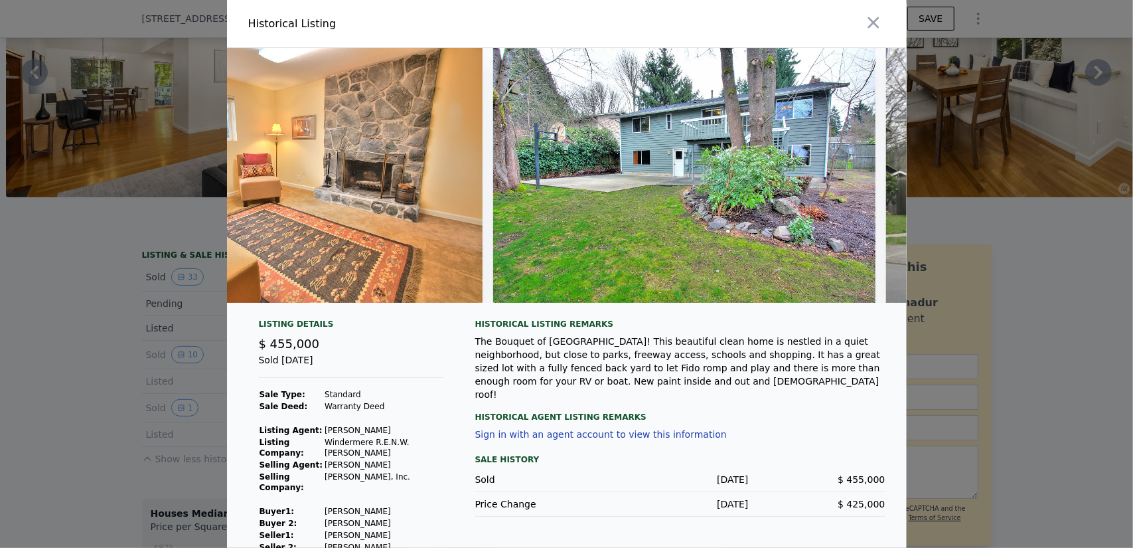
click at [153, 260] on div at bounding box center [566, 274] width 1133 height 548
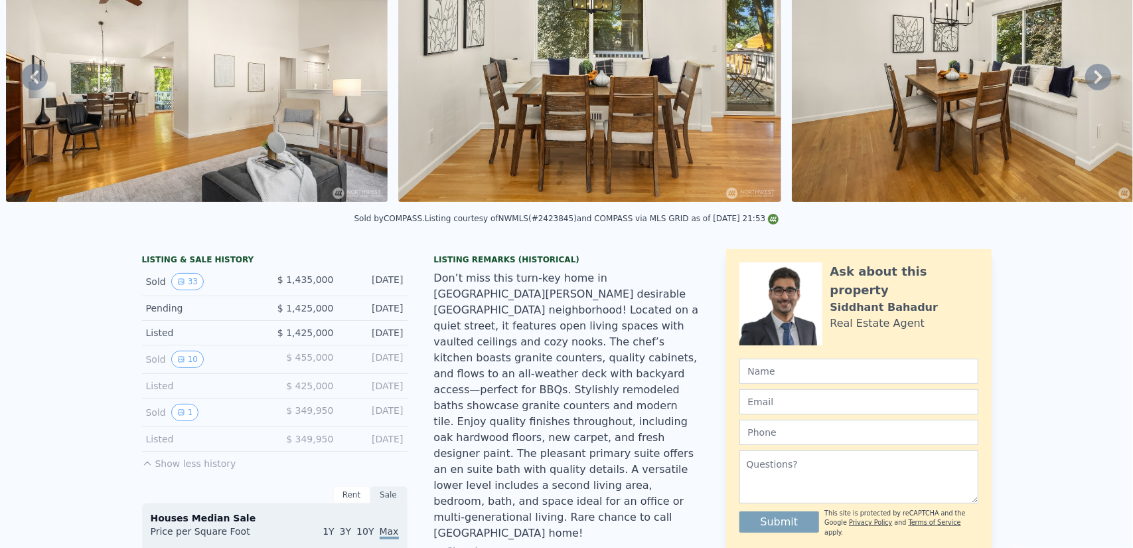
scroll to position [5, 0]
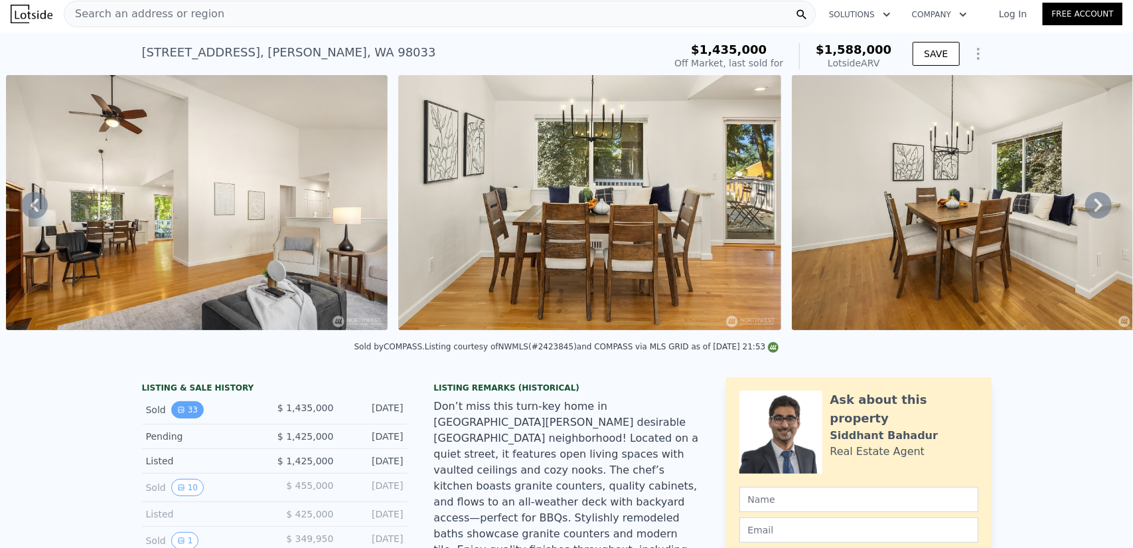
click at [186, 412] on button "33" at bounding box center [187, 409] width 33 height 17
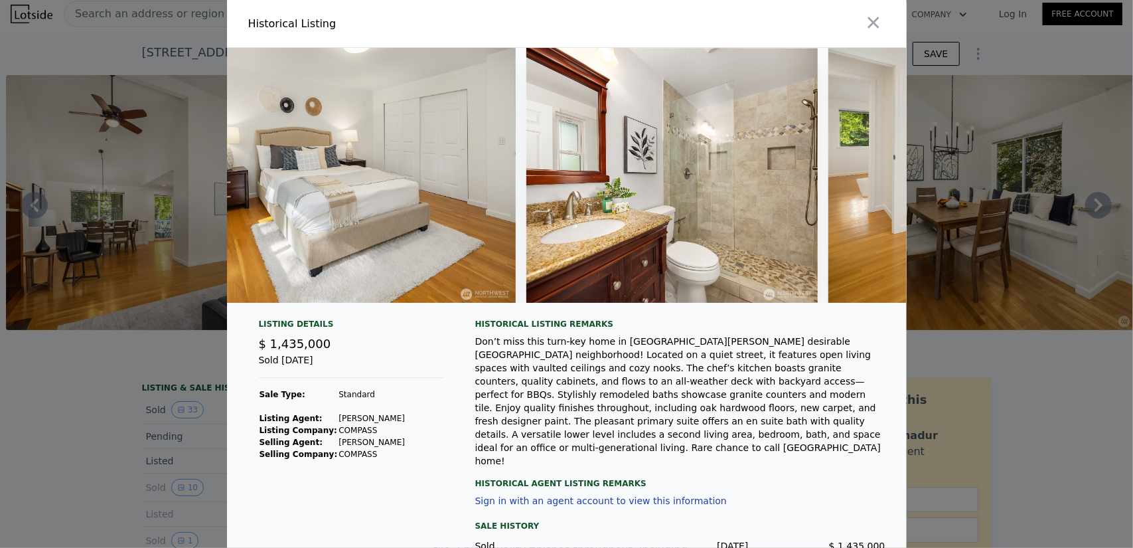
scroll to position [0, 5443]
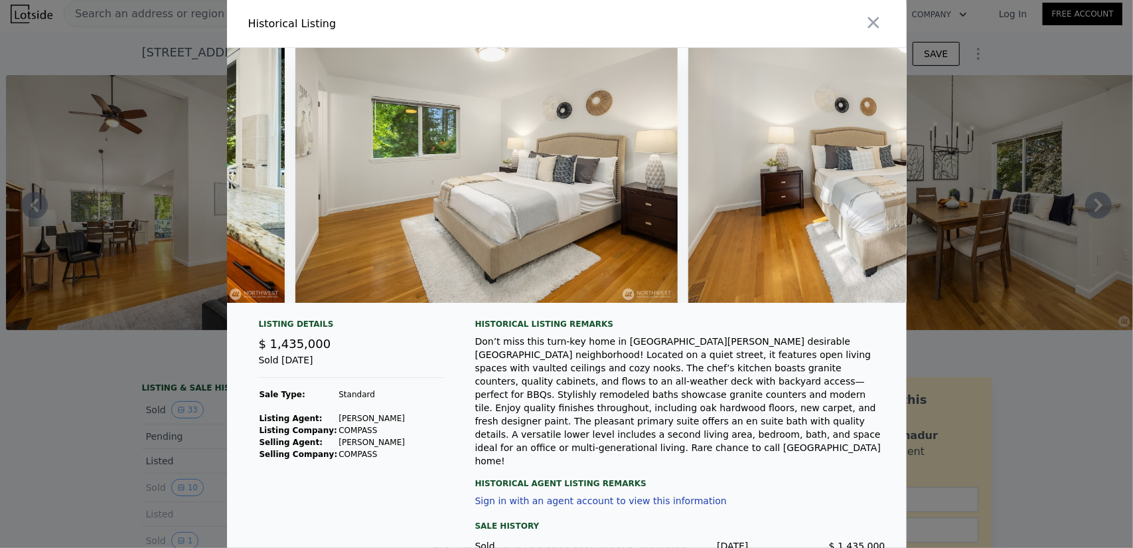
click at [123, 408] on div at bounding box center [566, 274] width 1133 height 548
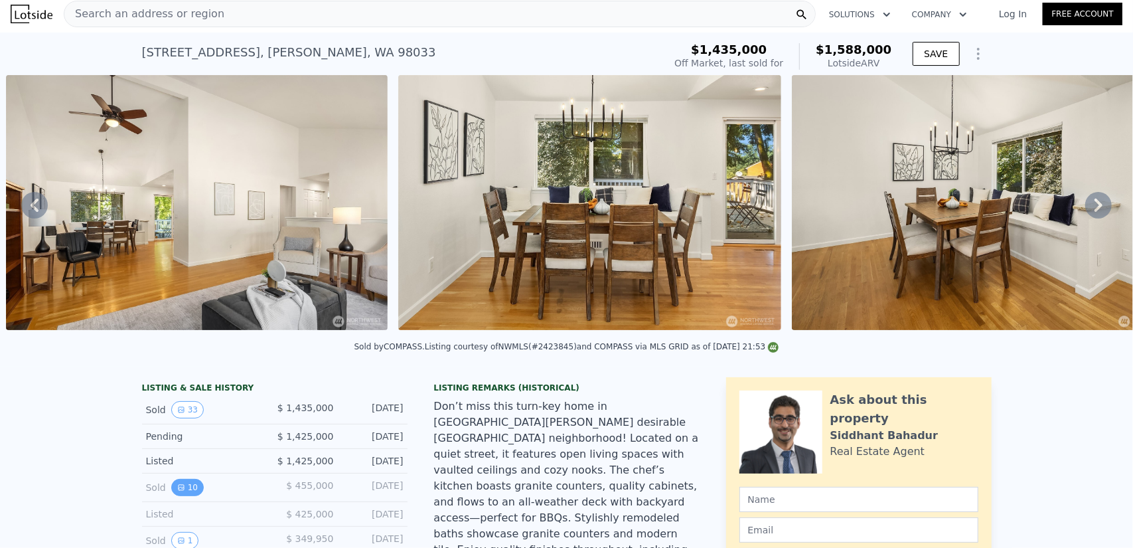
click at [182, 496] on button "10" at bounding box center [187, 487] width 33 height 17
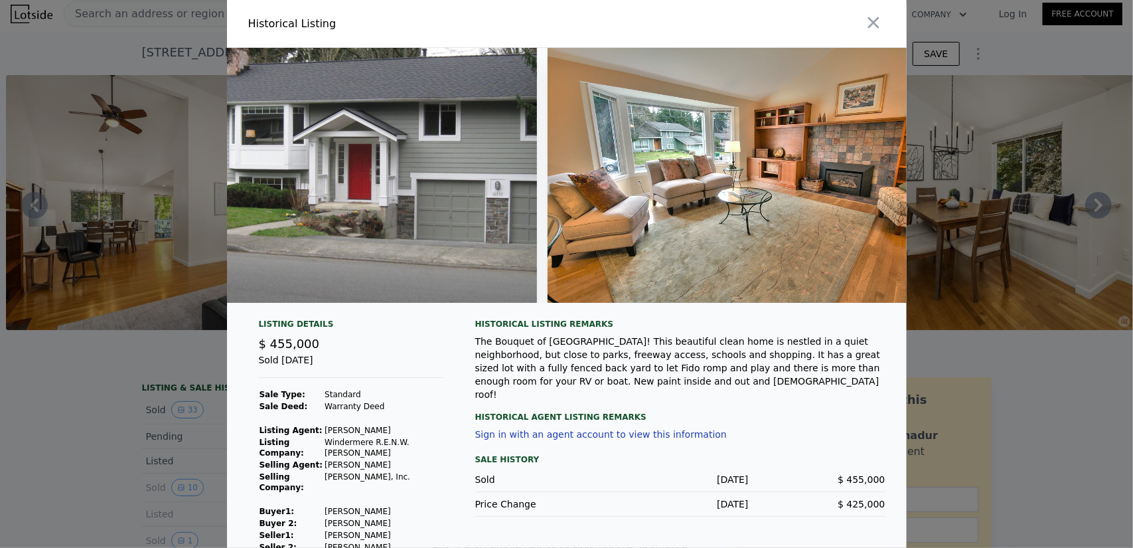
scroll to position [0, 0]
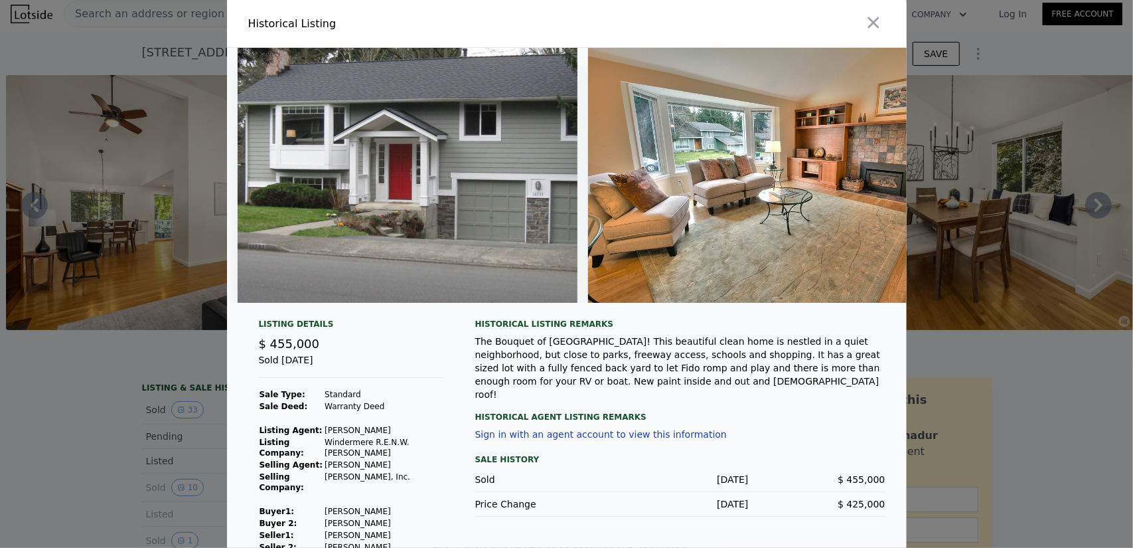
click at [155, 288] on div at bounding box center [566, 274] width 1133 height 548
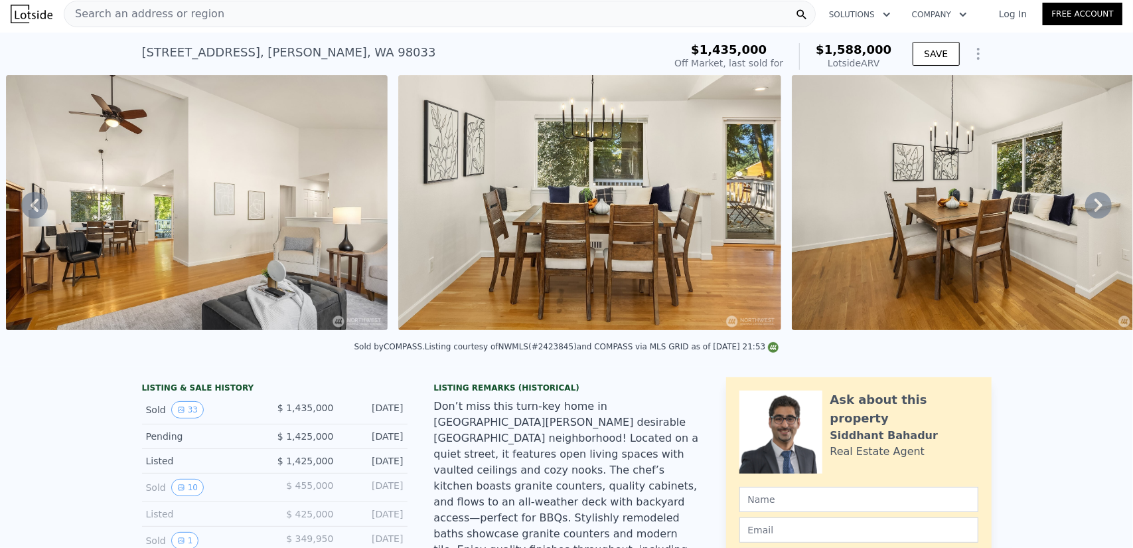
click at [165, 418] on div "Sold 33" at bounding box center [205, 409] width 118 height 17
click at [171, 418] on button "33" at bounding box center [187, 409] width 33 height 17
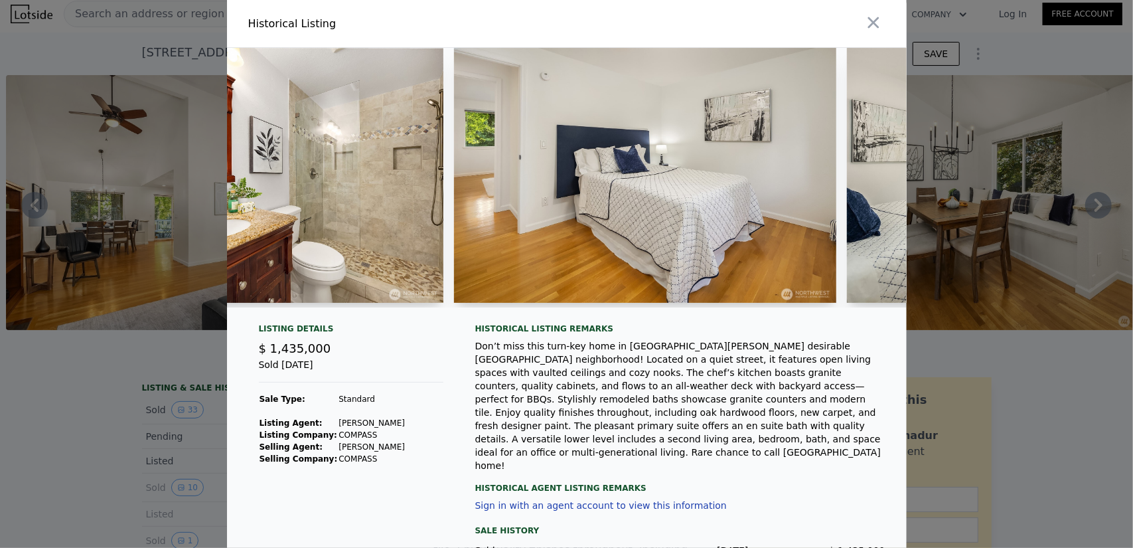
scroll to position [0, 6584]
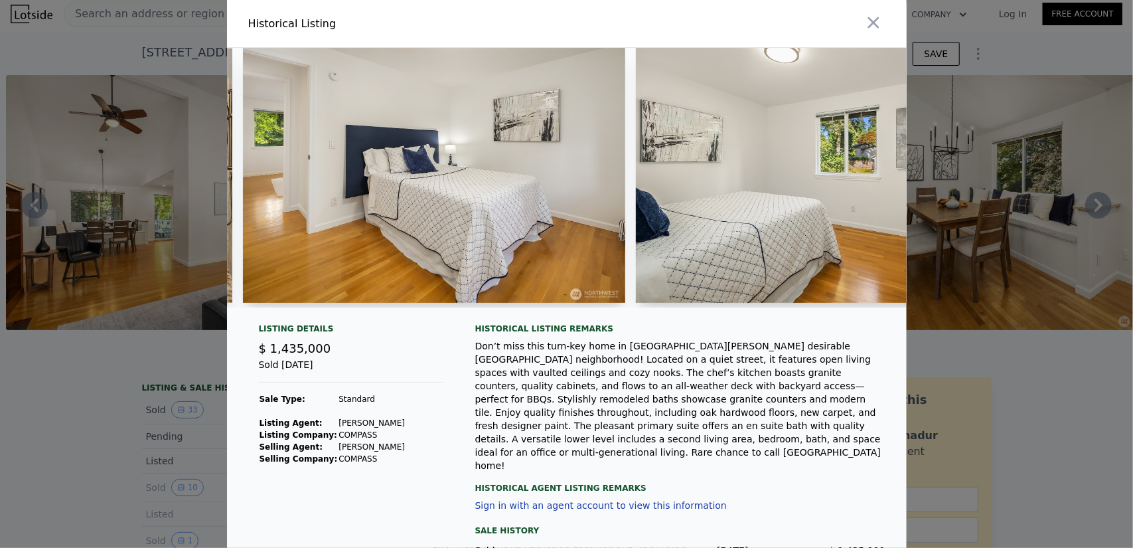
click at [131, 318] on div at bounding box center [566, 274] width 1133 height 548
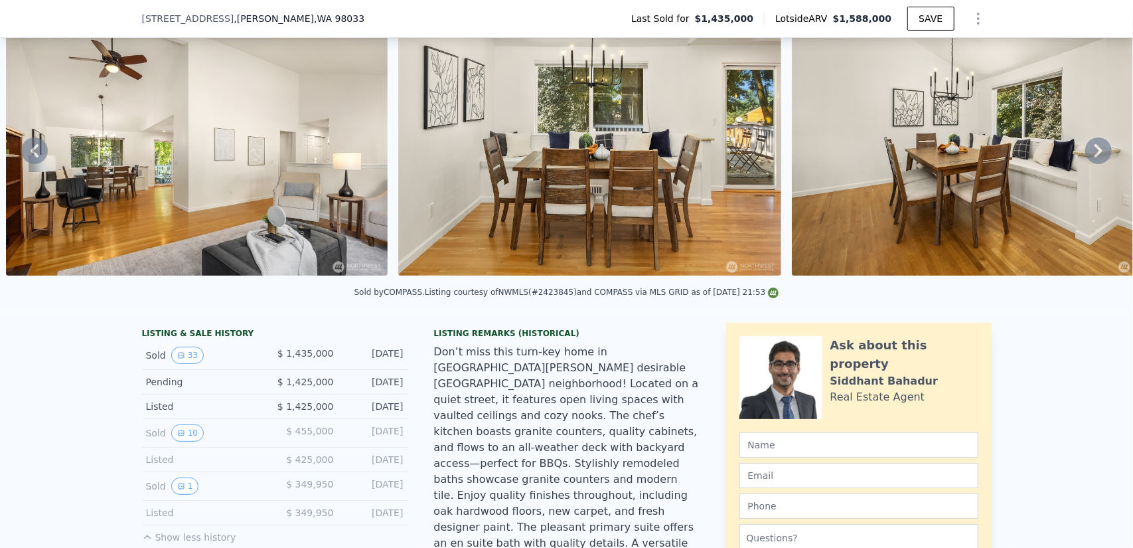
scroll to position [133, 0]
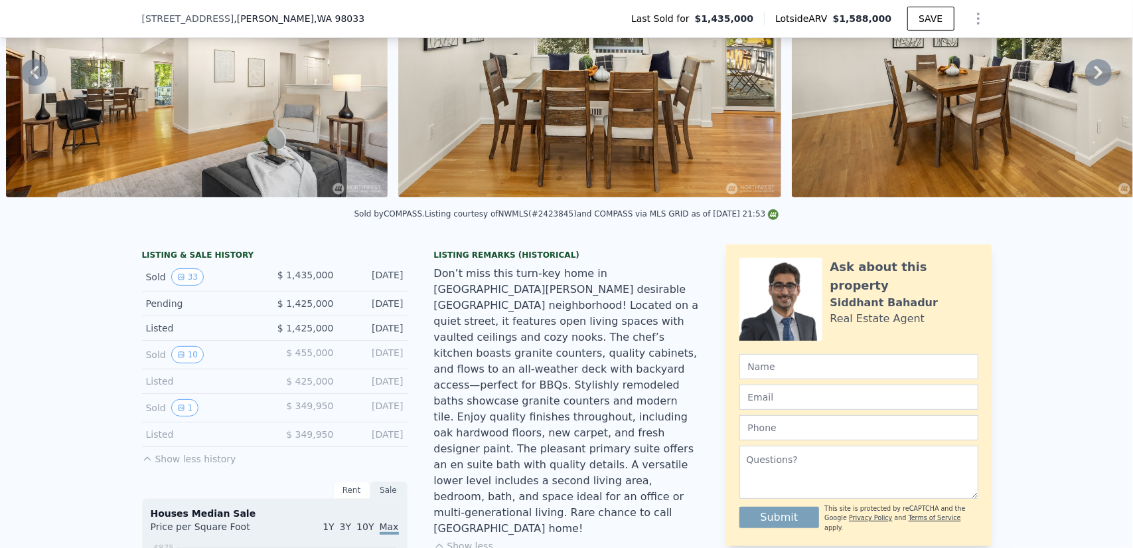
click at [313, 358] on span "$ 455,000" at bounding box center [309, 352] width 47 height 11
copy span "455,000"
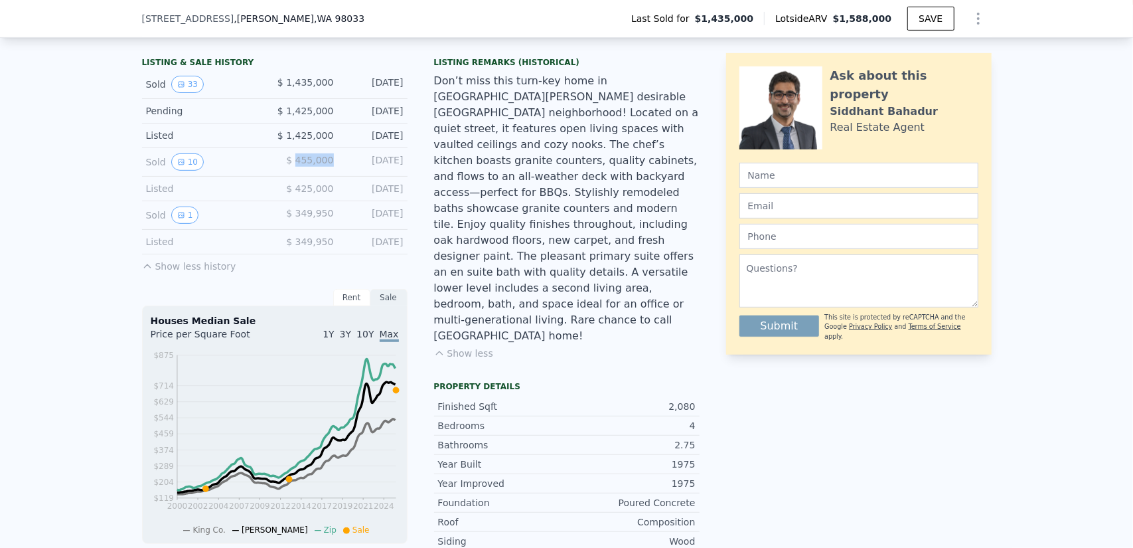
scroll to position [332, 0]
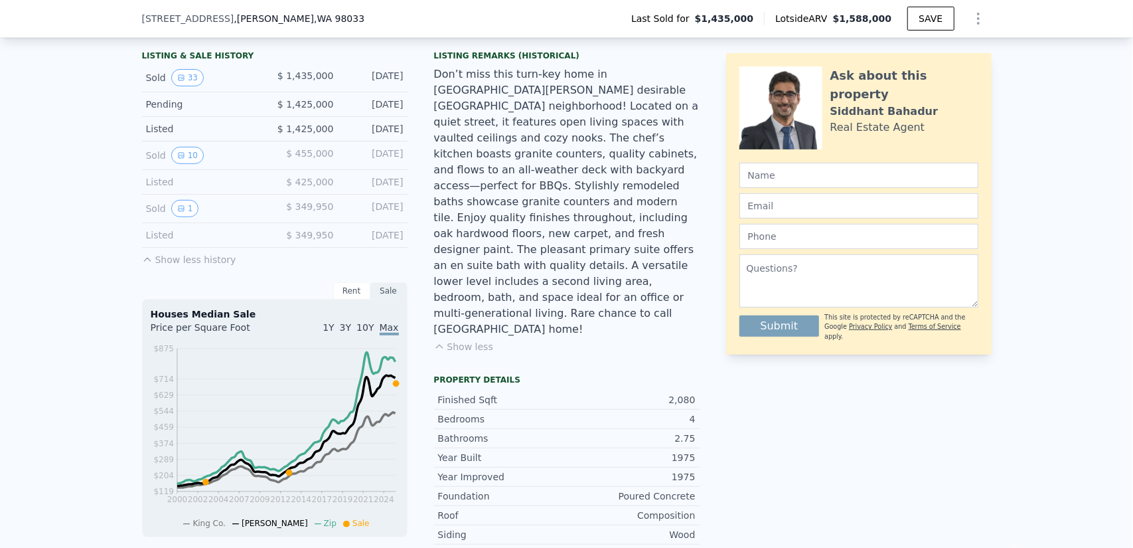
click at [683, 393] on div "2,080" at bounding box center [631, 399] width 129 height 13
copy div "2,080"
click at [314, 17] on span ", WA 98033" at bounding box center [339, 18] width 50 height 11
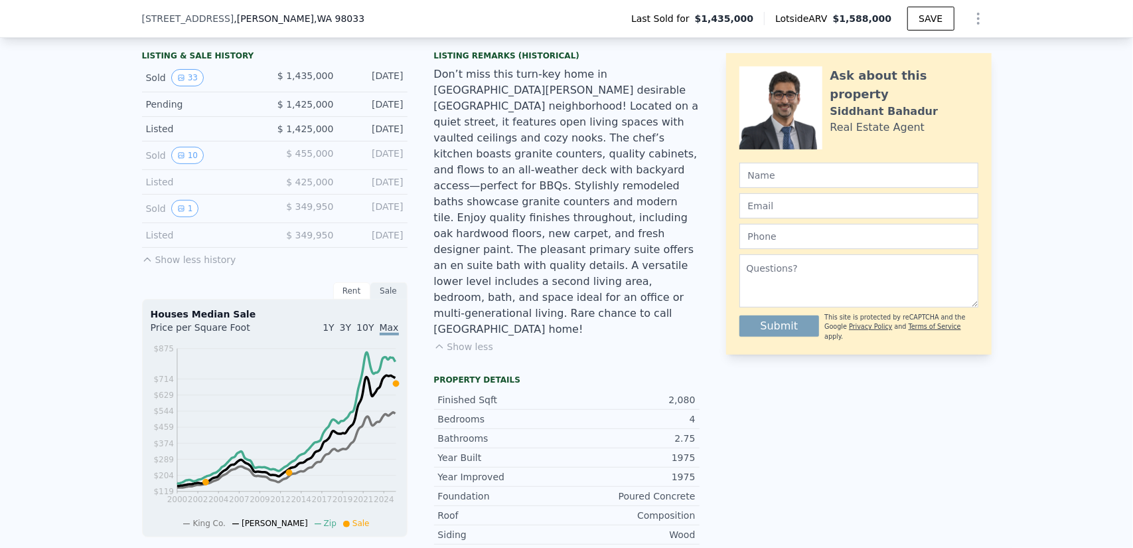
scroll to position [0, 0]
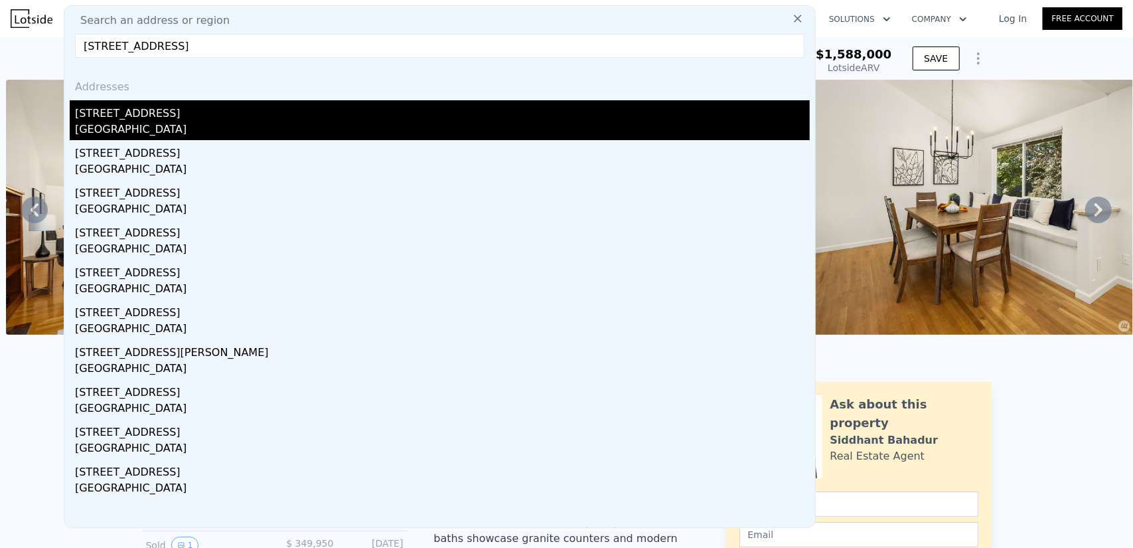
type input "11634 110th Avenue NE, Kirkland, WA 98034"
click at [222, 114] on div "[STREET_ADDRESS]" at bounding box center [442, 110] width 735 height 21
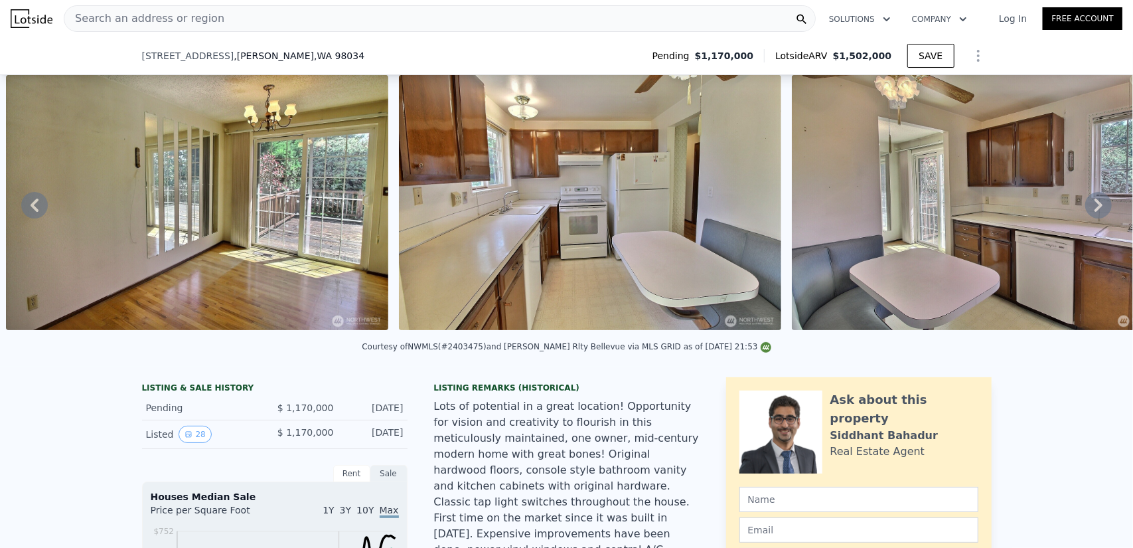
scroll to position [393, 0]
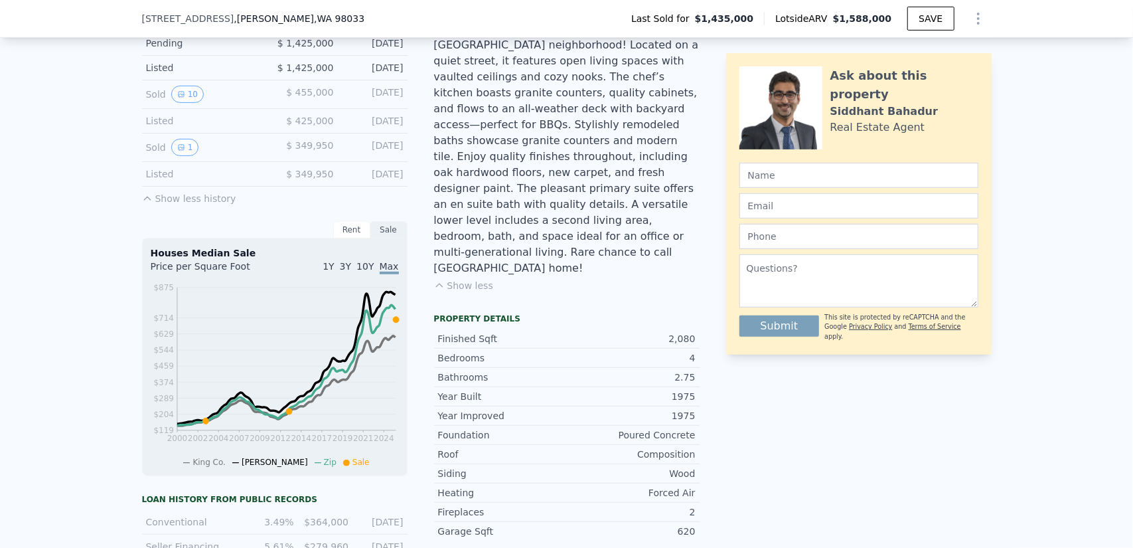
type input "5"
type input "1.75"
type input "1780"
type input "2660"
type input "4345"
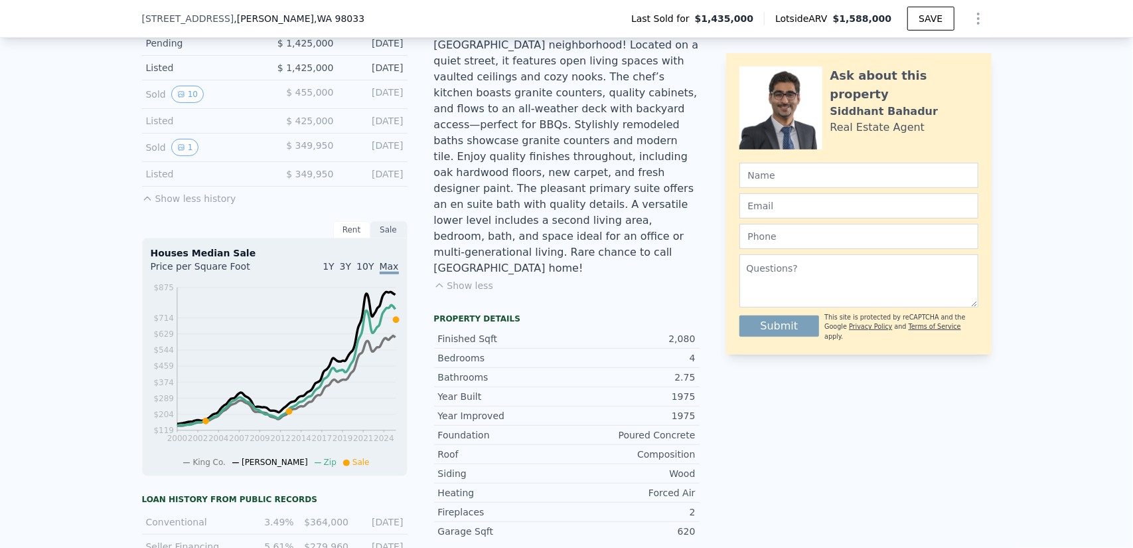
type input "12303"
type input "$ 1,588,000"
type input "-$ 108,428"
click at [670, 332] on div "2,080" at bounding box center [631, 338] width 129 height 13
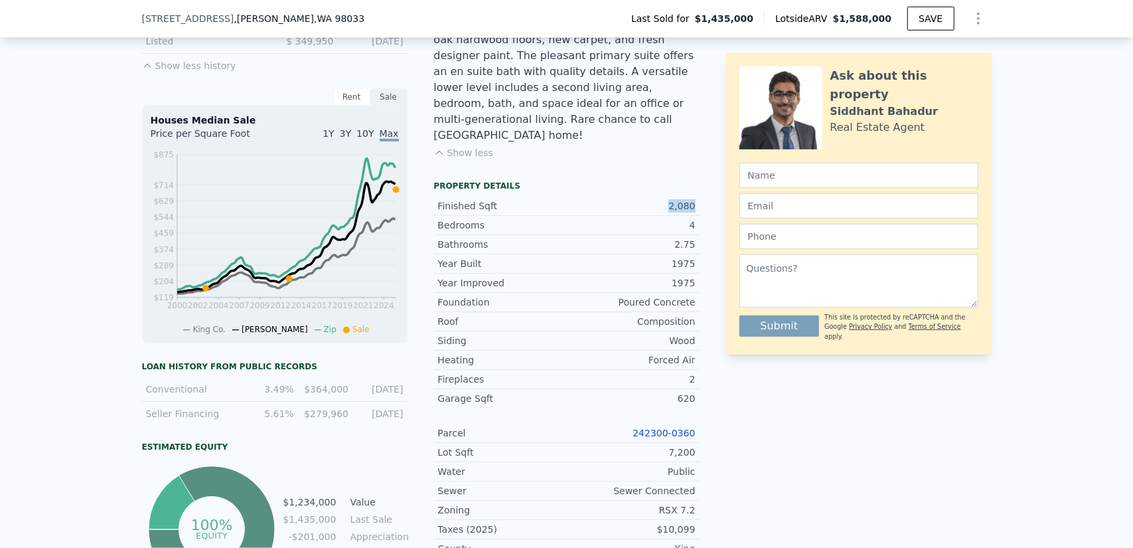
scroll to position [127, 0]
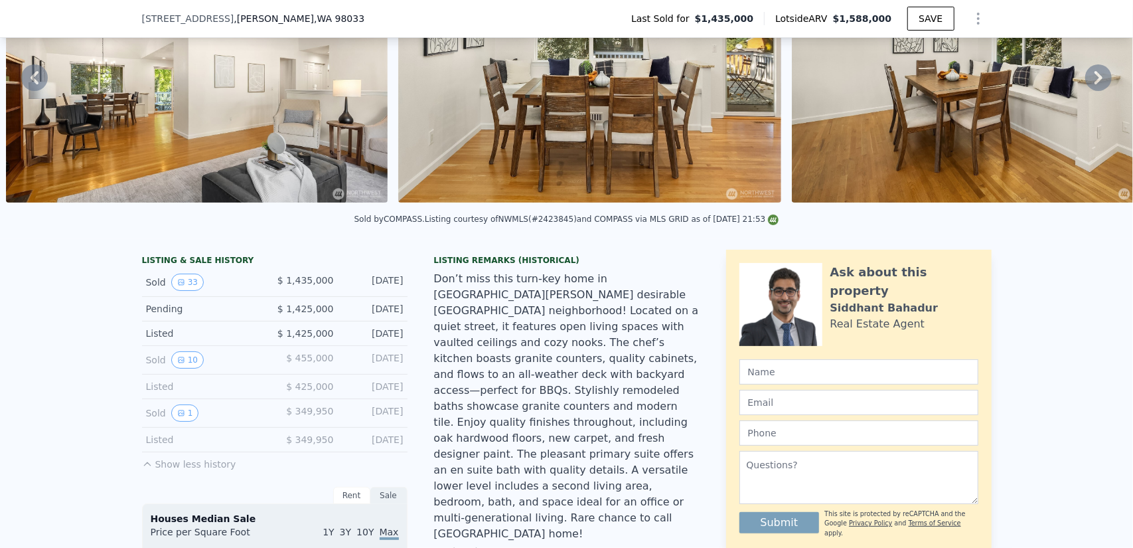
click at [563, 337] on div "Don’t miss this turn-key home in Kirkland’s desirable North Rose Hill neighborh…" at bounding box center [567, 406] width 266 height 271
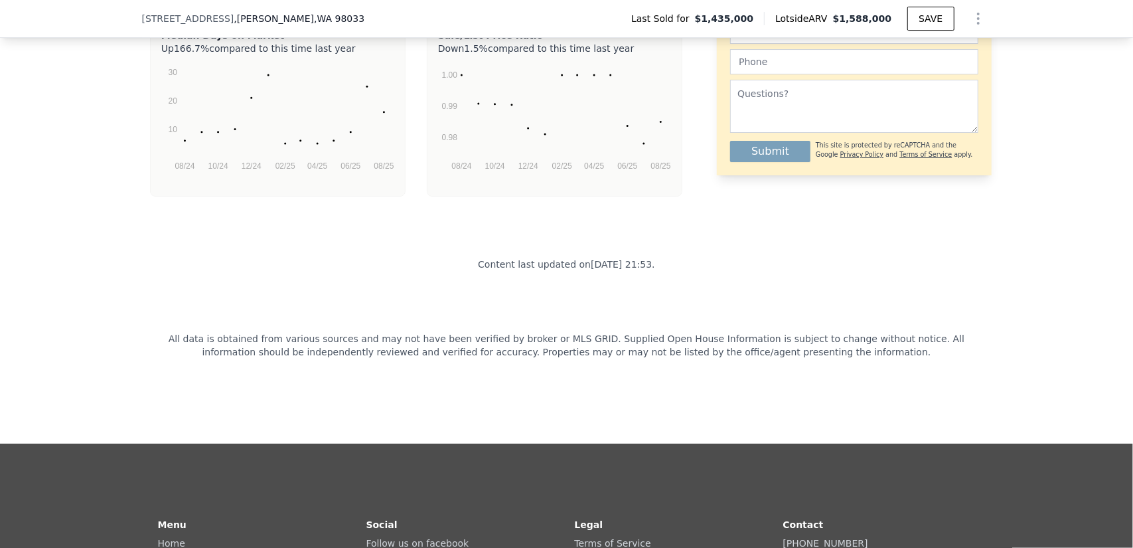
scroll to position [4131, 0]
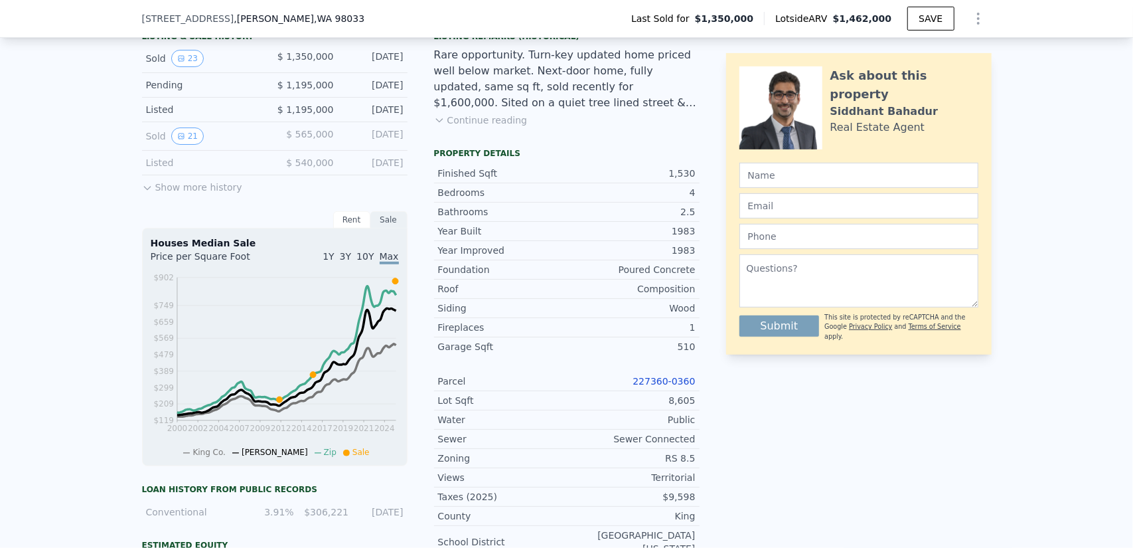
scroll to position [194, 0]
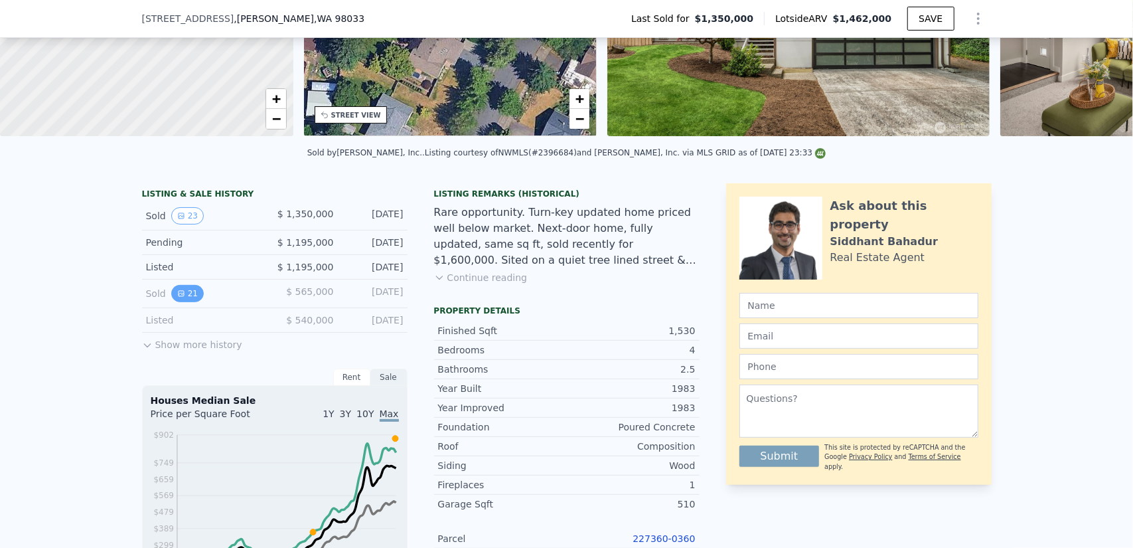
click at [185, 301] on button "21" at bounding box center [187, 293] width 33 height 17
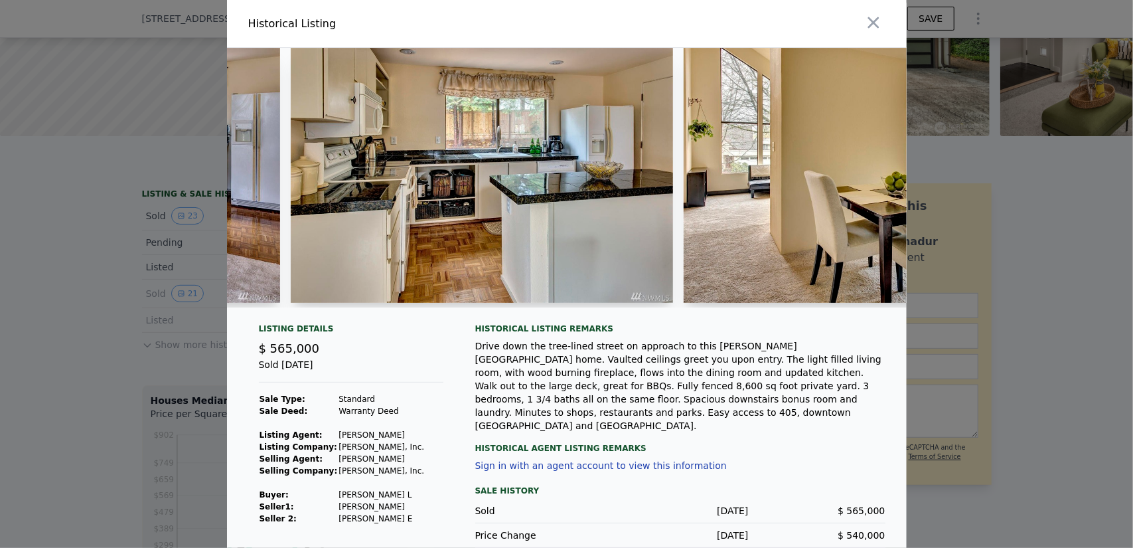
scroll to position [0, 3067]
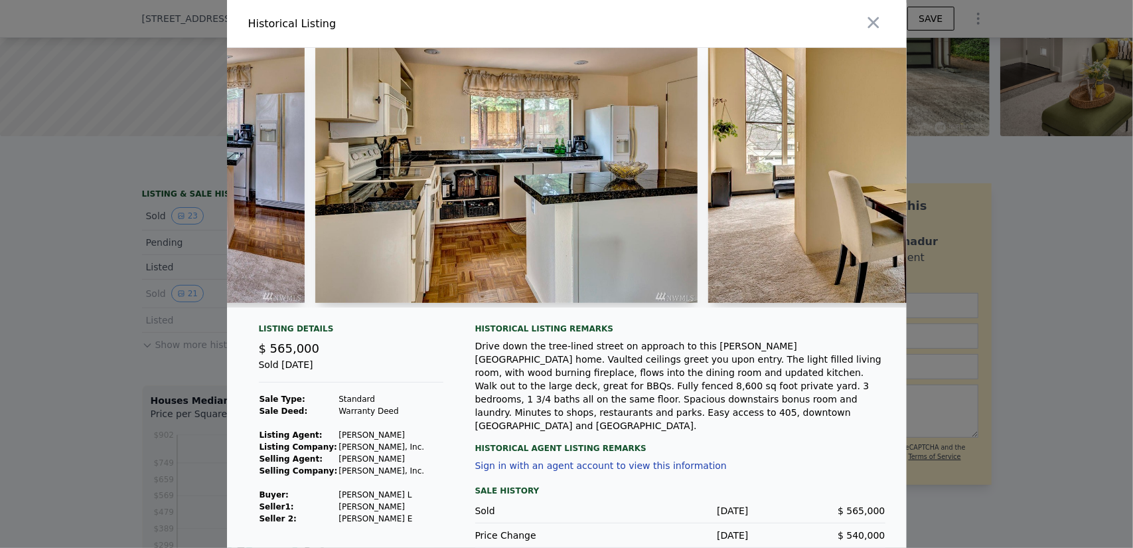
click at [164, 210] on div at bounding box center [566, 274] width 1133 height 548
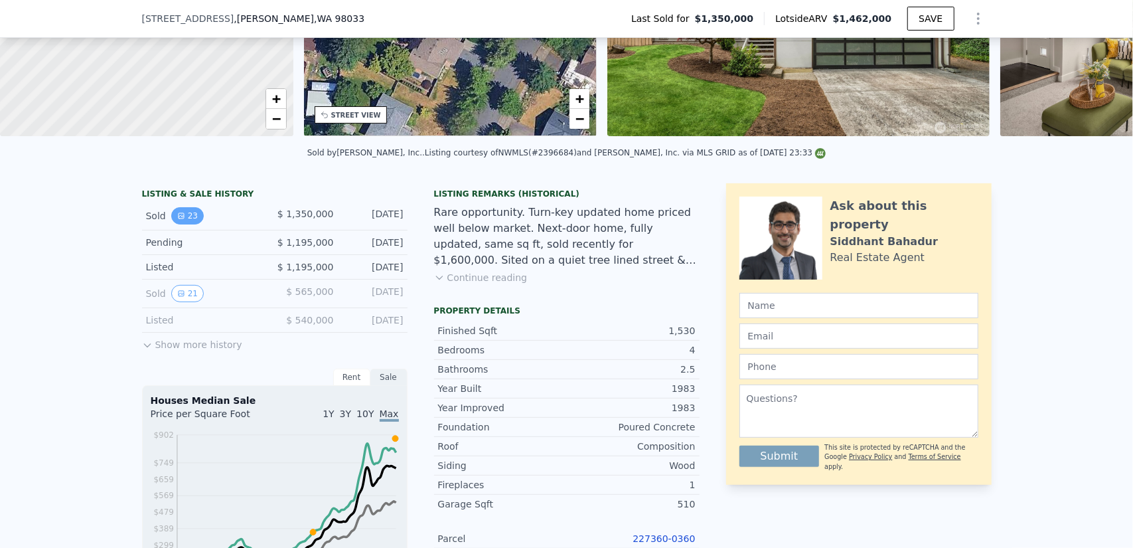
click at [171, 220] on button "23" at bounding box center [187, 215] width 33 height 17
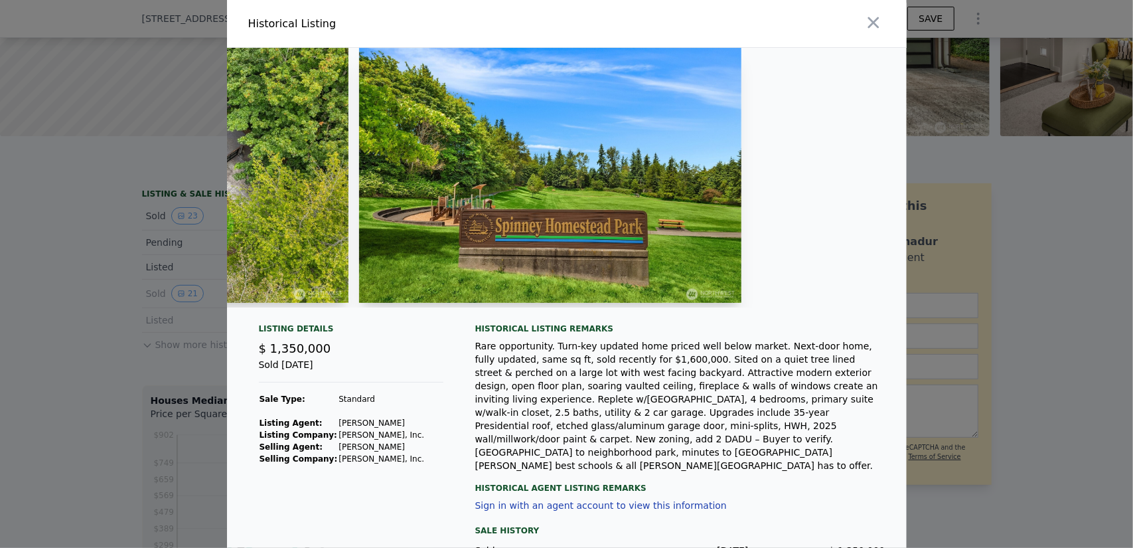
scroll to position [0, 6097]
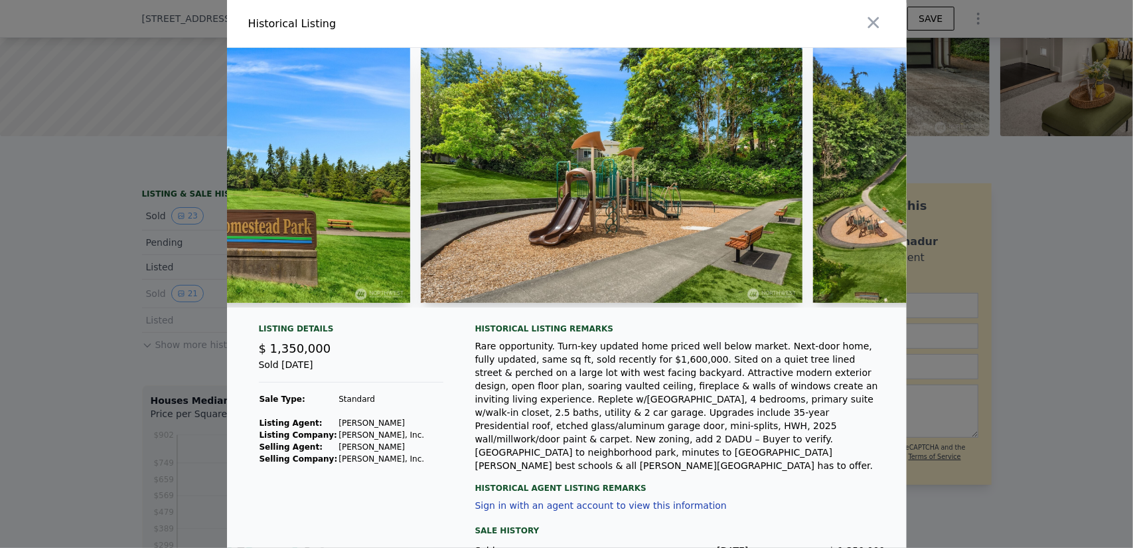
click at [124, 284] on div at bounding box center [566, 274] width 1133 height 548
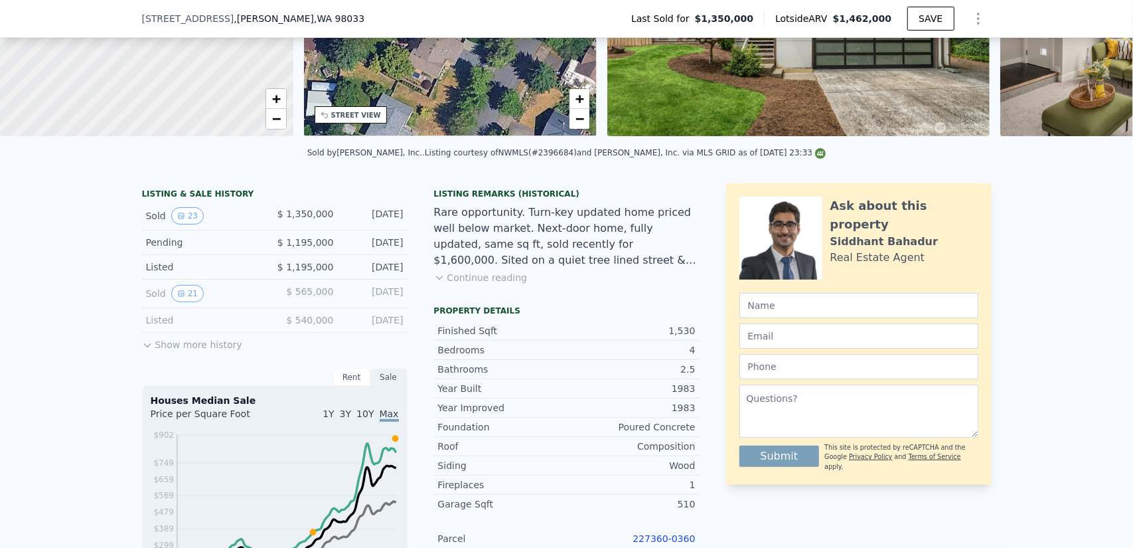
click at [319, 297] on span "$ 565,000" at bounding box center [309, 291] width 47 height 11
copy span "565,000"
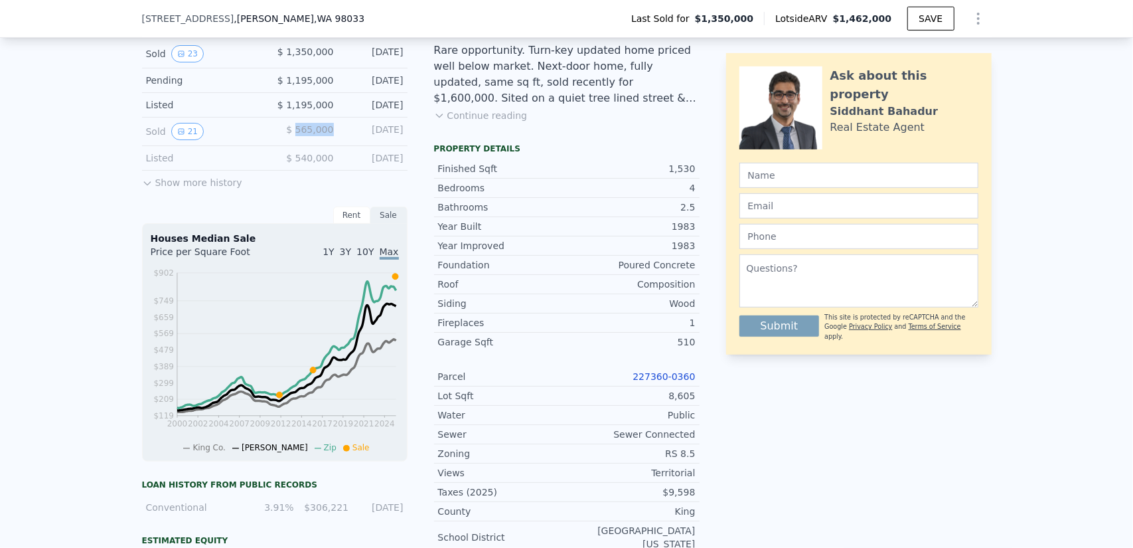
scroll to position [327, 0]
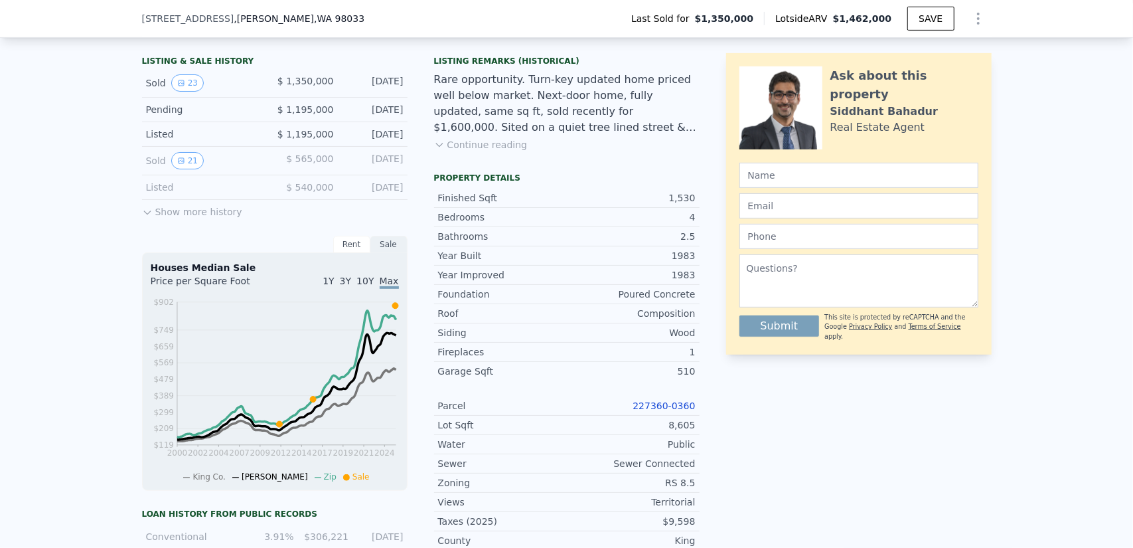
click at [677, 203] on div "1,530" at bounding box center [631, 197] width 129 height 13
copy div "1,530"
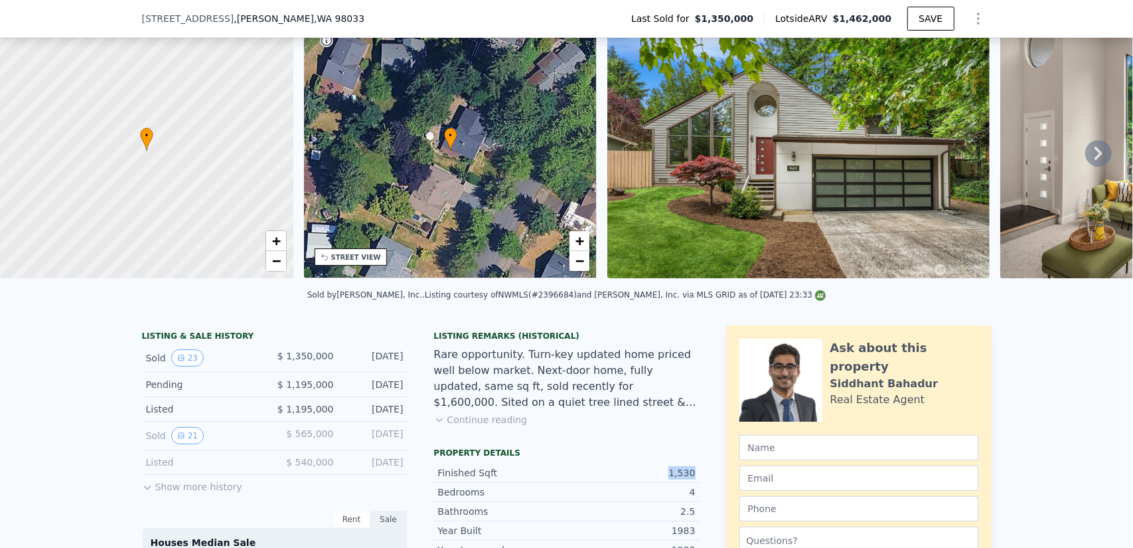
scroll to position [393, 0]
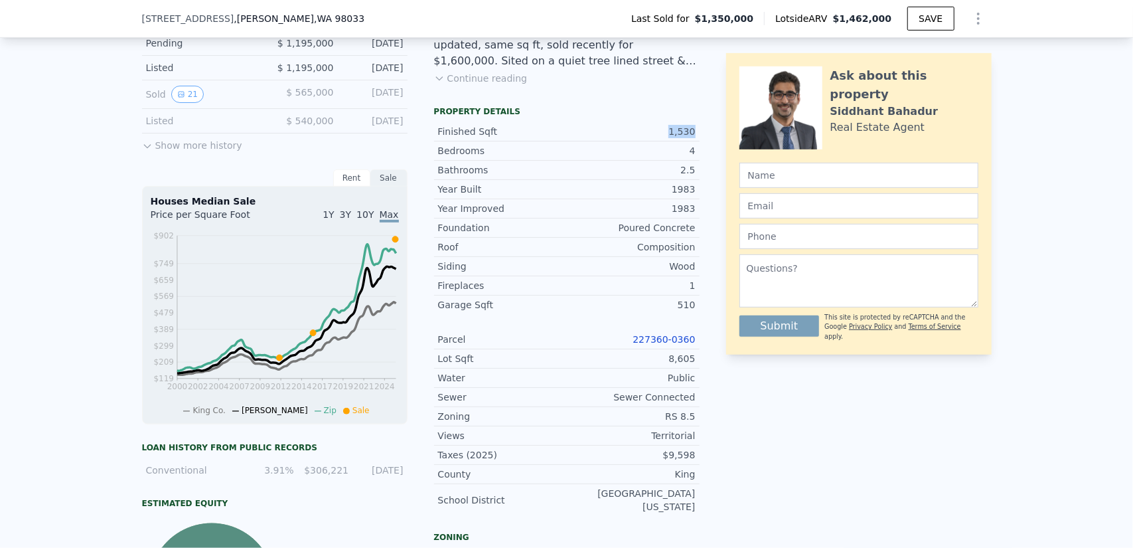
click at [675, 137] on div "1,530" at bounding box center [631, 131] width 129 height 13
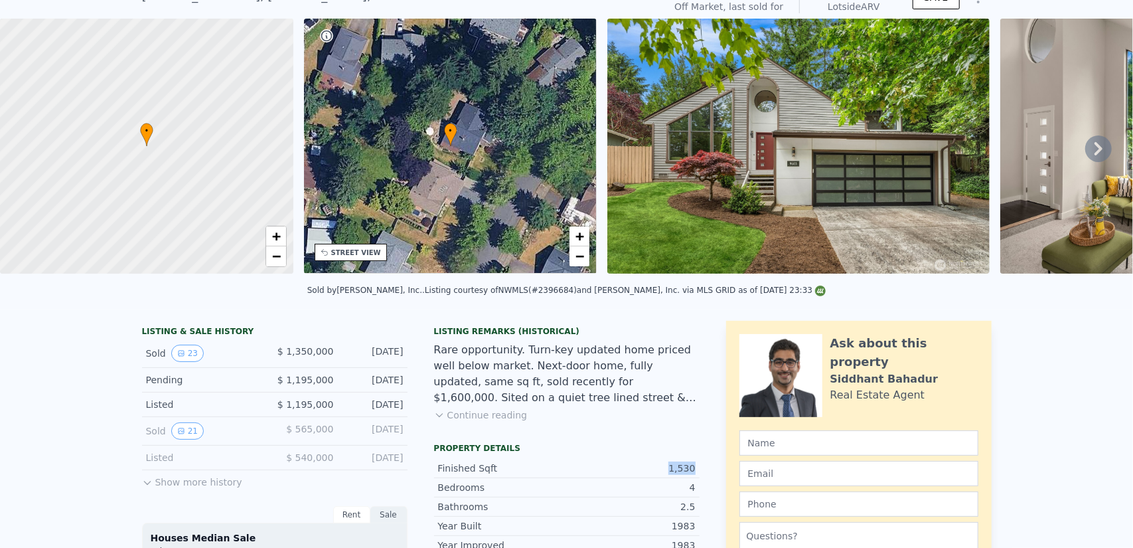
scroll to position [5, 0]
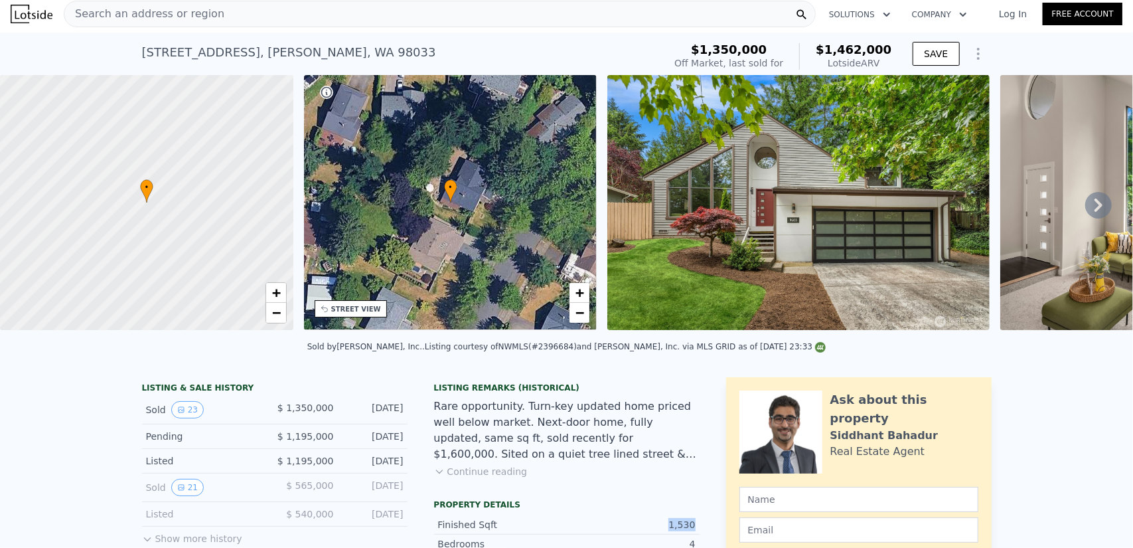
click at [242, 21] on div "Search an address or region" at bounding box center [440, 14] width 752 height 27
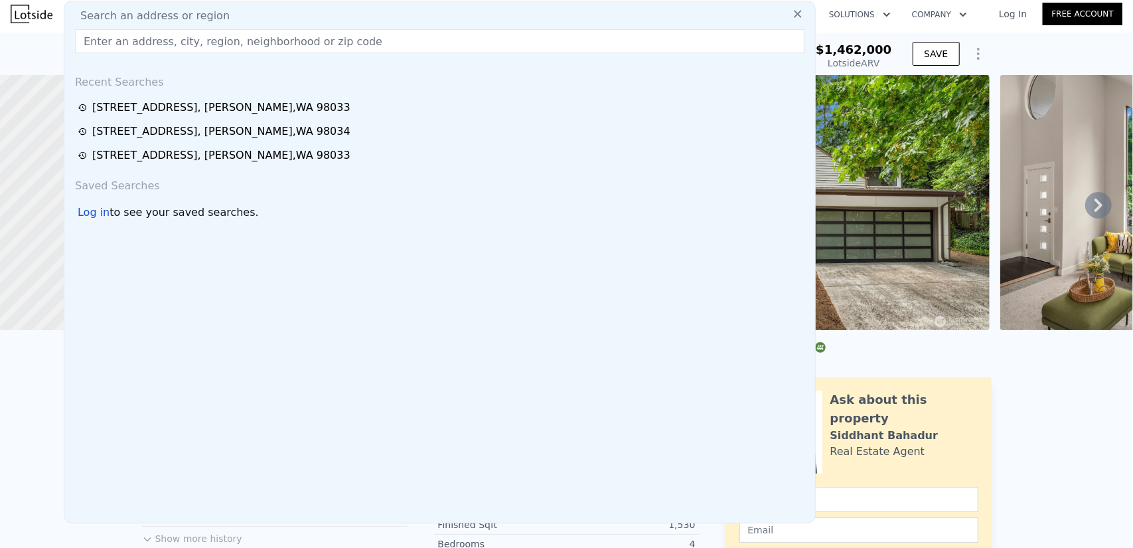
click at [166, 19] on span "Search an address or region" at bounding box center [150, 16] width 160 height 16
click at [178, 40] on input "text" at bounding box center [440, 41] width 730 height 24
paste input "[STREET_ADDRESS]"
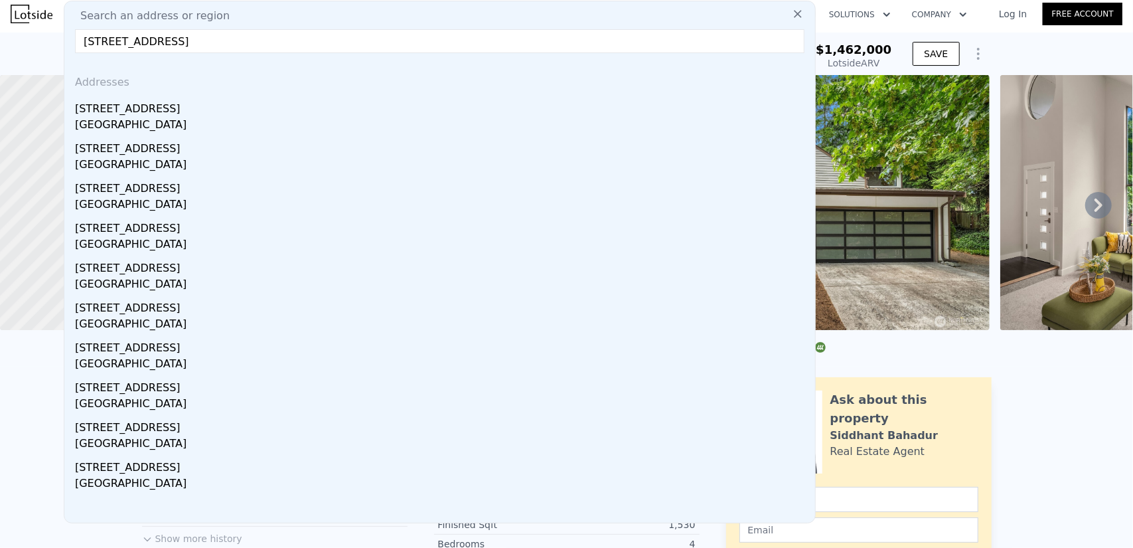
type input "[STREET_ADDRESS]"
drag, startPoint x: 138, startPoint y: 102, endPoint x: 380, endPoint y: 313, distance: 320.9
click at [139, 102] on div "[STREET_ADDRESS]" at bounding box center [442, 106] width 735 height 21
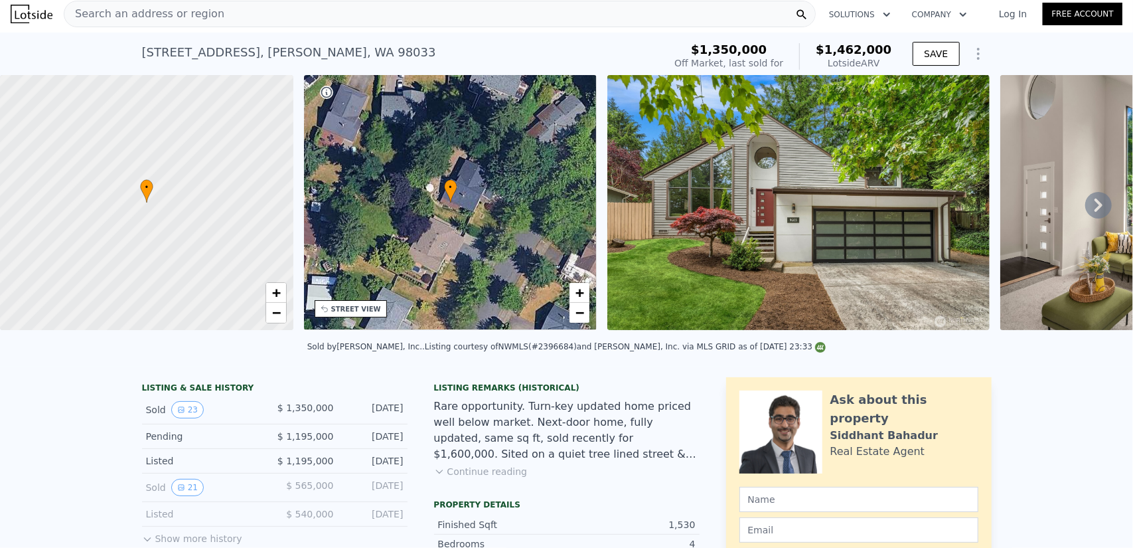
type input "3"
type input "2.25"
type input "3"
type input "2049"
type input "2920"
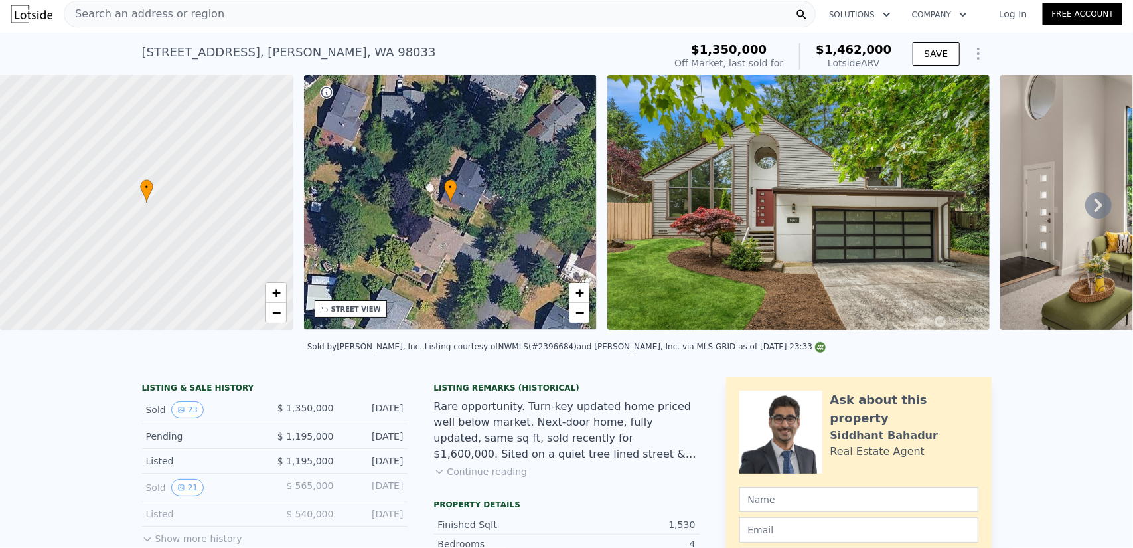
type input "7210"
type input "13494"
type input "$ 1,800,000"
type input "8"
type input "$ 6,358"
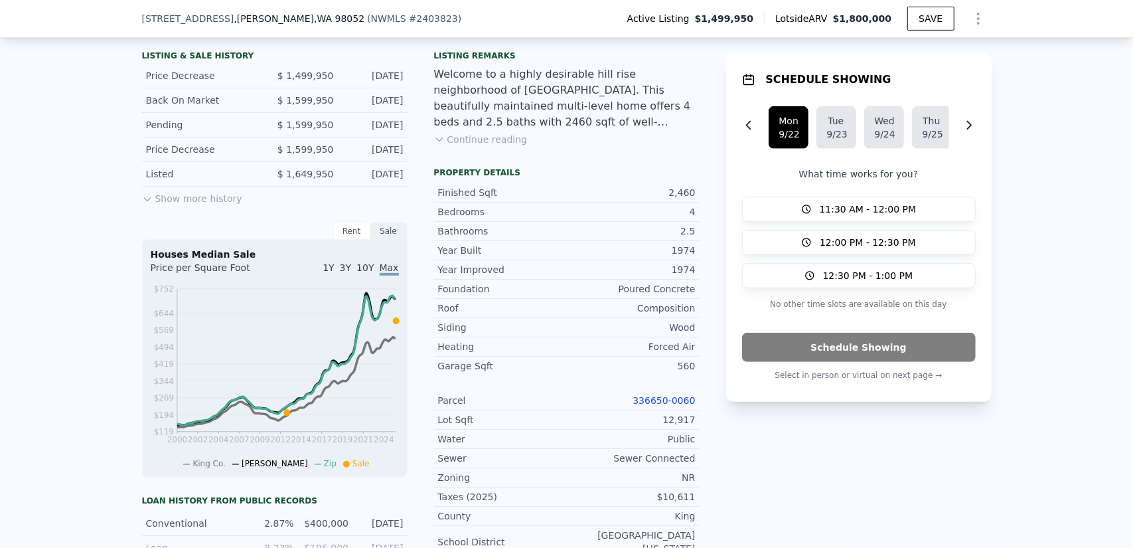
scroll to position [199, 0]
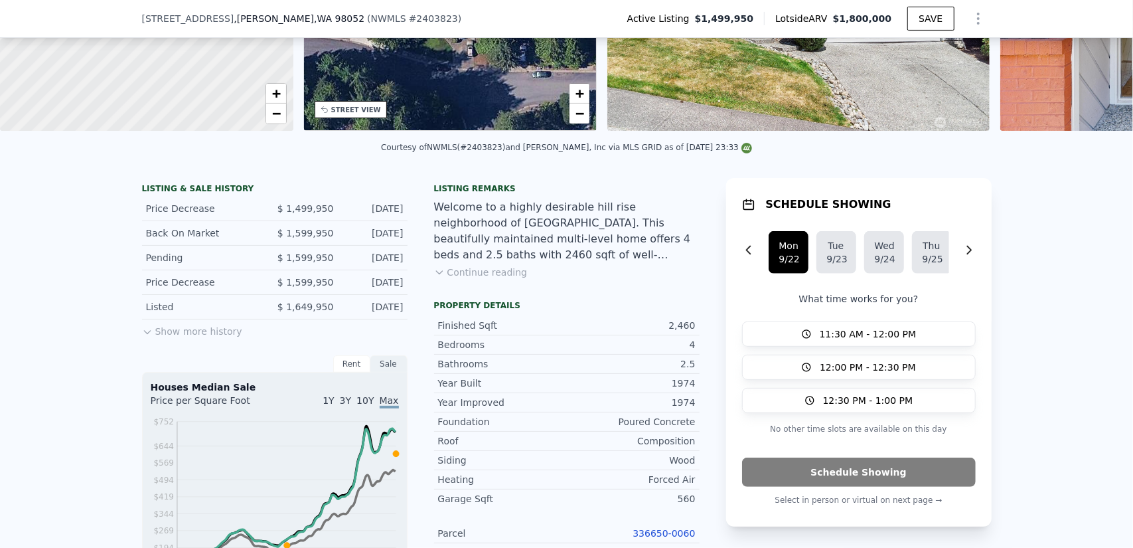
click at [191, 338] on button "Show more history" at bounding box center [192, 328] width 100 height 19
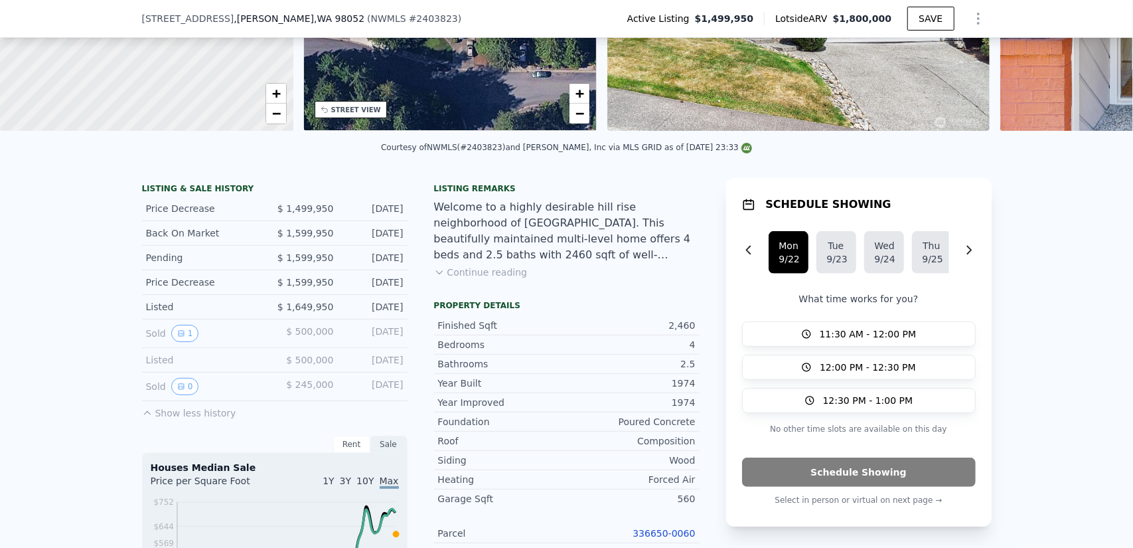
scroll to position [266, 0]
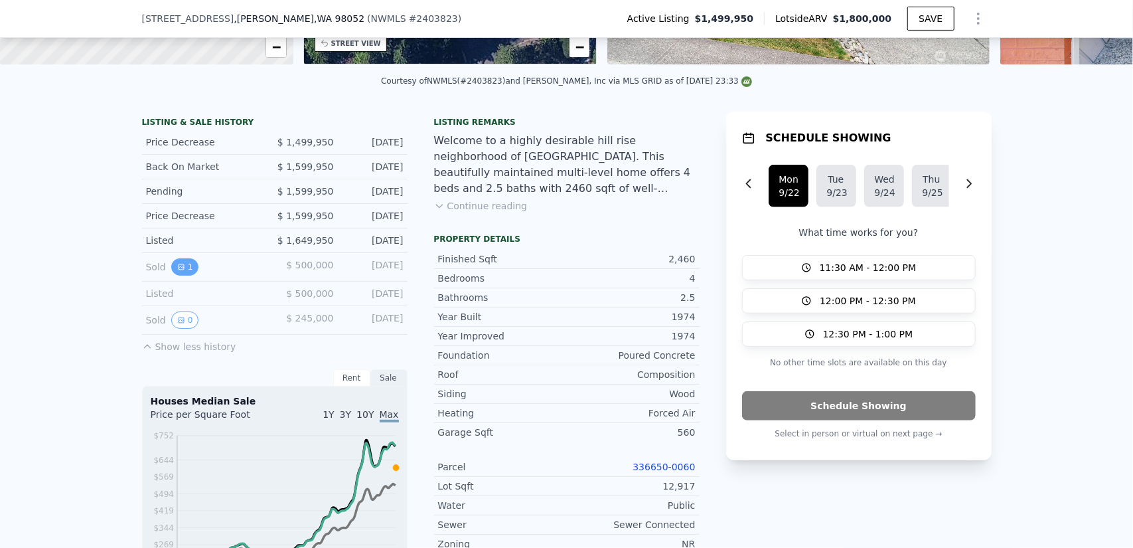
click at [178, 269] on button "1" at bounding box center [185, 266] width 28 height 17
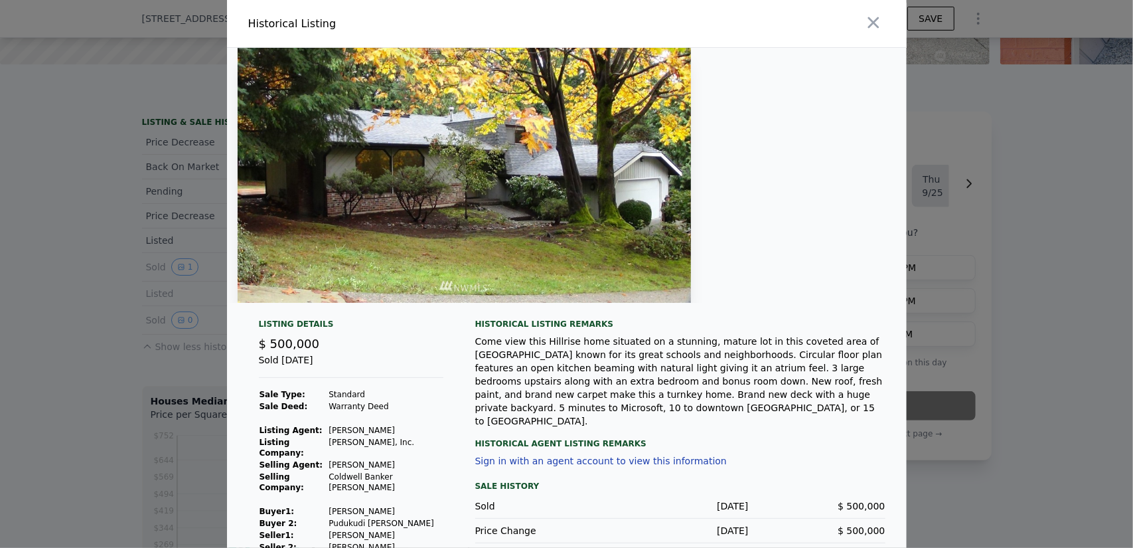
click at [102, 258] on div at bounding box center [566, 274] width 1133 height 548
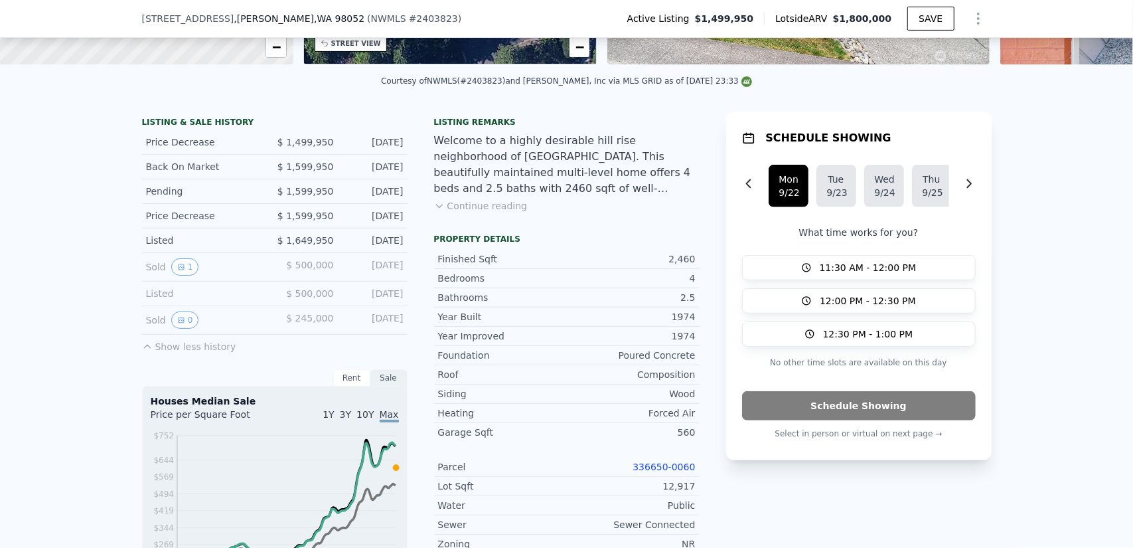
click at [480, 212] on button "Continue reading" at bounding box center [481, 205] width 94 height 13
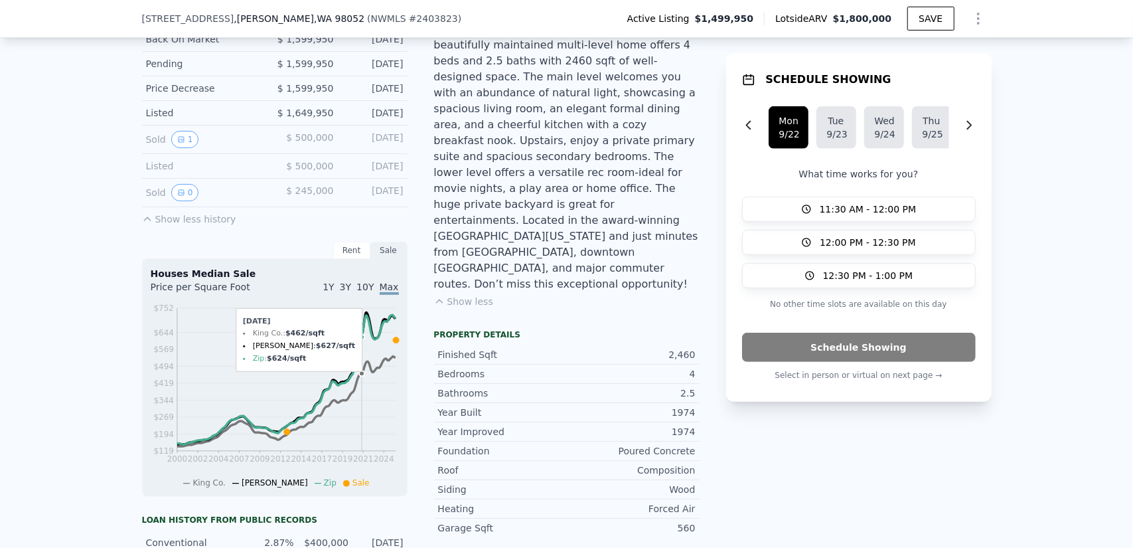
scroll to position [398, 0]
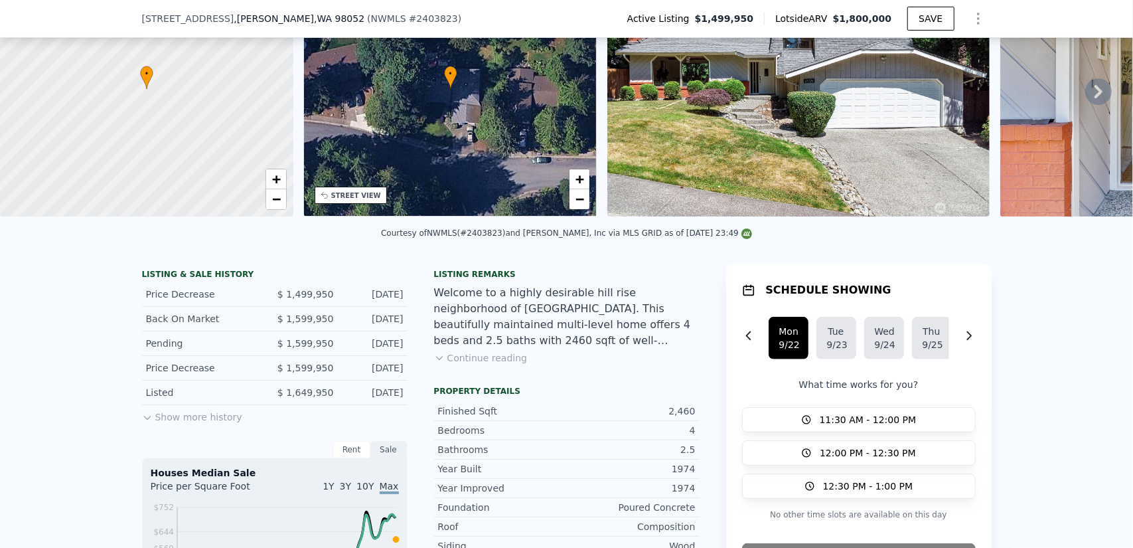
scroll to position [393, 0]
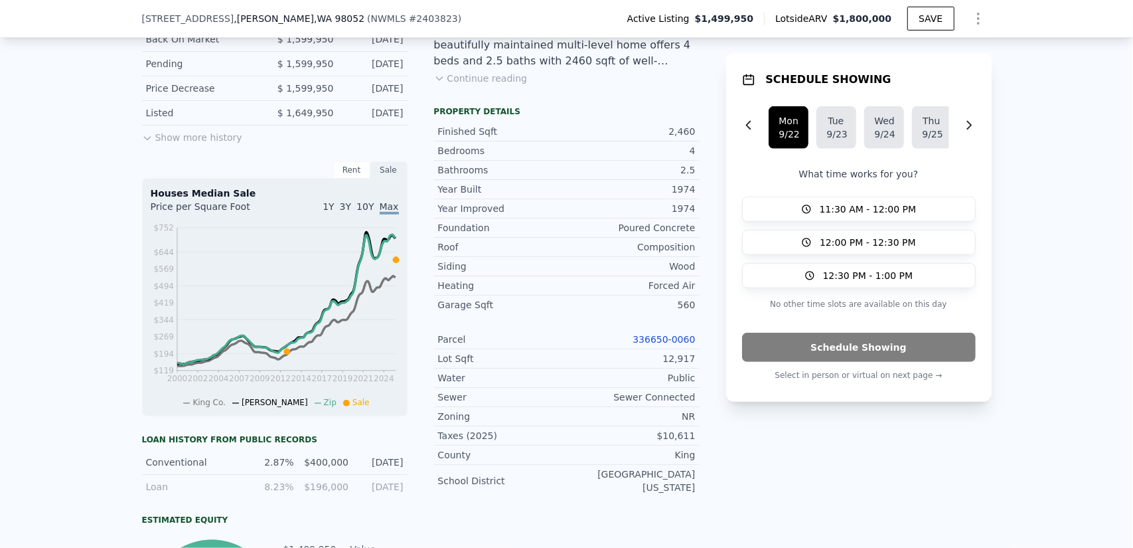
click at [691, 131] on div "Finished Sqft 2,460" at bounding box center [567, 131] width 266 height 19
click at [679, 138] on div "2,460" at bounding box center [631, 131] width 129 height 13
copy div "2,460"
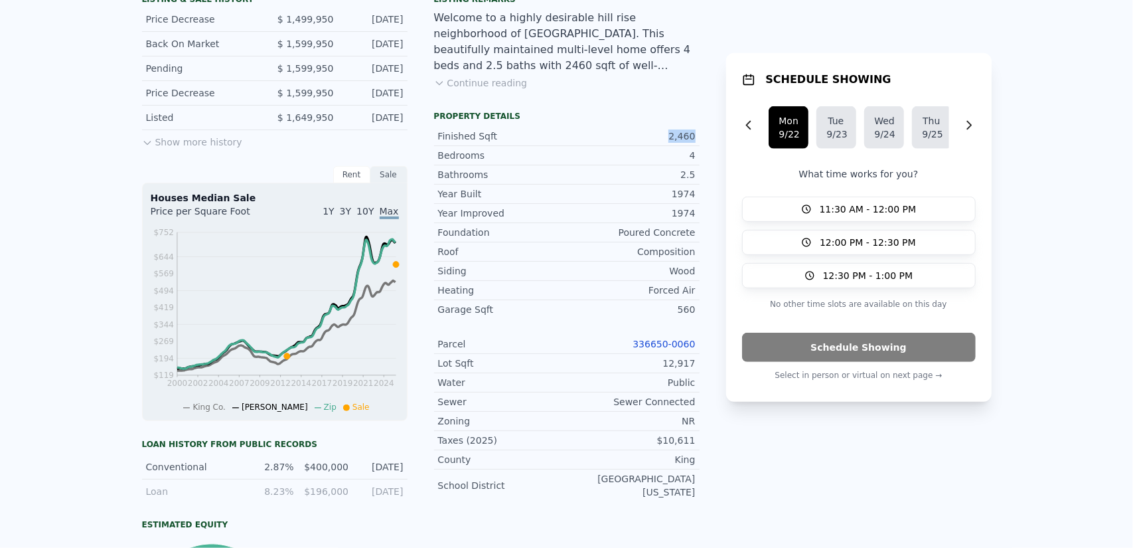
scroll to position [0, 0]
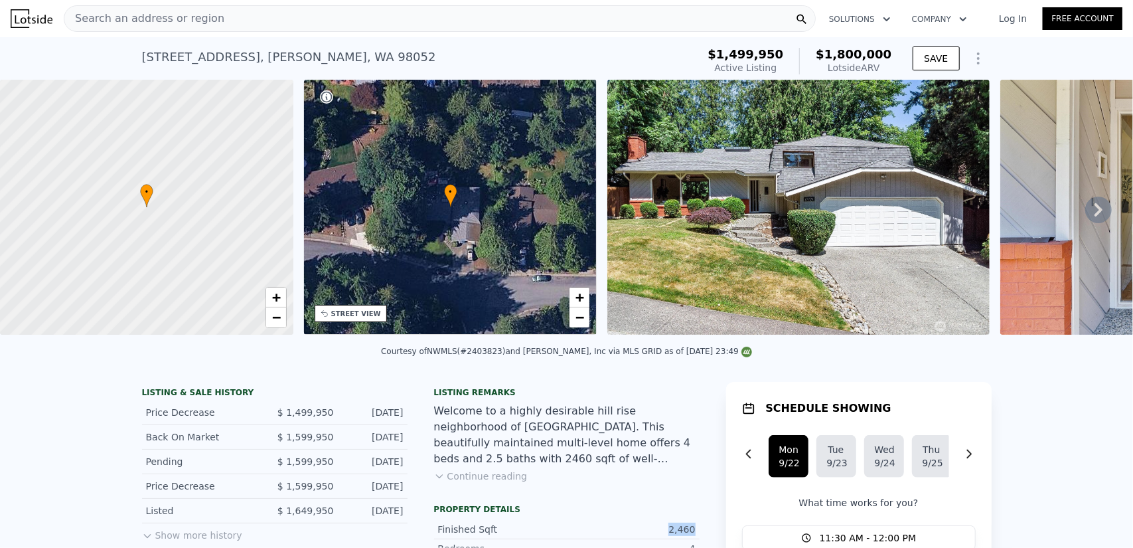
click at [250, 21] on div "Search an address or region" at bounding box center [440, 18] width 752 height 27
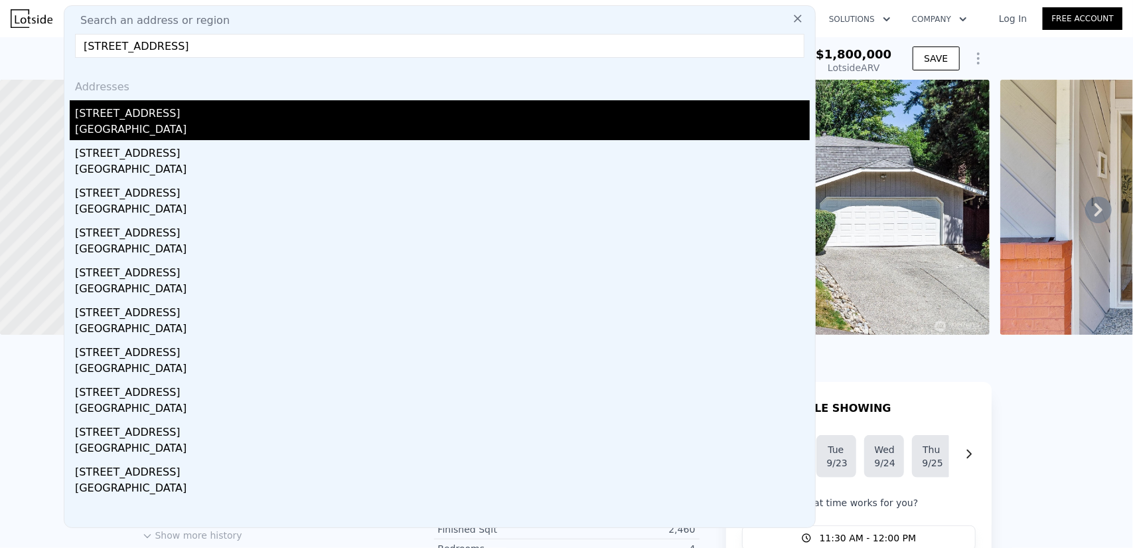
type input "17904 NE 26th St, Redmond, WA 98052"
click at [169, 115] on div "17904 NE 26th St" at bounding box center [442, 110] width 735 height 21
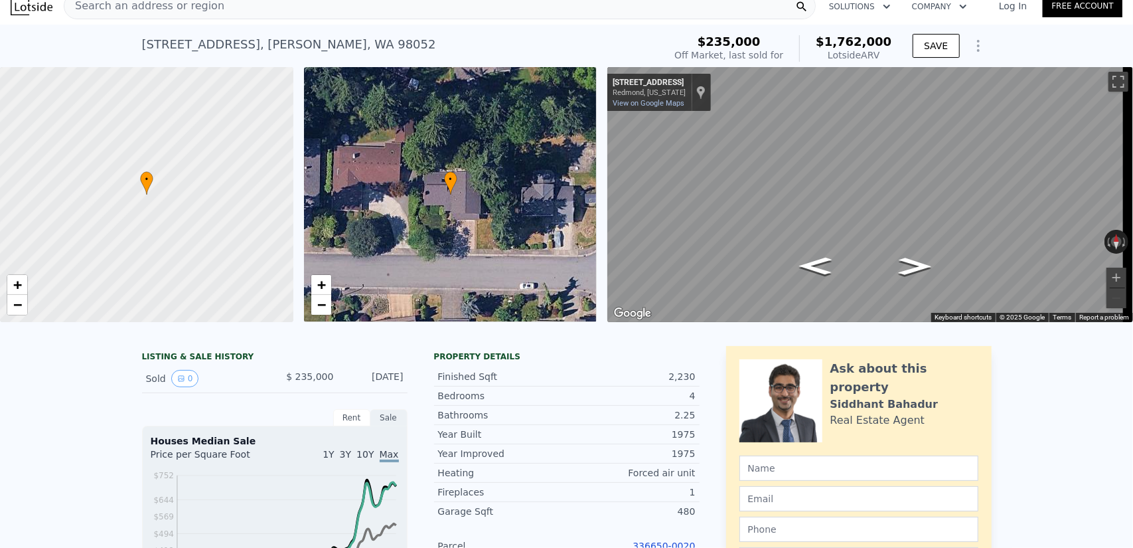
scroll to position [5, 0]
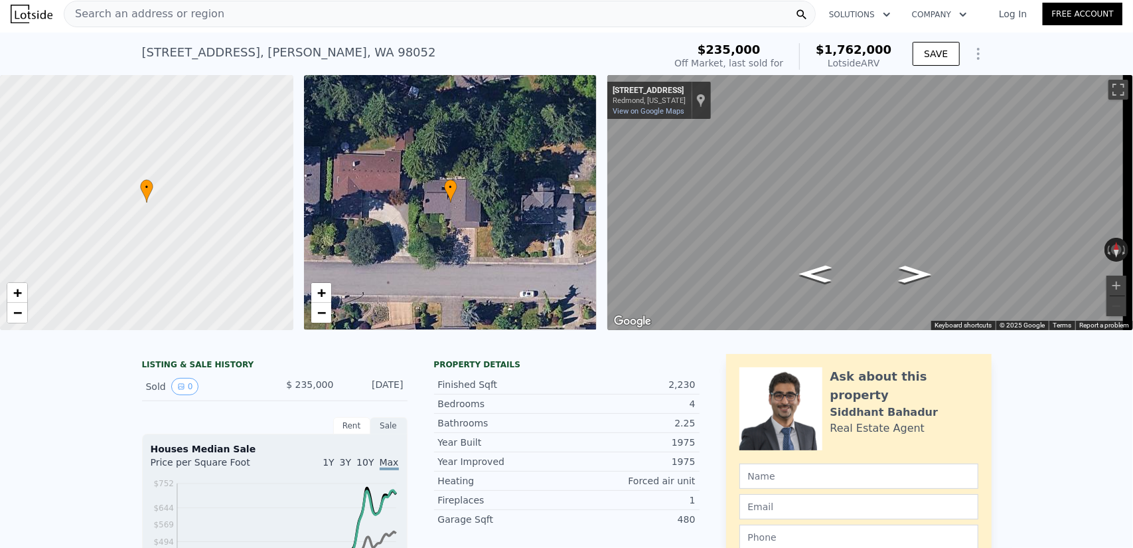
click at [353, 16] on div "Search an address or region" at bounding box center [440, 14] width 752 height 27
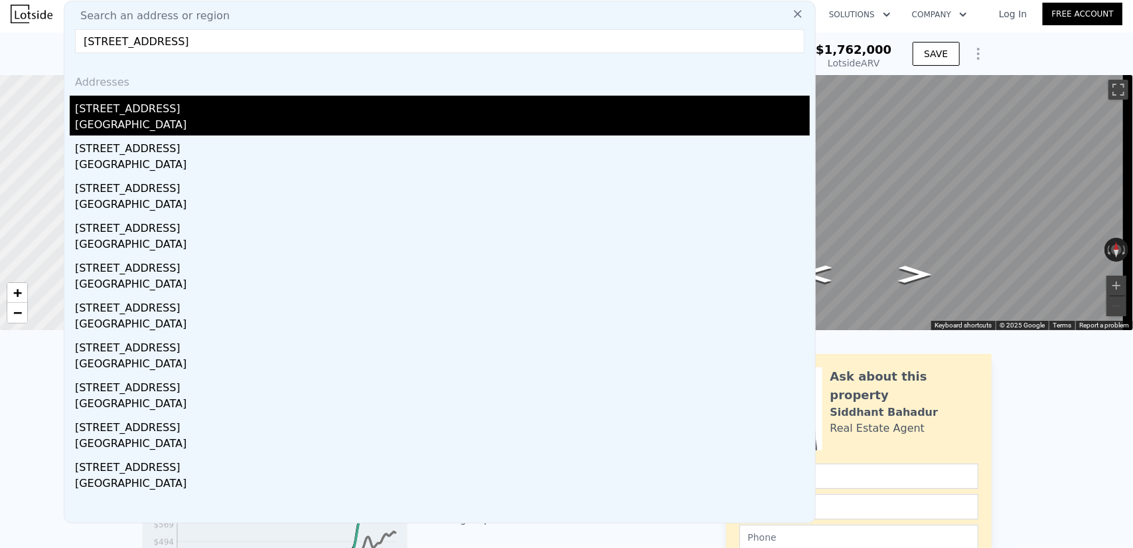
type input "17720 NE 26th Street, Redmond, WA 98052"
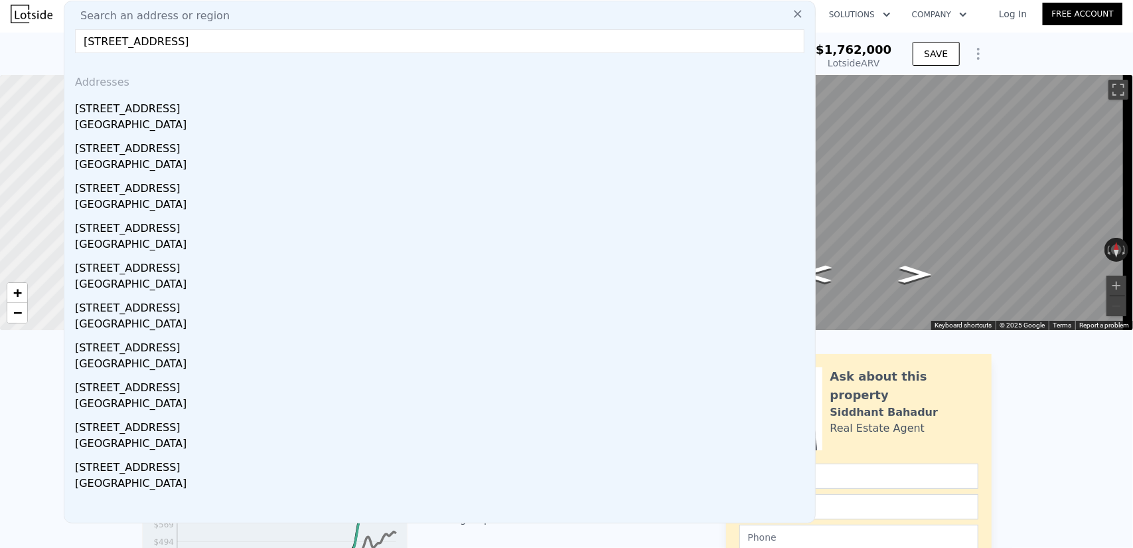
drag, startPoint x: 208, startPoint y: 113, endPoint x: 220, endPoint y: 133, distance: 23.8
click at [208, 113] on div "17720 NE 26th St" at bounding box center [442, 106] width 735 height 21
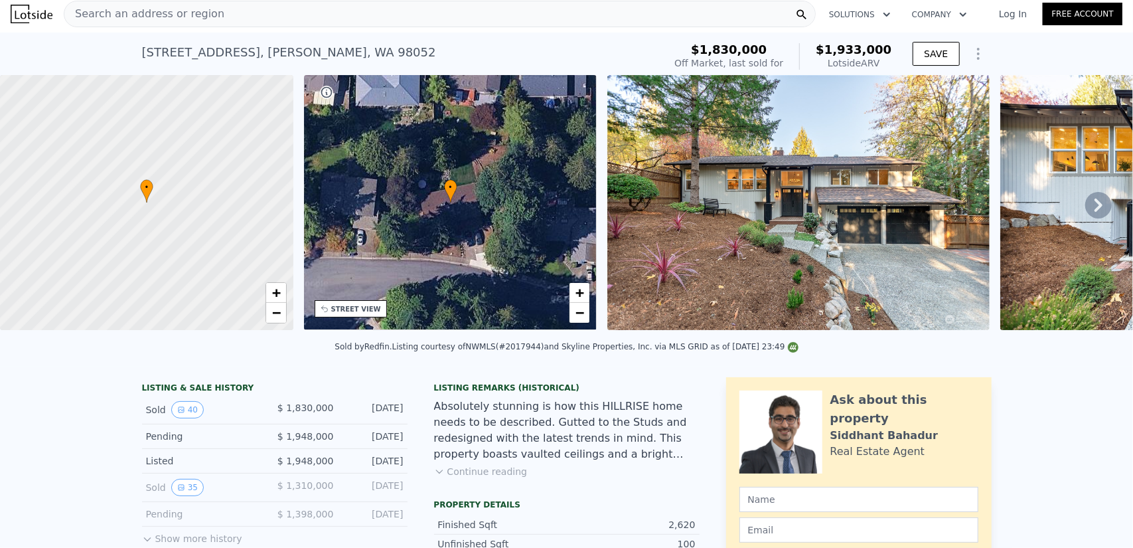
click at [1086, 207] on icon at bounding box center [1099, 205] width 27 height 27
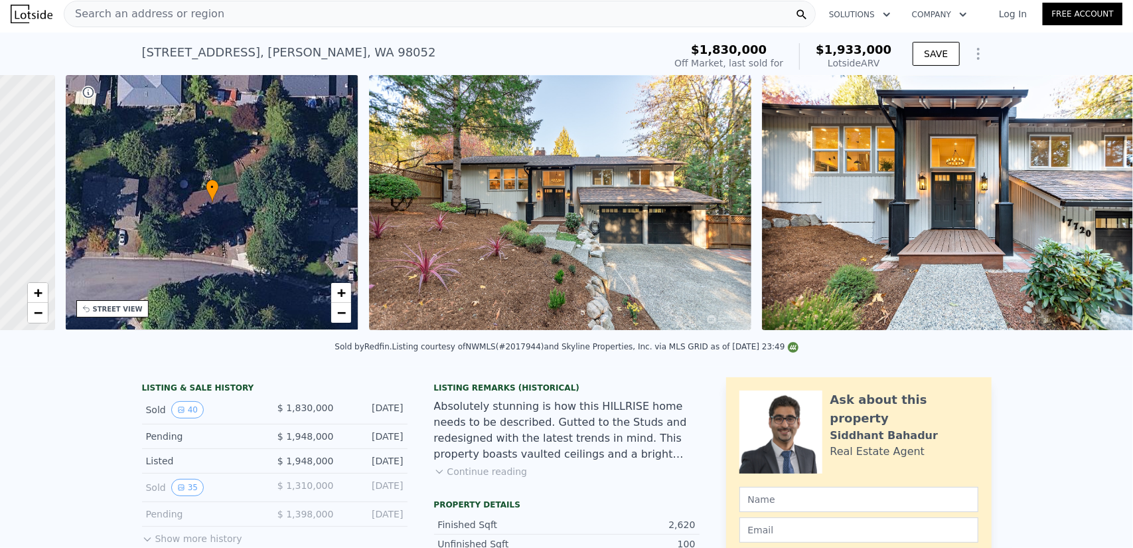
scroll to position [0, 309]
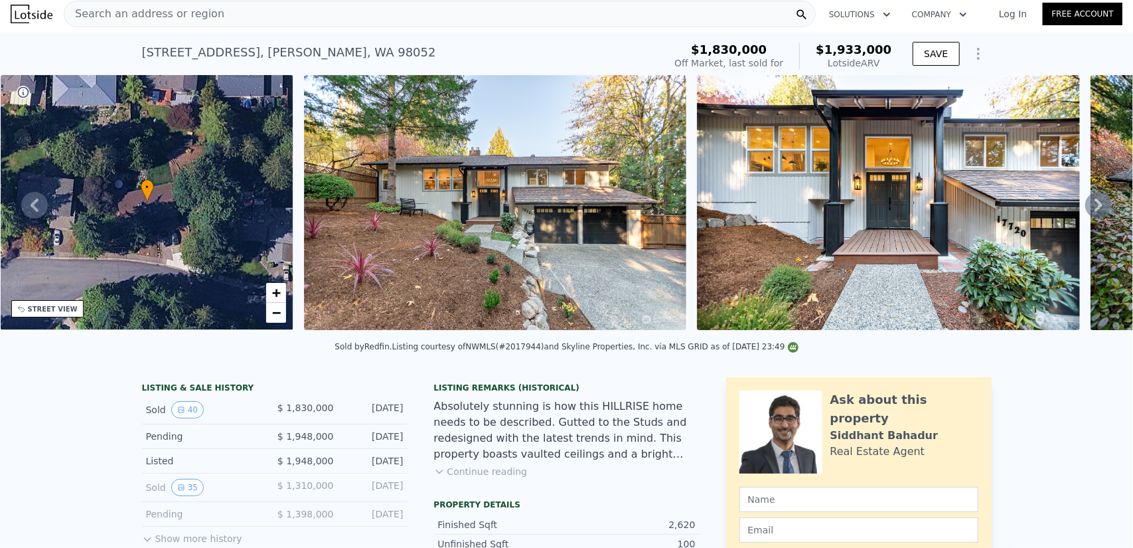
click at [1095, 212] on icon at bounding box center [1099, 205] width 8 height 13
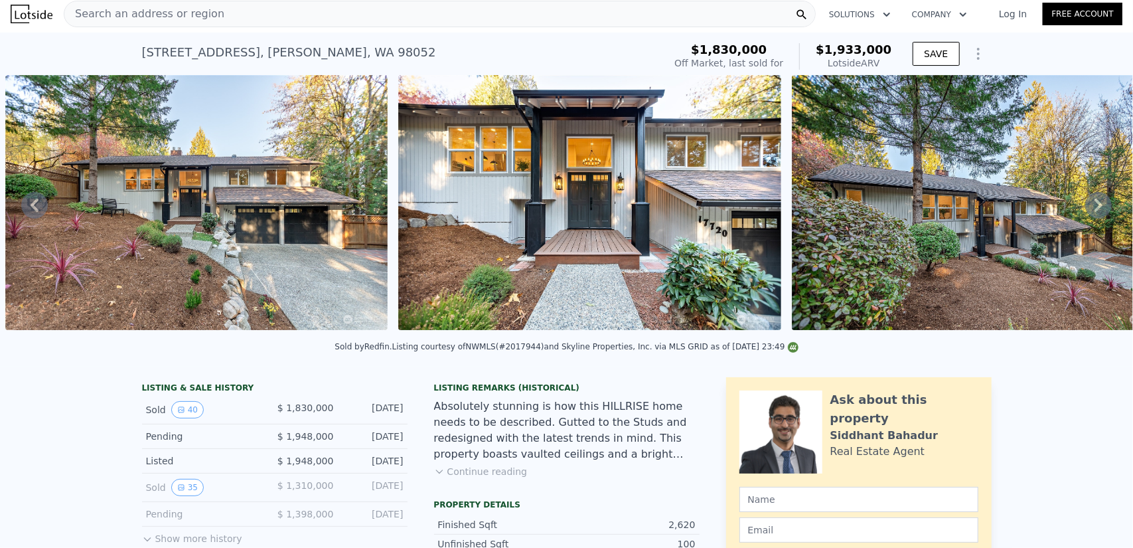
click at [1095, 212] on icon at bounding box center [1099, 205] width 8 height 13
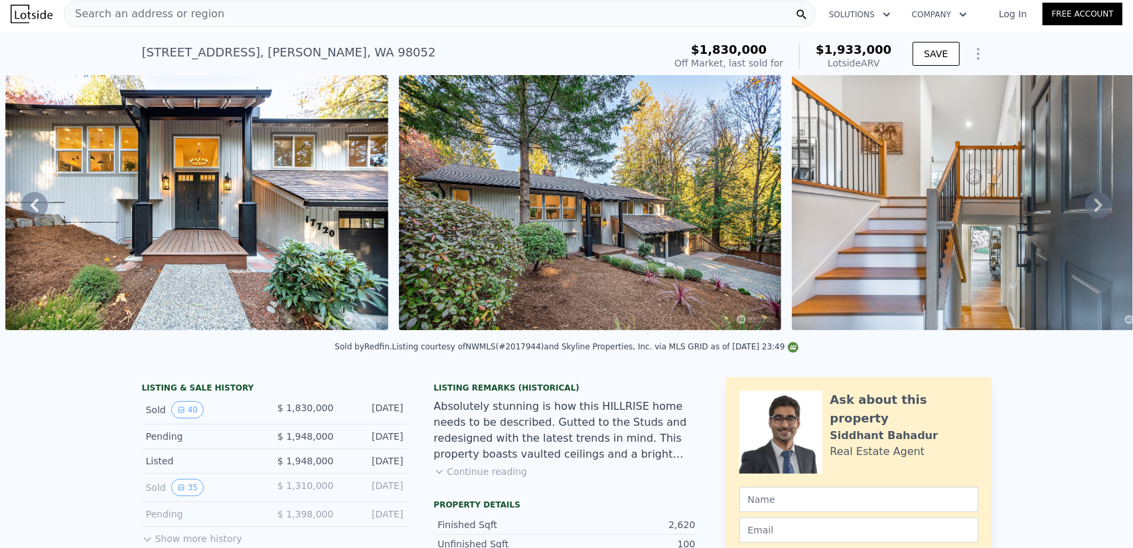
click at [1095, 212] on icon at bounding box center [1099, 205] width 8 height 13
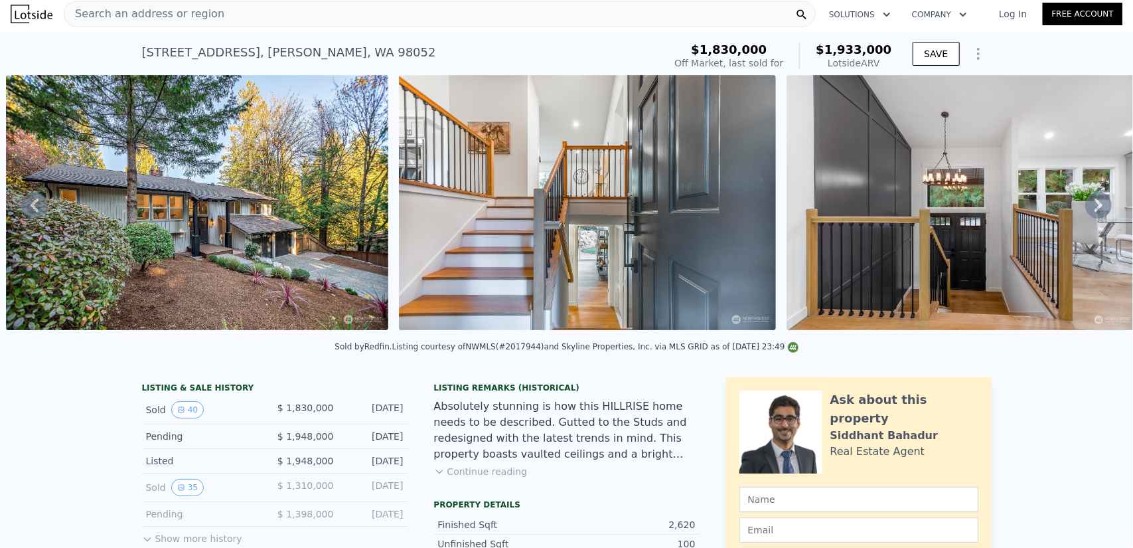
click at [1095, 212] on icon at bounding box center [1099, 205] width 8 height 13
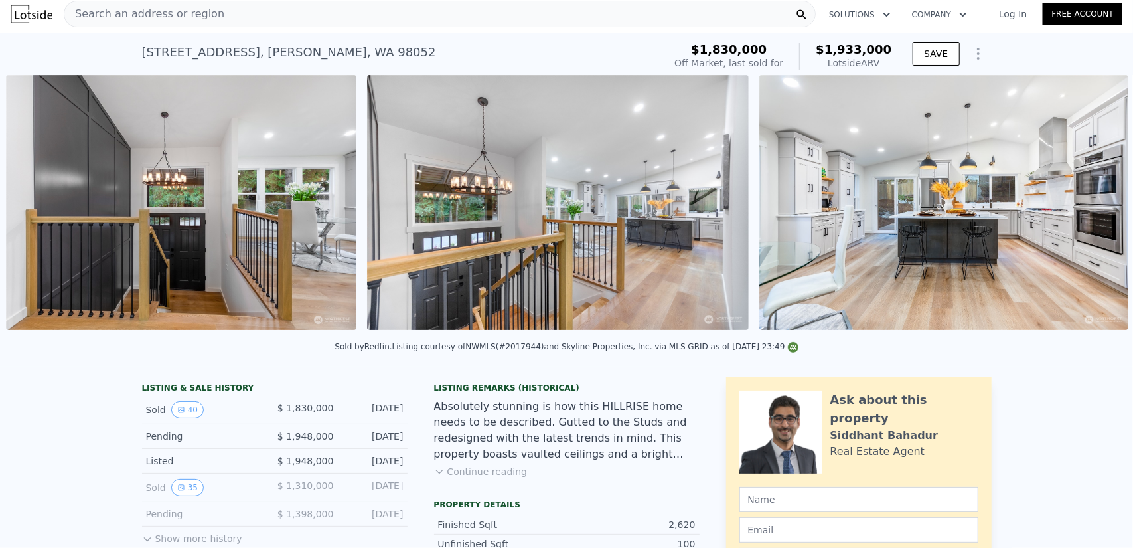
scroll to position [0, 2175]
click at [1095, 212] on icon at bounding box center [1099, 205] width 8 height 13
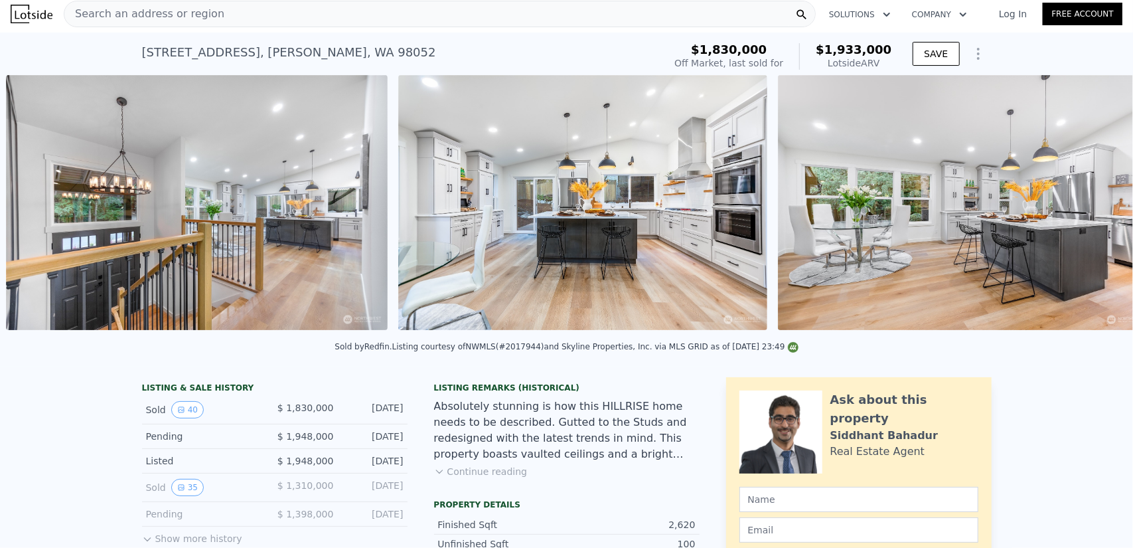
scroll to position [0, 2536]
click at [1095, 212] on icon at bounding box center [1099, 205] width 8 height 13
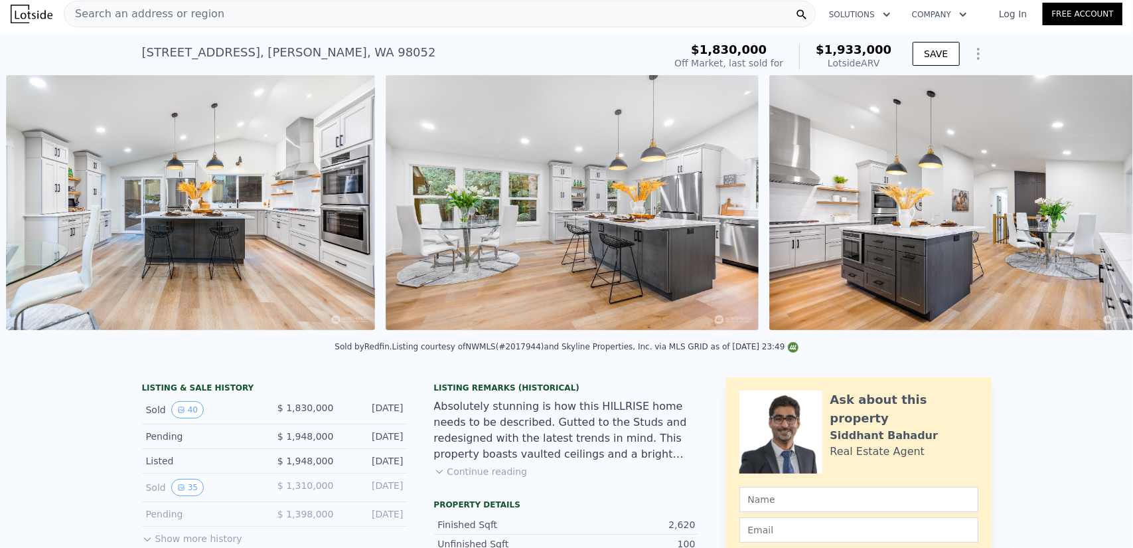
scroll to position [0, 2928]
click at [1086, 213] on div "• + − • + − STREET VIEW ← Move left → Move right ↑ Move up ↓ Move down + Zoom i…" at bounding box center [566, 205] width 1133 height 260
click at [1095, 212] on icon at bounding box center [1099, 205] width 8 height 13
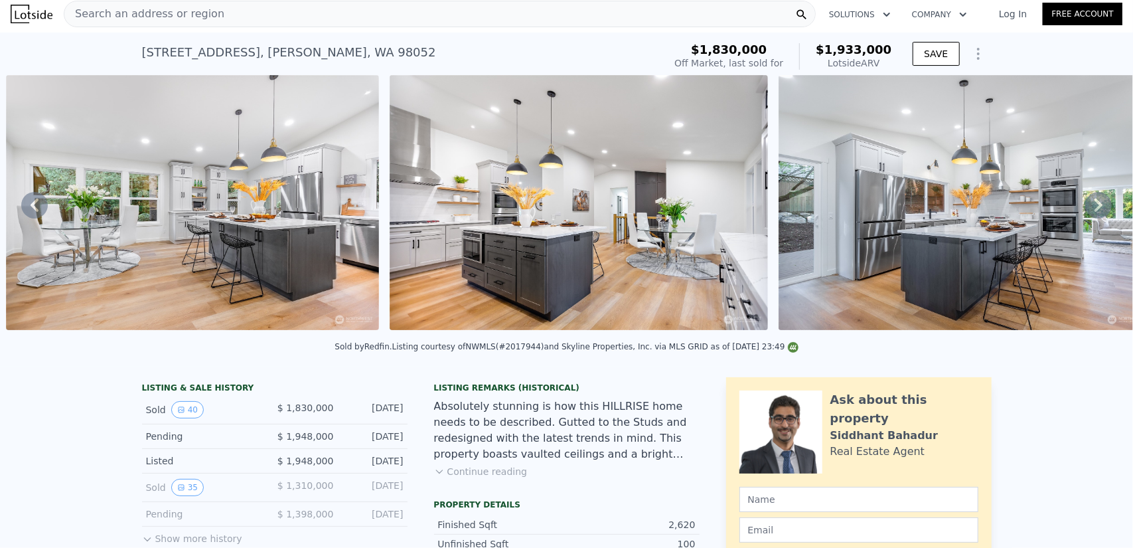
click at [1095, 212] on icon at bounding box center [1099, 205] width 8 height 13
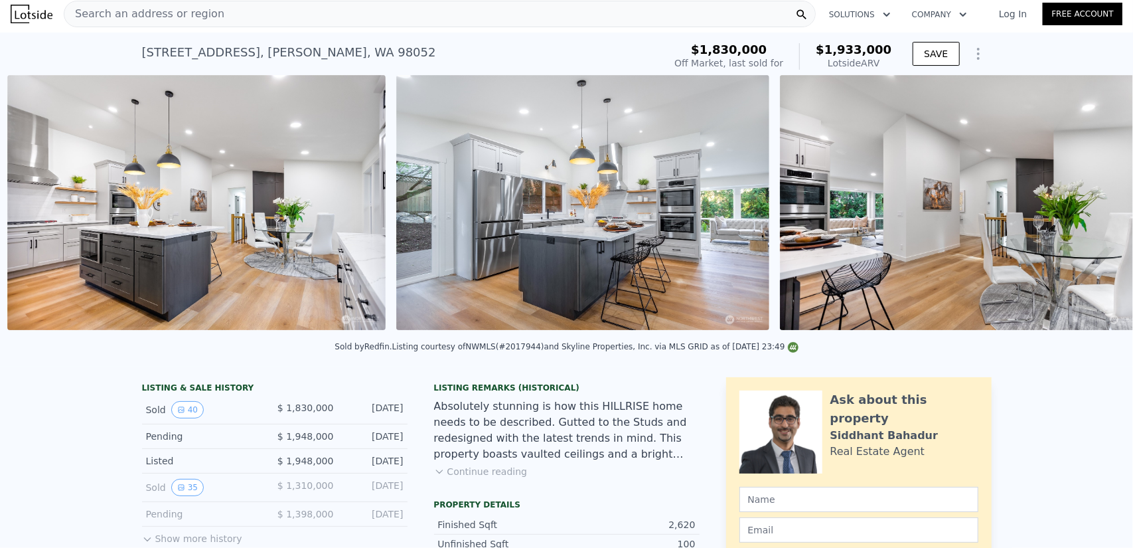
scroll to position [0, 3692]
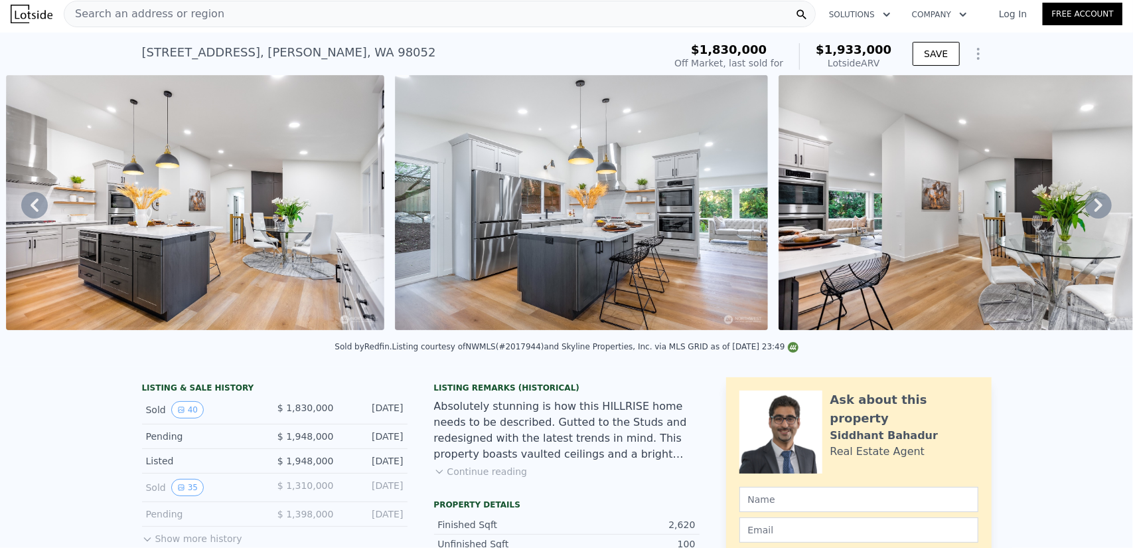
click at [1086, 213] on div "• + − • + − STREET VIEW ← Move left → Move right ↑ Move up ↓ Move down + Zoom i…" at bounding box center [566, 205] width 1133 height 260
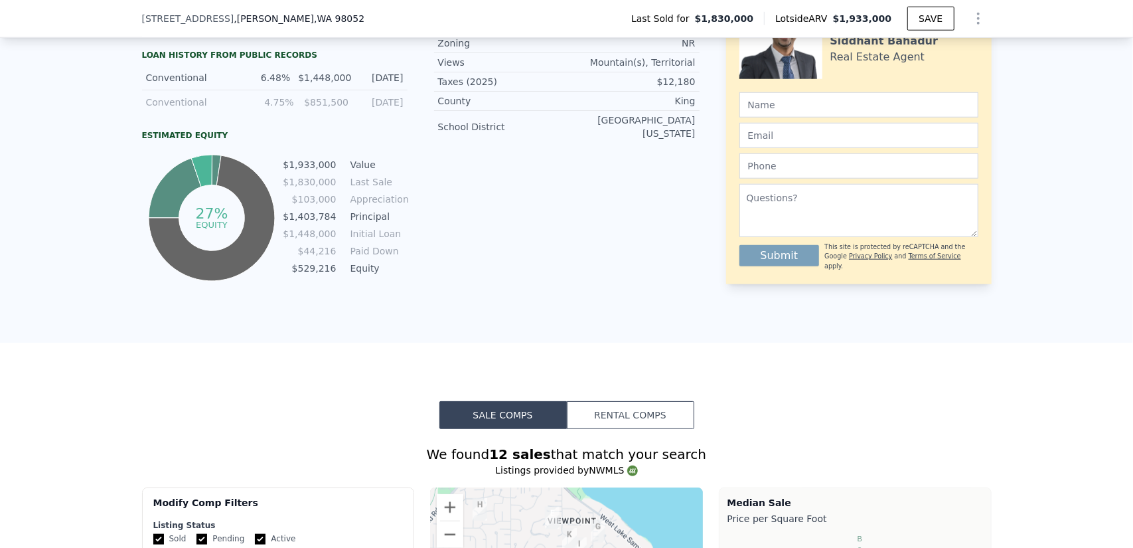
scroll to position [791, 0]
